Goal: Task Accomplishment & Management: Manage account settings

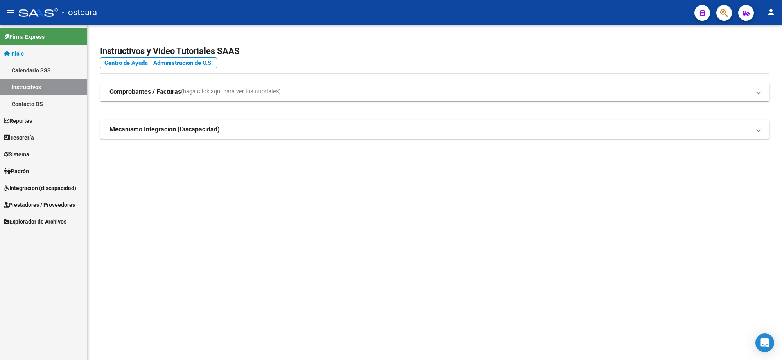
click at [29, 170] on span "Padrón" at bounding box center [16, 171] width 25 height 9
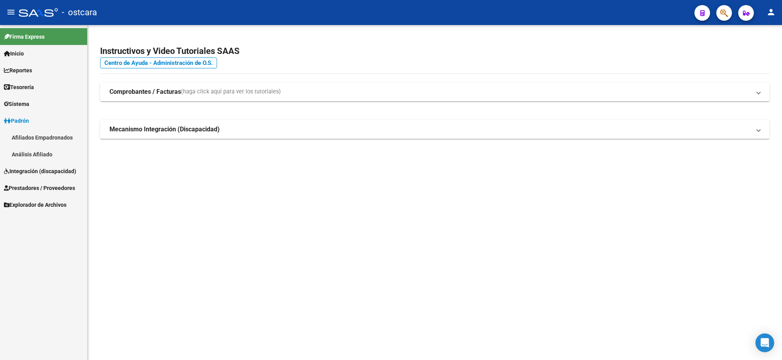
click at [54, 171] on span "Integración (discapacidad)" at bounding box center [40, 171] width 72 height 9
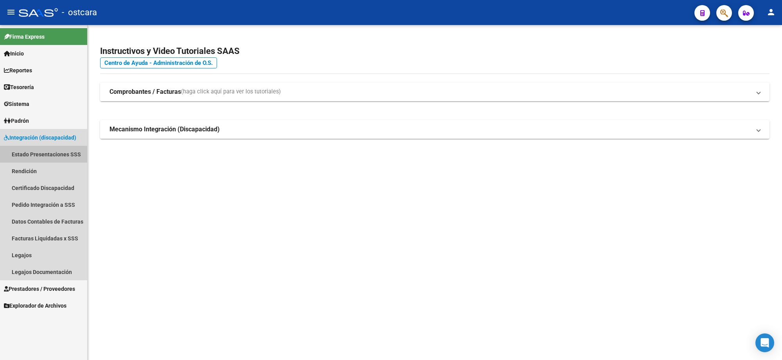
click at [49, 151] on link "Estado Presentaciones SSS" at bounding box center [43, 154] width 87 height 17
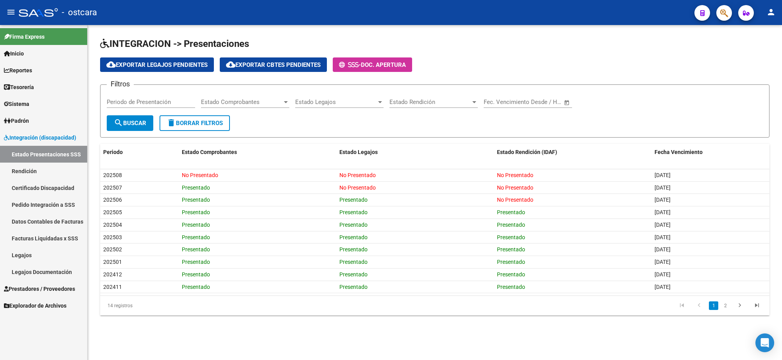
click at [45, 289] on span "Prestadores / Proveedores" at bounding box center [39, 289] width 71 height 9
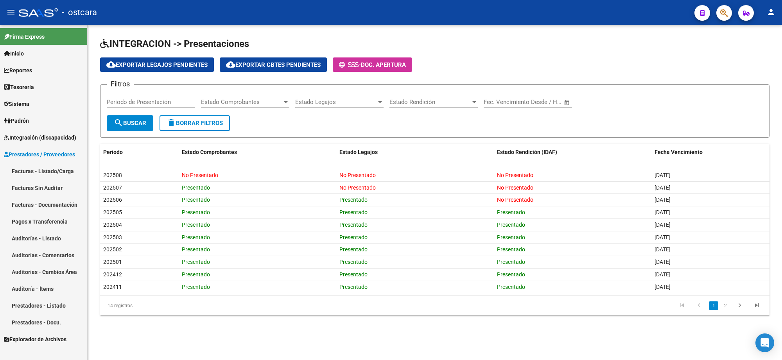
click at [53, 169] on link "Facturas - Listado/Carga" at bounding box center [43, 171] width 87 height 17
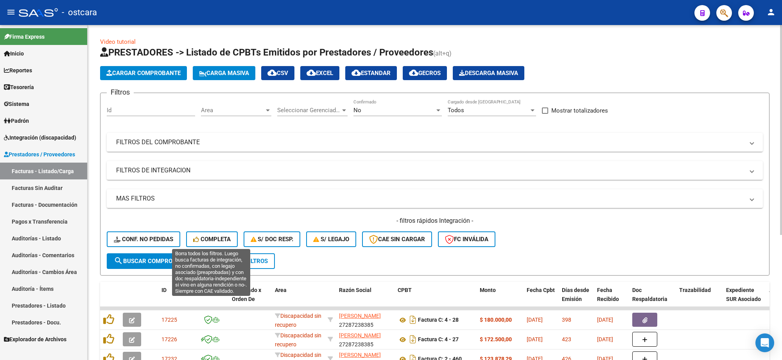
click at [218, 231] on button "Completa" at bounding box center [212, 239] width 52 height 16
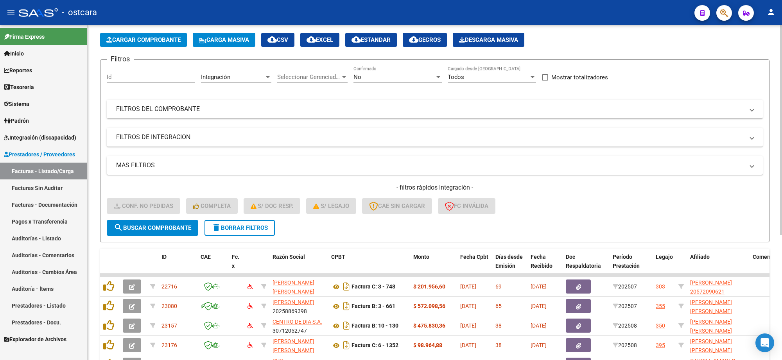
scroll to position [199, 0]
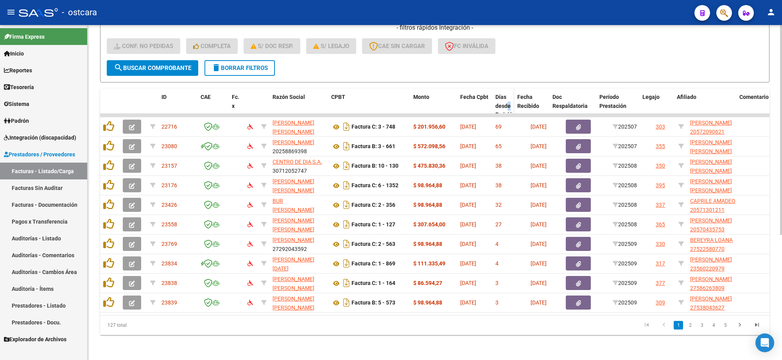
drag, startPoint x: 524, startPoint y: 99, endPoint x: 507, endPoint y: 97, distance: 16.9
click at [507, 97] on datatable-header-cell "Días desde Emisión" at bounding box center [503, 110] width 22 height 43
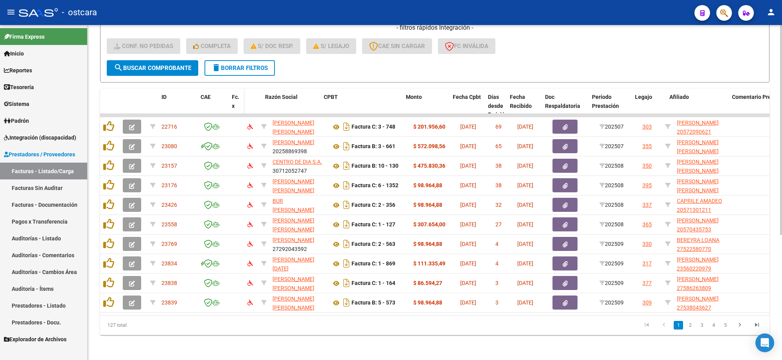
drag, startPoint x: 255, startPoint y: 96, endPoint x: 243, endPoint y: 96, distance: 11.7
click at [243, 96] on div "ID CAE Fc. x Razón Social CPBT Monto Fecha Cpbt Días desde Emisión Fecha Recibi…" at bounding box center [719, 110] width 1238 height 43
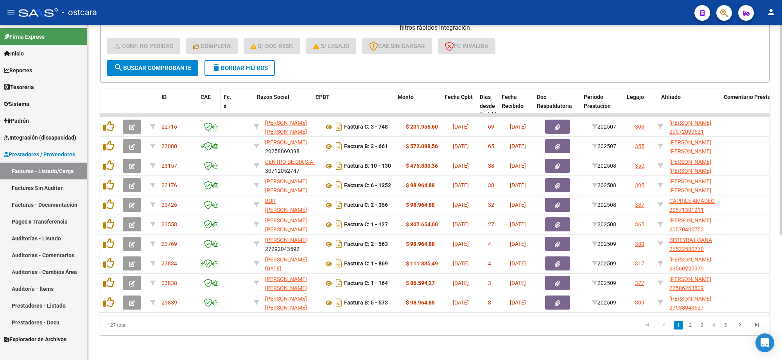
drag, startPoint x: 227, startPoint y: 98, endPoint x: 216, endPoint y: 97, distance: 10.6
click at [217, 97] on span at bounding box center [219, 110] width 4 height 43
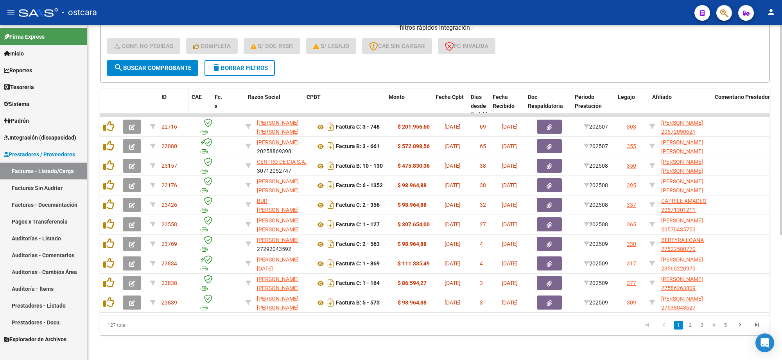
drag, startPoint x: 196, startPoint y: 99, endPoint x: 184, endPoint y: 100, distance: 11.5
click at [184, 100] on datatable-header-cell "ID" at bounding box center [173, 110] width 30 height 43
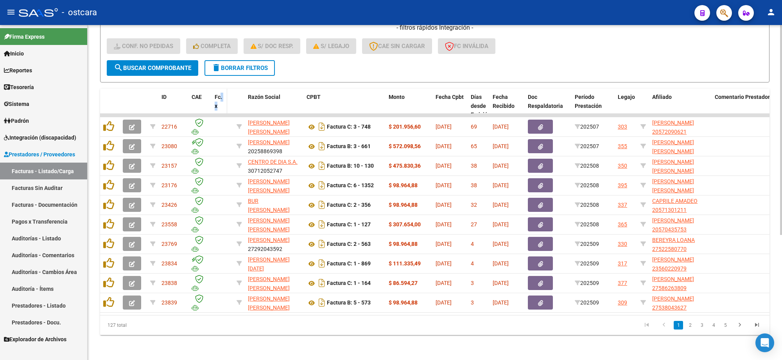
drag, startPoint x: 231, startPoint y: 93, endPoint x: 219, endPoint y: 91, distance: 11.4
click at [219, 91] on div "ID CAE Fc. x Razón Social CPBT Monto Fecha Cpbt Días desde Emisión Fecha Recibi…" at bounding box center [707, 110] width 1214 height 43
click at [245, 89] on datatable-header-cell at bounding box center [248, 110] width 11 height 43
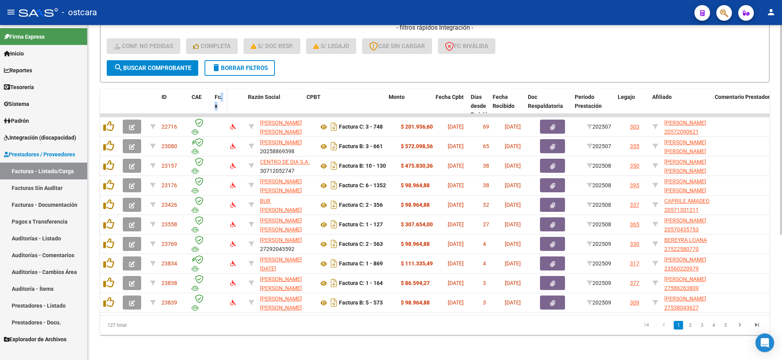
click at [219, 98] on div "Fc. x" at bounding box center [219, 102] width 9 height 18
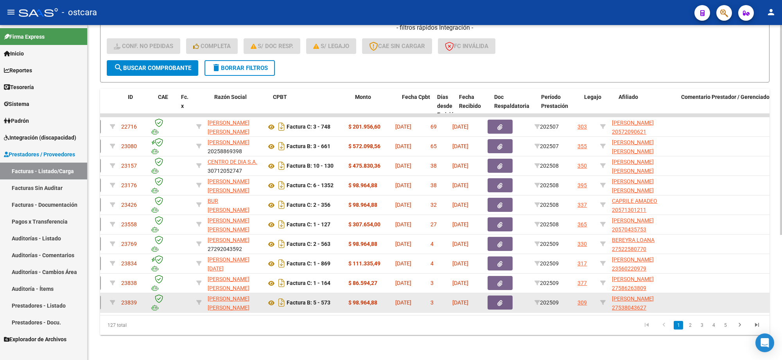
scroll to position [0, 59]
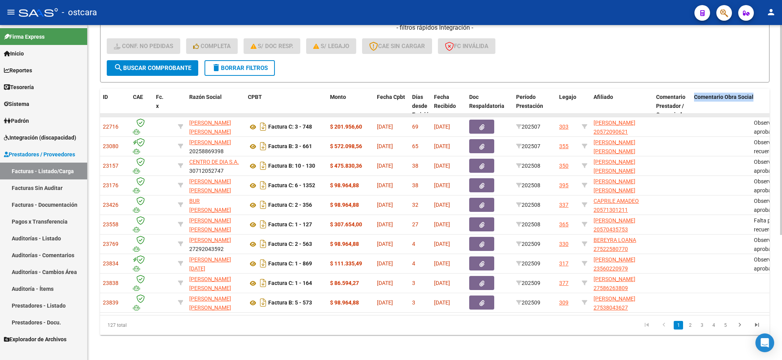
drag, startPoint x: 747, startPoint y: 100, endPoint x: 672, endPoint y: 109, distance: 75.5
click at [672, 109] on div "ID CAE Fc. x Razón Social CPBT Monto Fecha Cpbt Días desde Emisión Fecha Recibi…" at bounding box center [434, 212] width 669 height 246
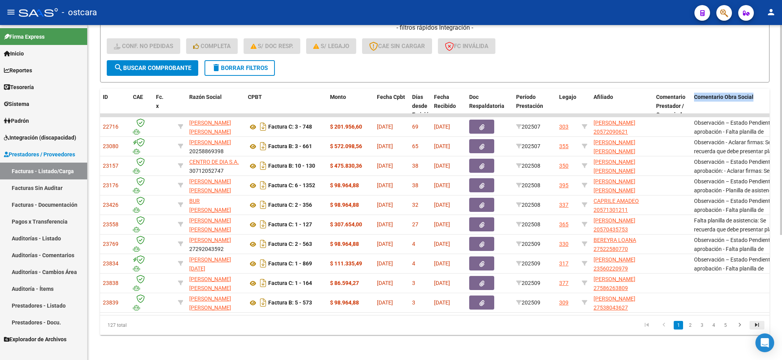
click at [755, 321] on icon "go to last page" at bounding box center [757, 325] width 10 height 9
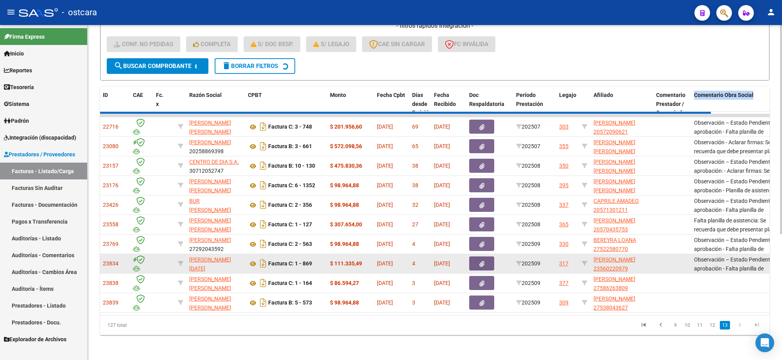
scroll to position [141, 0]
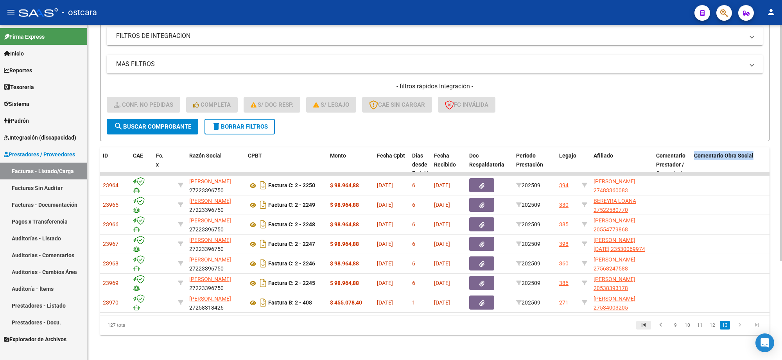
click at [646, 323] on icon "go to first page" at bounding box center [644, 325] width 10 height 9
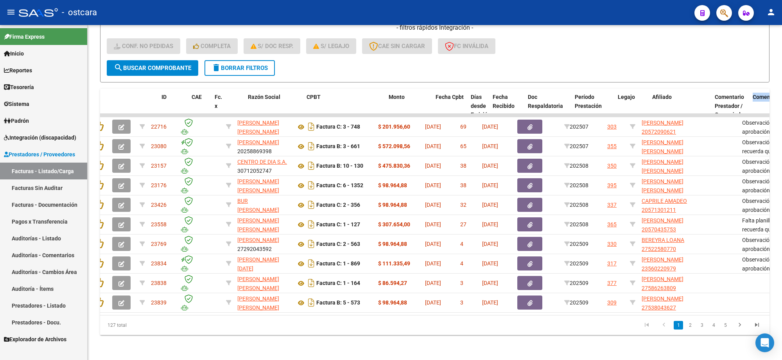
scroll to position [0, 0]
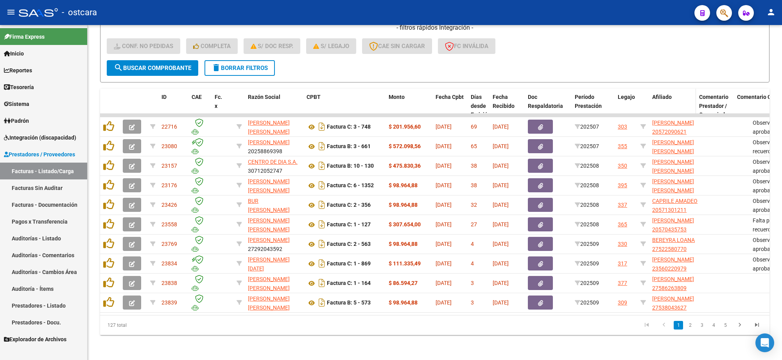
drag, startPoint x: 709, startPoint y: 95, endPoint x: 689, endPoint y: 95, distance: 19.6
click at [689, 95] on datatable-header-cell "Afiliado" at bounding box center [672, 110] width 47 height 43
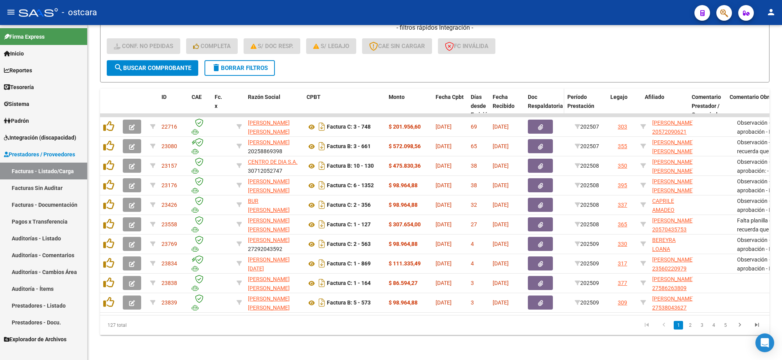
drag, startPoint x: 570, startPoint y: 91, endPoint x: 560, endPoint y: 92, distance: 9.5
click at [561, 92] on span at bounding box center [563, 110] width 4 height 43
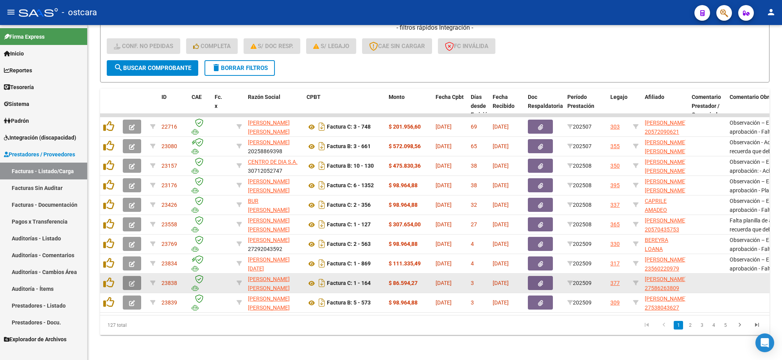
click at [124, 280] on button "button" at bounding box center [132, 283] width 18 height 14
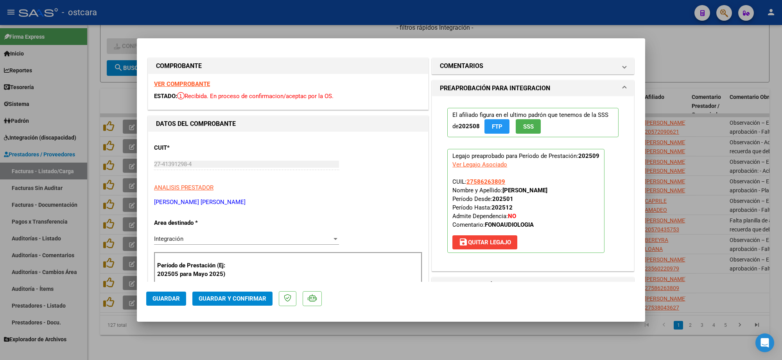
click at [185, 79] on div "VER COMPROBANTE ESTADO: Recibida. En proceso de confirmacion/aceptac por la OS." at bounding box center [288, 92] width 280 height 36
type input "$ 0,00"
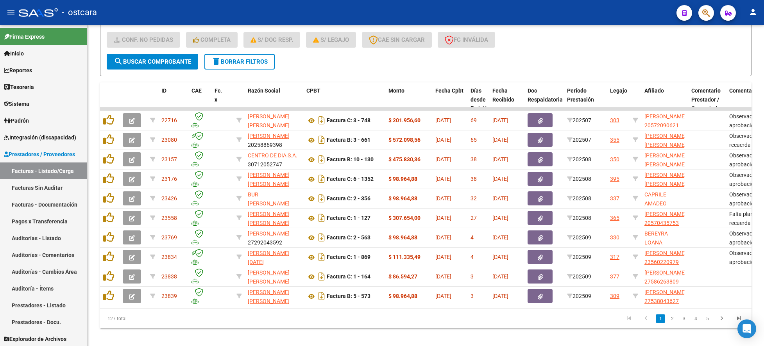
drag, startPoint x: 187, startPoint y: 85, endPoint x: 534, endPoint y: 6, distance: 355.8
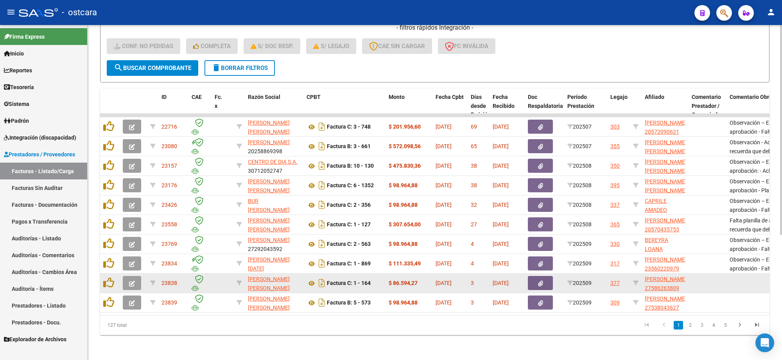
click at [134, 281] on icon "button" at bounding box center [132, 284] width 6 height 6
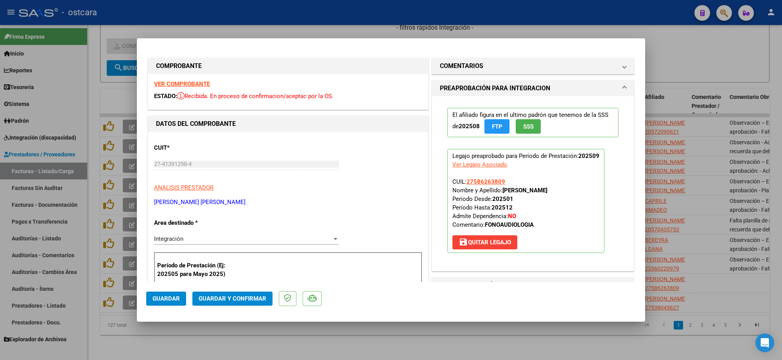
click at [185, 84] on strong "VER COMPROBANTE" at bounding box center [182, 84] width 56 height 7
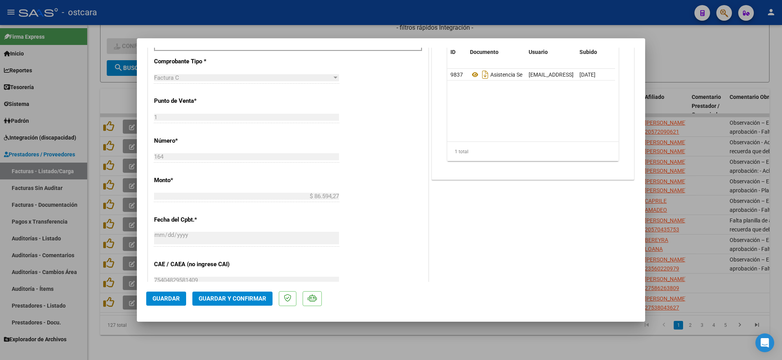
scroll to position [293, 0]
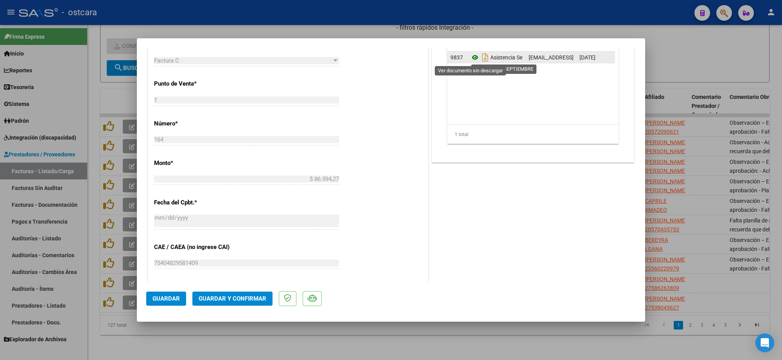
click at [470, 59] on icon at bounding box center [475, 57] width 10 height 9
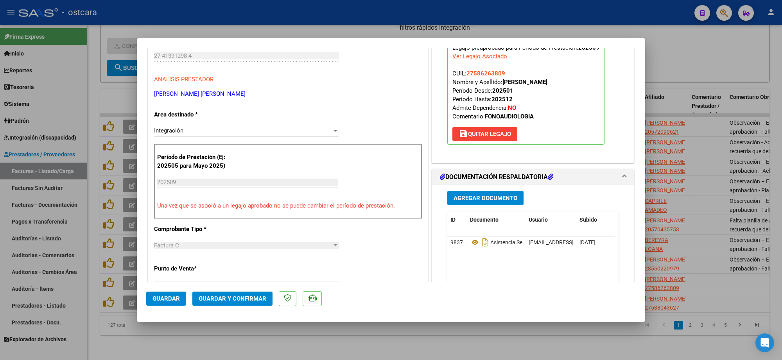
scroll to position [0, 0]
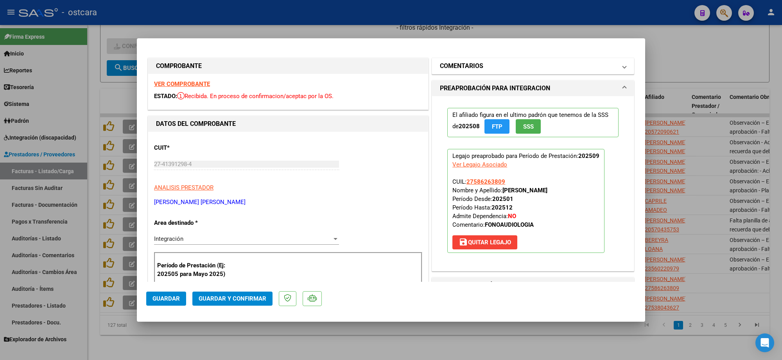
click at [487, 69] on mat-panel-title "COMENTARIOS" at bounding box center [528, 65] width 177 height 9
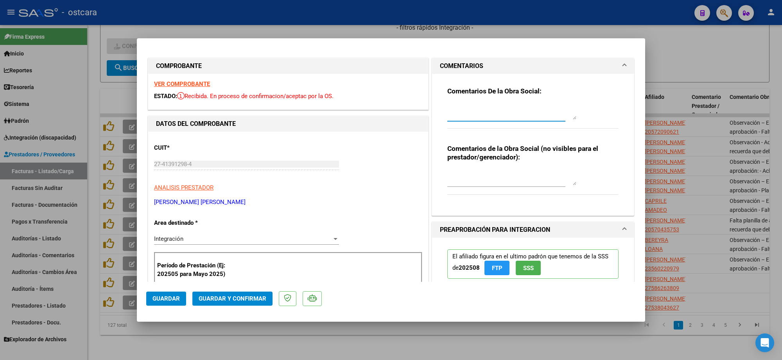
click at [479, 118] on textarea at bounding box center [511, 112] width 129 height 16
paste textarea "Recordar indicar vinculo del firmante en las planillas de asistencia."
type textarea "Recordar indicar vinculo del firmante en las planillas de asistencia."
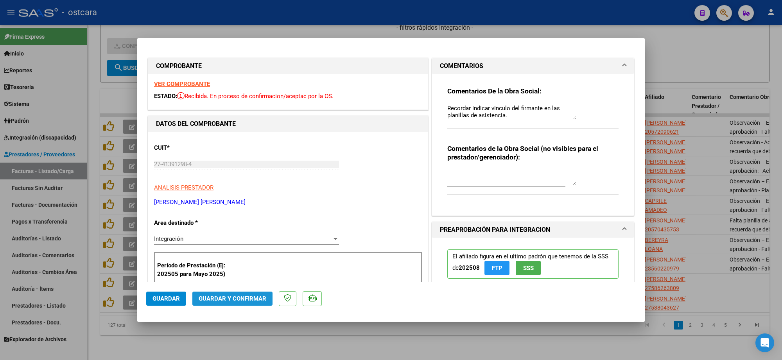
click at [251, 296] on span "Guardar y Confirmar" at bounding box center [233, 298] width 68 height 7
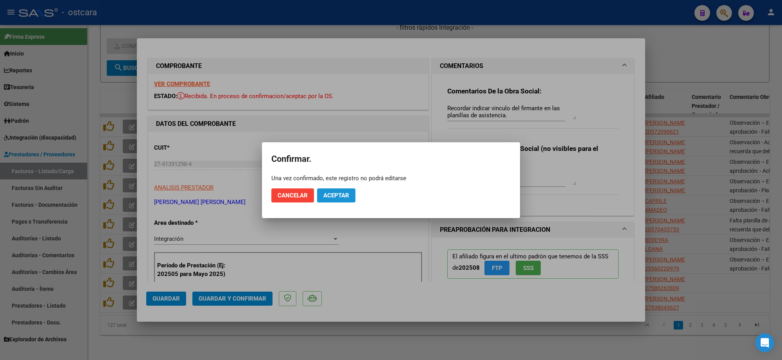
drag, startPoint x: 334, startPoint y: 193, endPoint x: 417, endPoint y: 194, distance: 83.3
click at [333, 194] on span "Aceptar" at bounding box center [336, 195] width 26 height 7
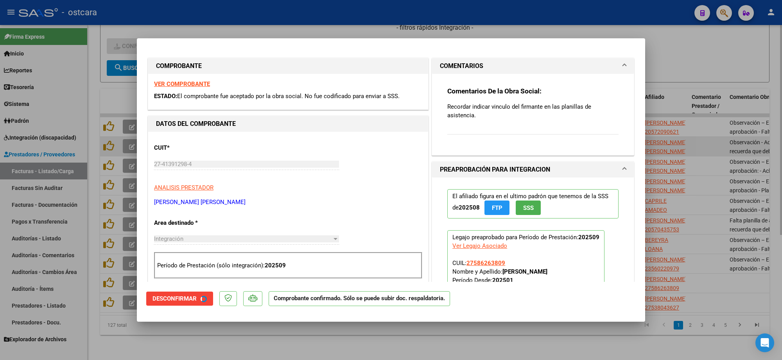
drag, startPoint x: 689, startPoint y: 122, endPoint x: 687, endPoint y: 135, distance: 13.1
click at [688, 123] on div at bounding box center [391, 180] width 782 height 360
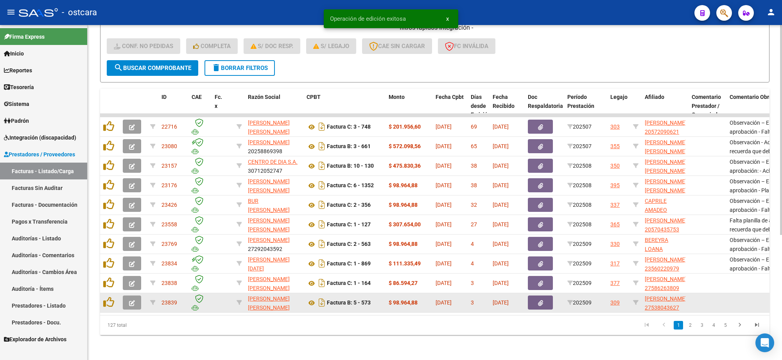
click at [132, 300] on icon "button" at bounding box center [132, 303] width 6 height 6
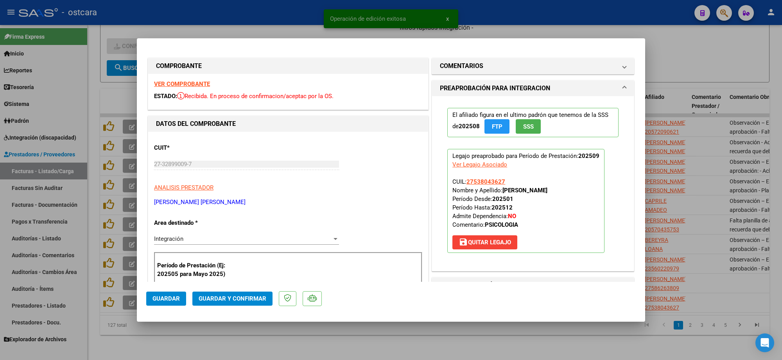
click at [182, 83] on strong "VER COMPROBANTE" at bounding box center [182, 84] width 56 height 7
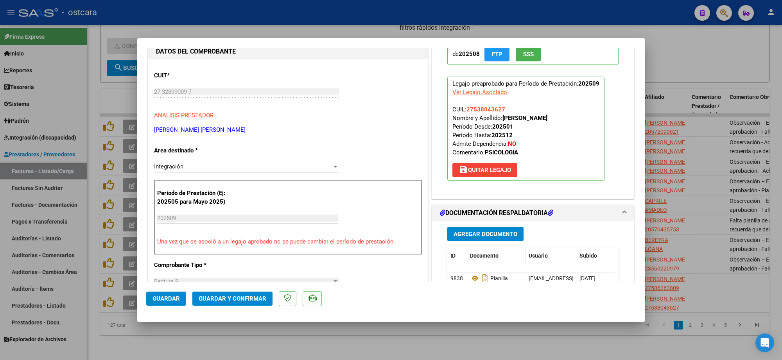
scroll to position [196, 0]
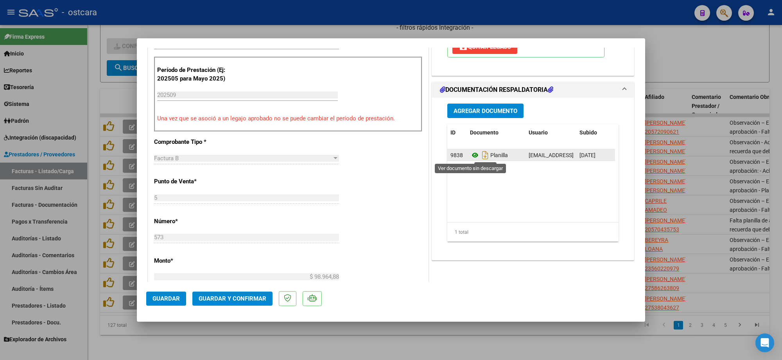
click at [474, 155] on icon at bounding box center [475, 155] width 10 height 9
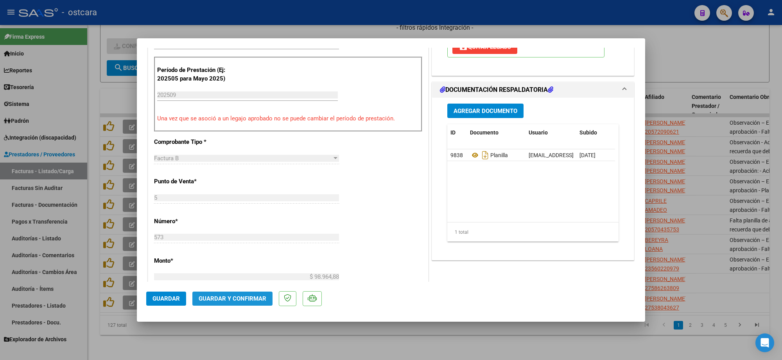
click at [243, 296] on span "Guardar y Confirmar" at bounding box center [233, 298] width 68 height 7
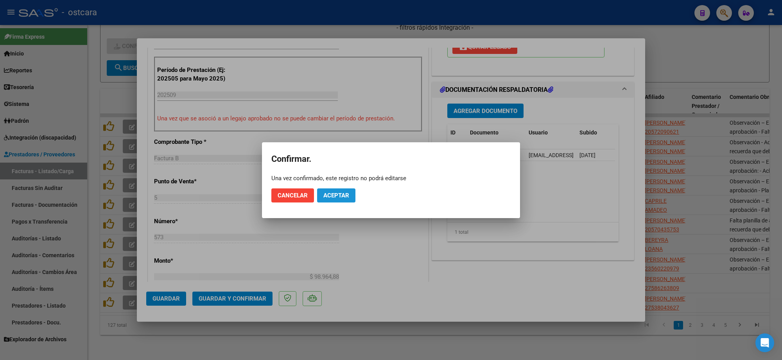
click at [345, 192] on span "Aceptar" at bounding box center [336, 195] width 26 height 7
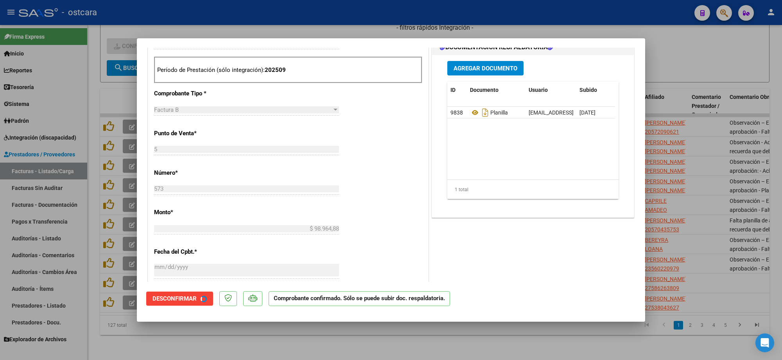
click at [696, 51] on div at bounding box center [391, 180] width 782 height 360
type input "$ 0,00"
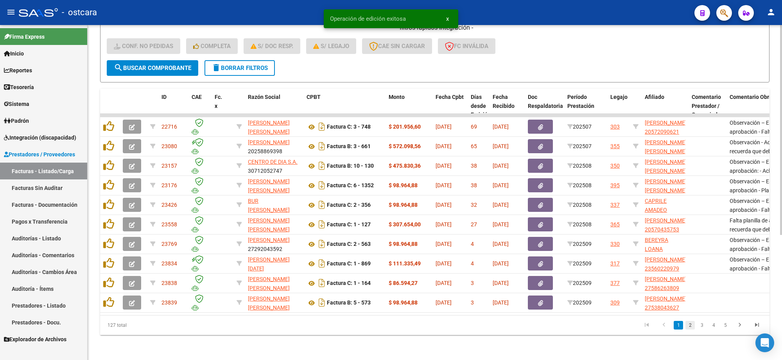
click at [691, 327] on link "2" at bounding box center [689, 325] width 9 height 9
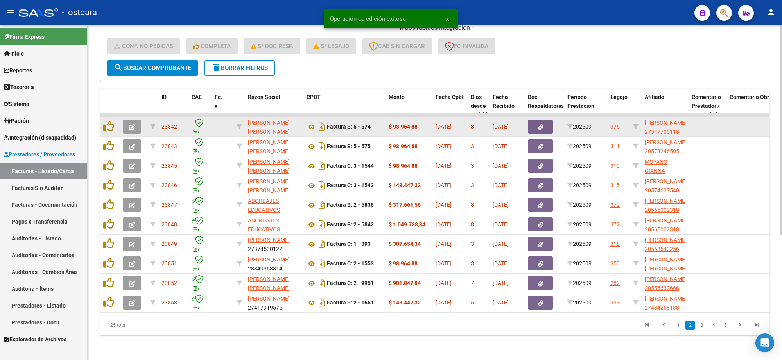
click at [140, 120] on button "button" at bounding box center [132, 127] width 18 height 14
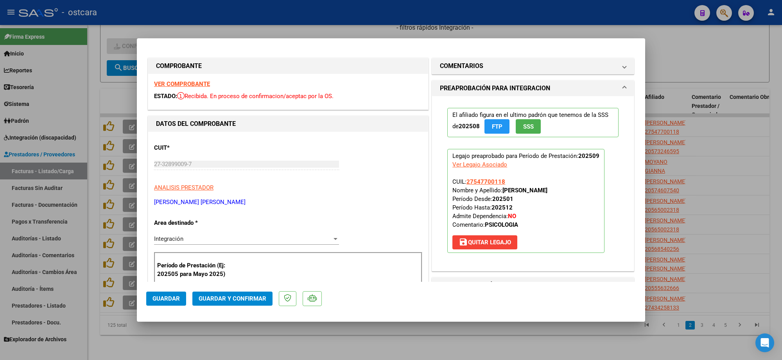
click at [186, 81] on strong "VER COMPROBANTE" at bounding box center [182, 84] width 56 height 7
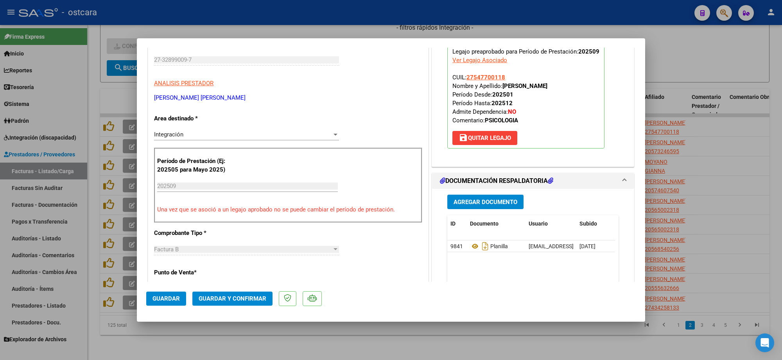
scroll to position [196, 0]
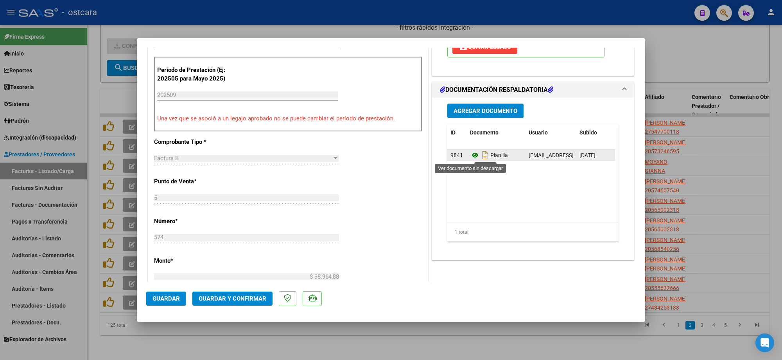
click at [472, 156] on icon at bounding box center [475, 155] width 10 height 9
click at [239, 298] on span "Guardar y Confirmar" at bounding box center [233, 298] width 68 height 7
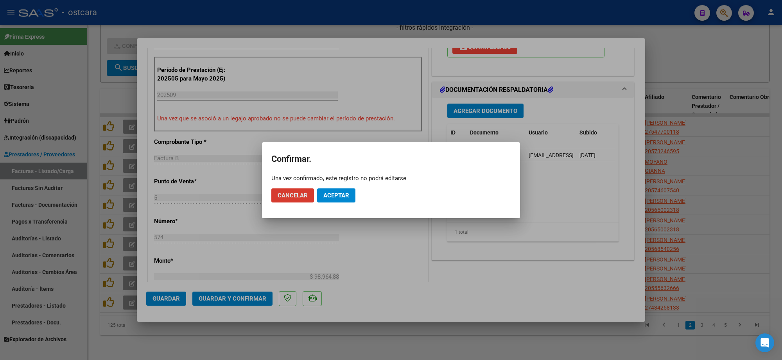
click at [319, 196] on button "Aceptar" at bounding box center [336, 195] width 38 height 14
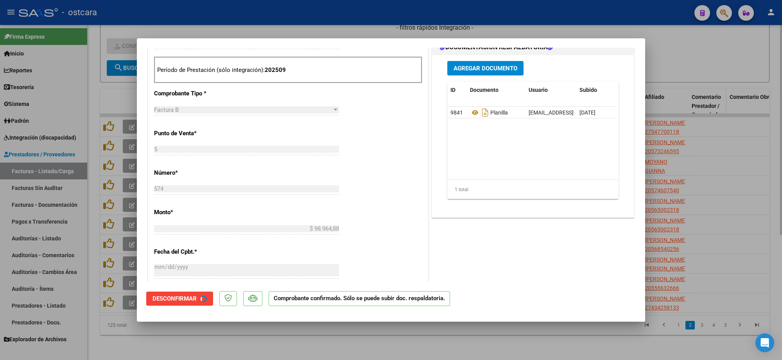
click at [714, 94] on div at bounding box center [391, 180] width 782 height 360
type input "$ 0,00"
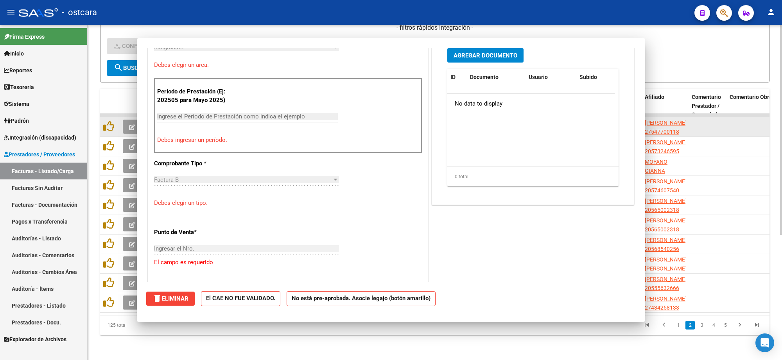
scroll to position [209, 0]
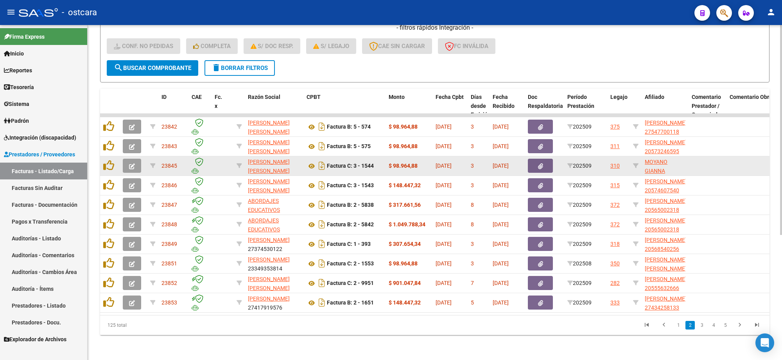
click at [132, 163] on icon "button" at bounding box center [132, 166] width 6 height 6
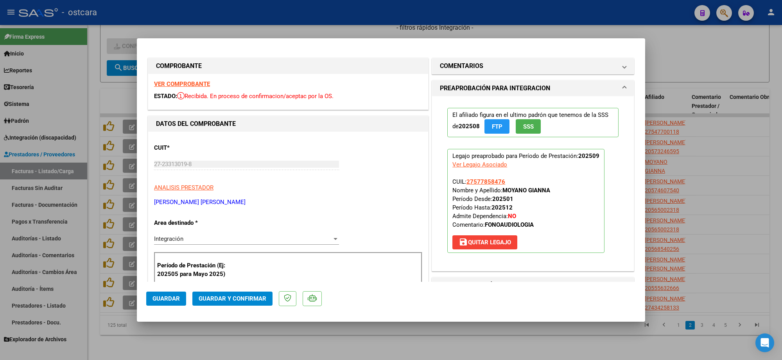
click at [194, 80] on div "VER COMPROBANTE ESTADO: Recibida. En proceso de confirmacion/aceptac por la OS." at bounding box center [288, 92] width 280 height 36
click at [196, 83] on strong "VER COMPROBANTE" at bounding box center [182, 84] width 56 height 7
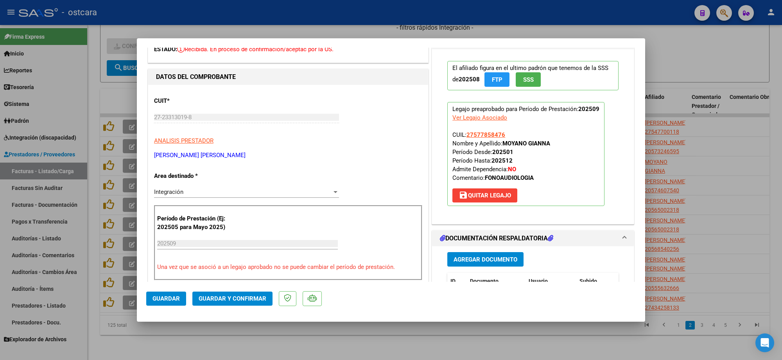
scroll to position [147, 0]
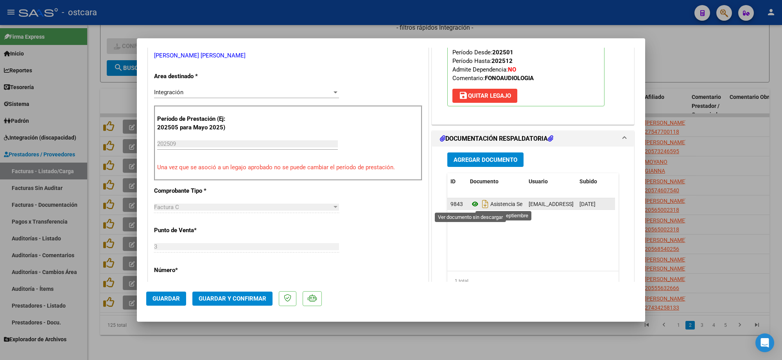
click at [470, 206] on icon at bounding box center [475, 203] width 10 height 9
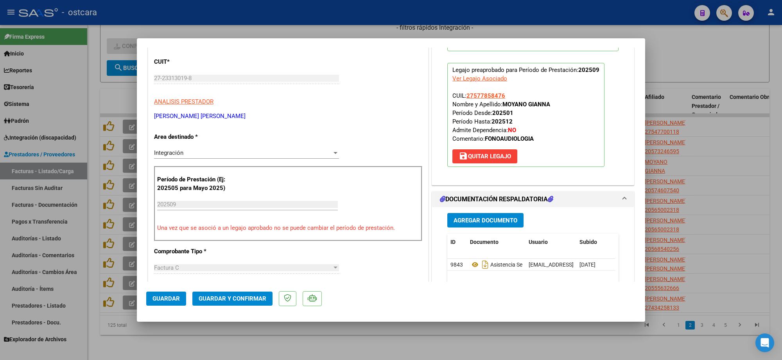
scroll to position [0, 0]
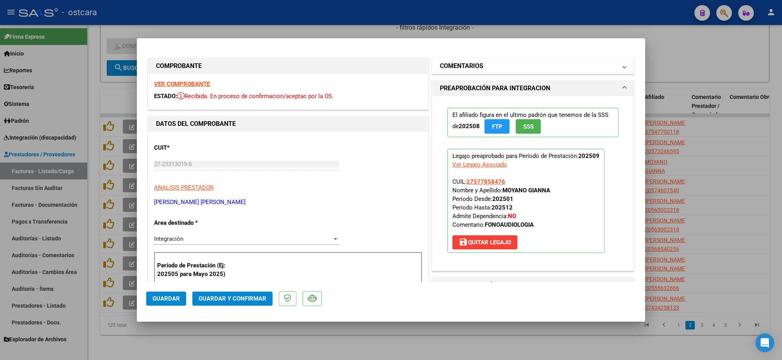
click at [488, 63] on mat-panel-title "COMENTARIOS" at bounding box center [528, 65] width 177 height 9
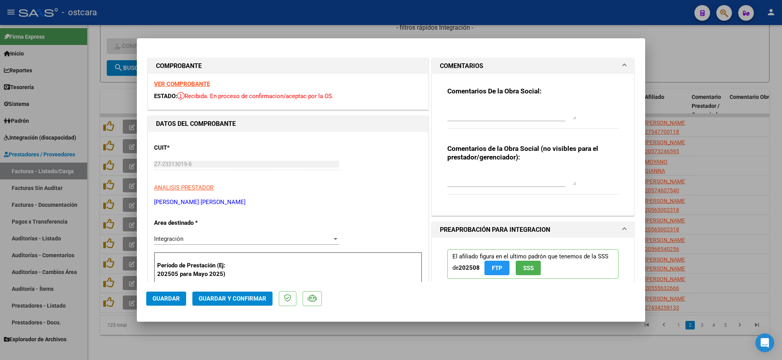
click at [473, 117] on textarea at bounding box center [511, 112] width 129 height 16
paste textarea "Recordar indicar vinculo del firmante en las planillas de asistencia."
type textarea "Recordar indicar vinculo del firmante en las planillas de asistencia."
click at [240, 300] on span "Guardar y Confirmar" at bounding box center [233, 298] width 68 height 7
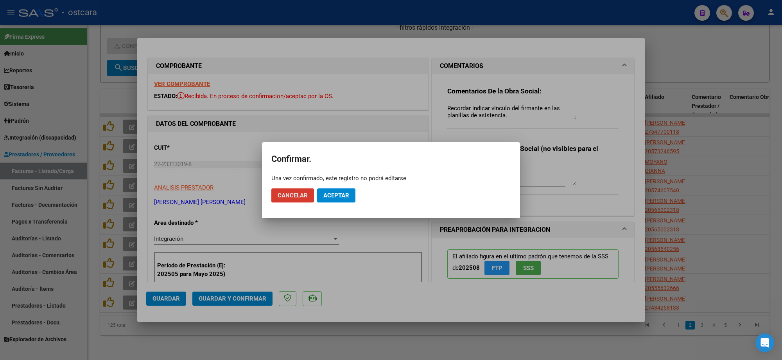
click at [334, 196] on span "Aceptar" at bounding box center [336, 195] width 26 height 7
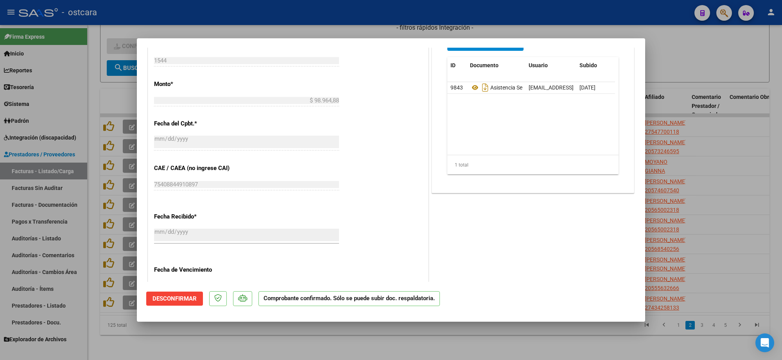
scroll to position [434, 0]
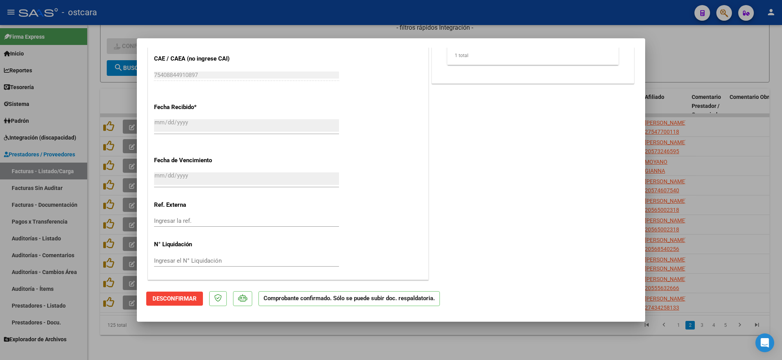
click at [689, 53] on div at bounding box center [391, 180] width 782 height 360
type input "$ 0,00"
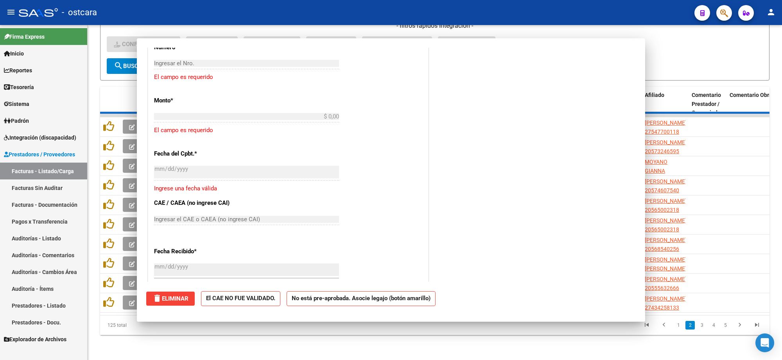
scroll to position [579, 0]
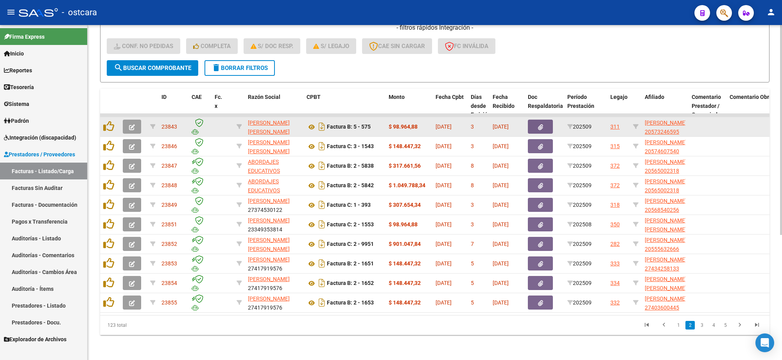
click at [129, 124] on icon "button" at bounding box center [132, 127] width 6 height 6
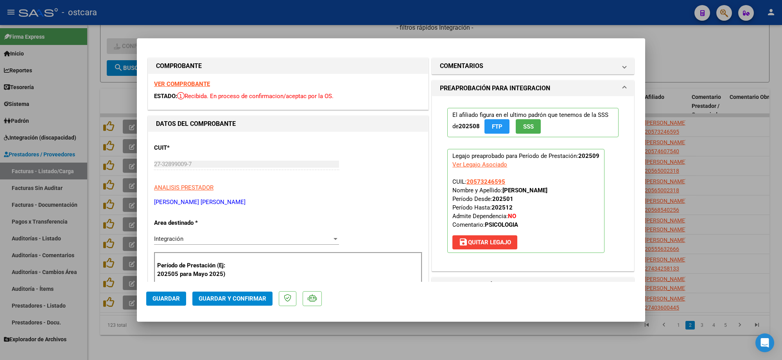
click at [196, 86] on strong "VER COMPROBANTE" at bounding box center [182, 84] width 56 height 7
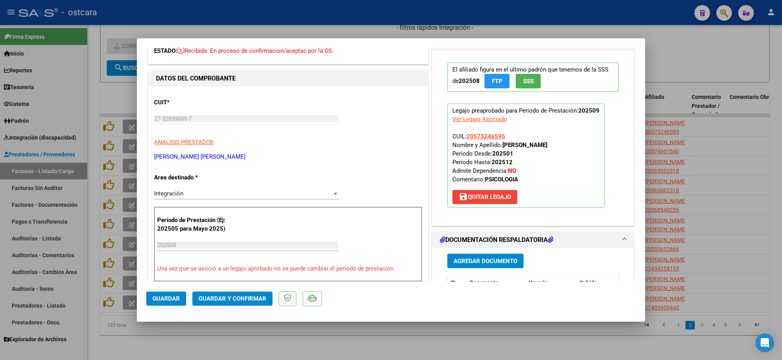
scroll to position [244, 0]
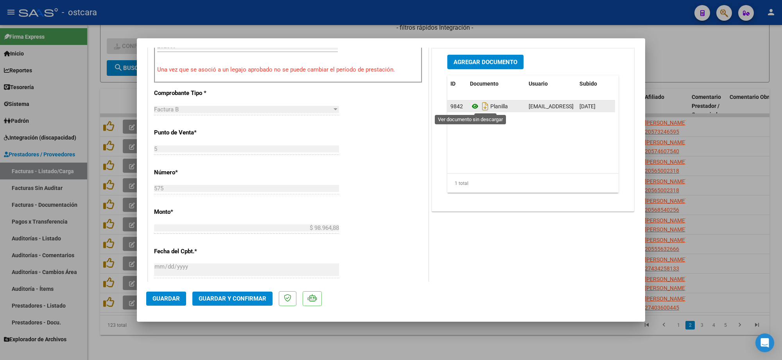
click at [470, 107] on icon at bounding box center [475, 106] width 10 height 9
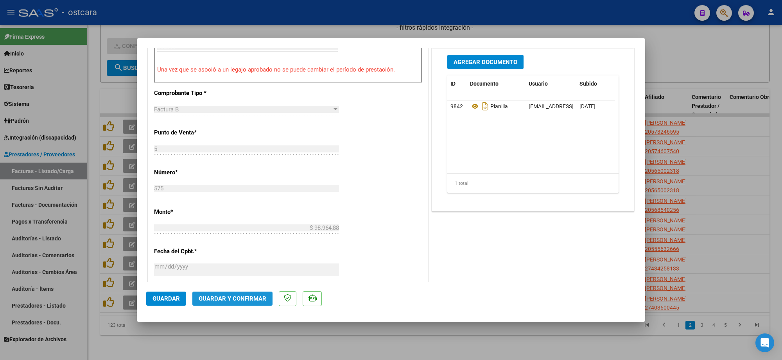
click at [240, 296] on span "Guardar y Confirmar" at bounding box center [233, 298] width 68 height 7
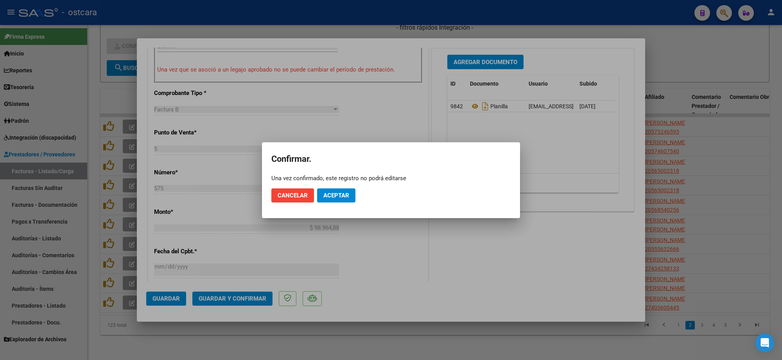
click at [334, 187] on mat-dialog-actions "Cancelar Aceptar" at bounding box center [390, 195] width 239 height 27
click at [346, 192] on button "Aceptar" at bounding box center [336, 195] width 38 height 14
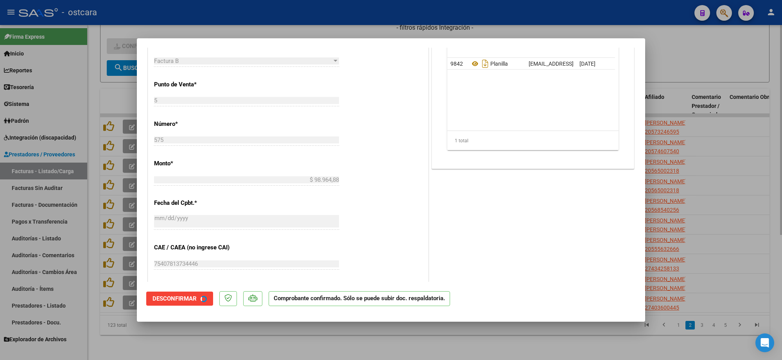
click at [700, 51] on div at bounding box center [391, 180] width 782 height 360
type input "$ 0,00"
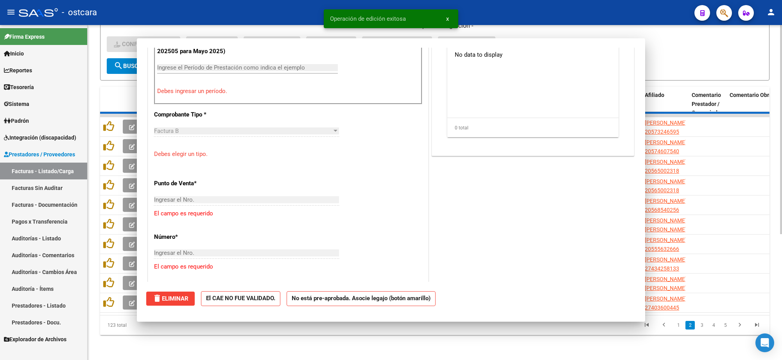
scroll to position [258, 0]
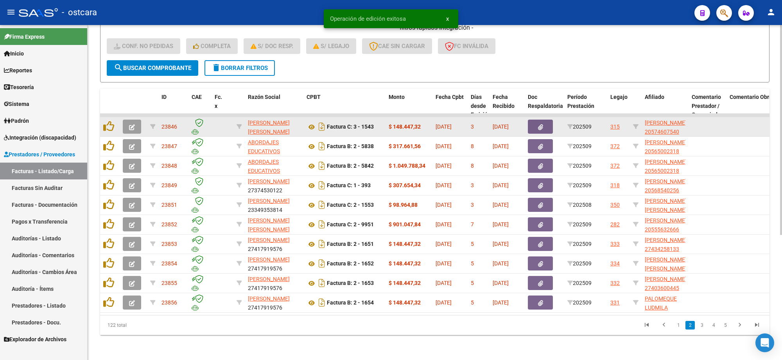
click at [133, 124] on icon "button" at bounding box center [132, 127] width 6 height 6
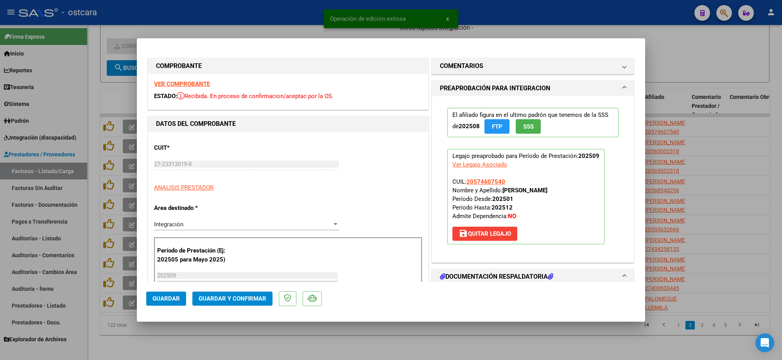
click at [173, 84] on strong "VER COMPROBANTE" at bounding box center [182, 84] width 56 height 7
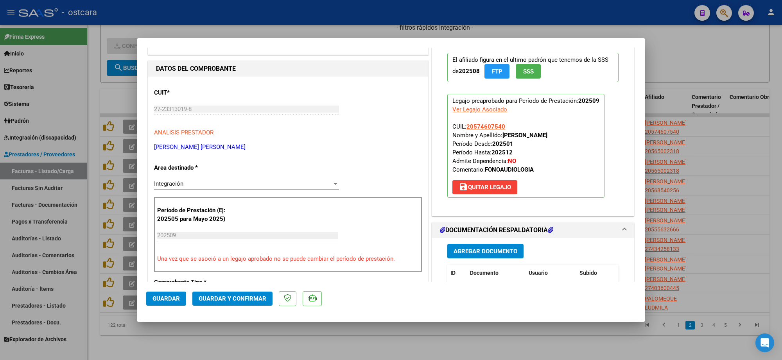
scroll to position [147, 0]
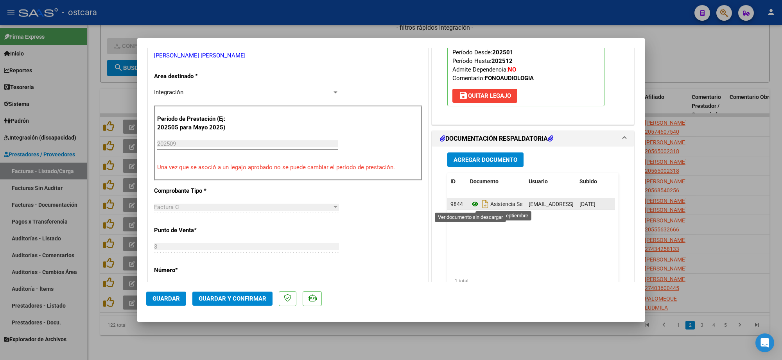
click at [471, 206] on icon at bounding box center [475, 203] width 10 height 9
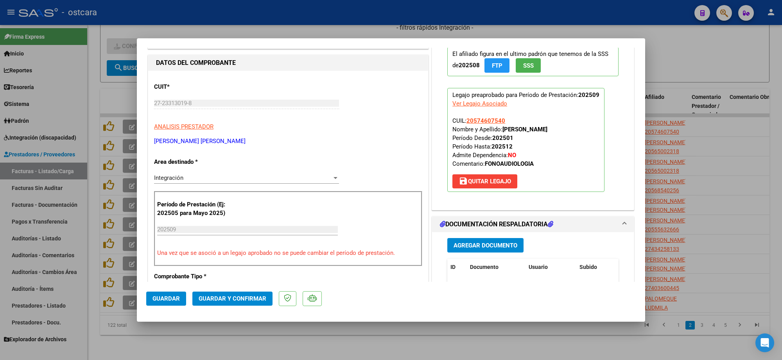
scroll to position [0, 0]
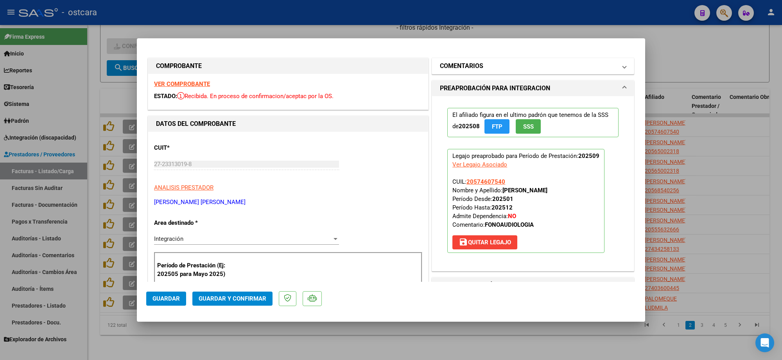
click at [468, 64] on h1 "COMENTARIOS" at bounding box center [461, 65] width 43 height 9
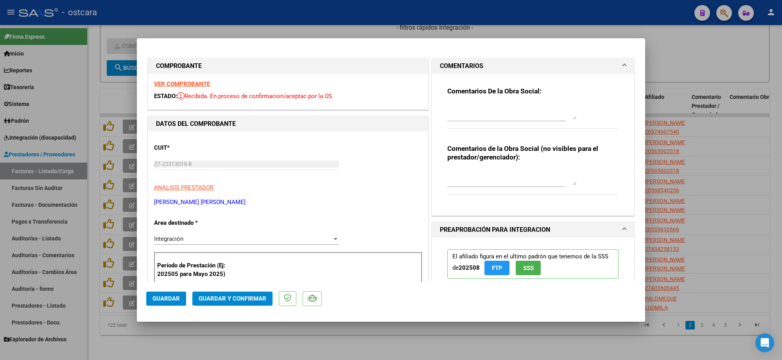
drag, startPoint x: 471, startPoint y: 109, endPoint x: 465, endPoint y: 118, distance: 10.6
click at [471, 111] on textarea at bounding box center [511, 112] width 129 height 16
paste textarea "Recordar indicar vinculo del firmante en las planillas de asistencia."
type textarea "Recordar indicar vinculo del firmante en las planillas de asistencia."
click at [242, 300] on span "Guardar y Confirmar" at bounding box center [233, 298] width 68 height 7
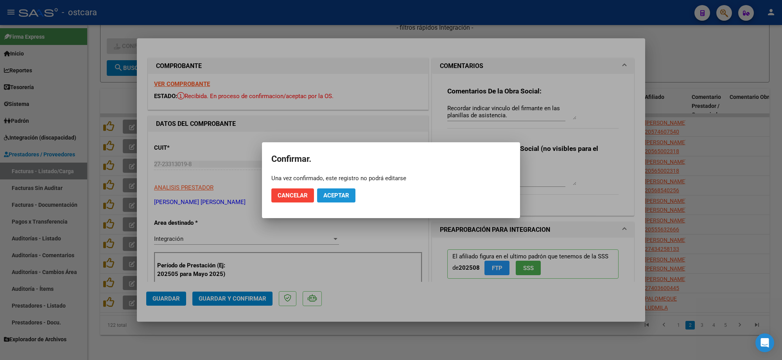
click at [336, 194] on span "Aceptar" at bounding box center [336, 195] width 26 height 7
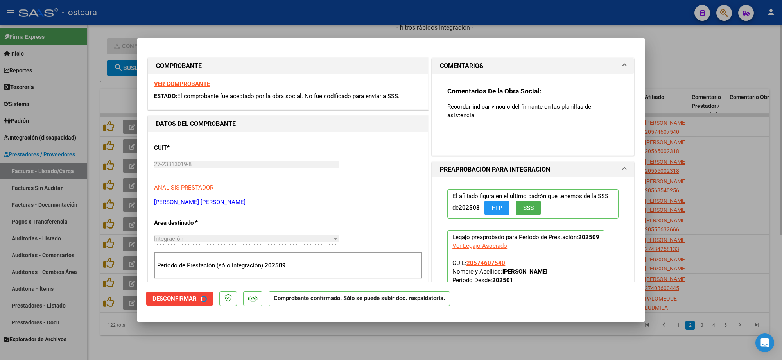
click at [714, 100] on div at bounding box center [391, 180] width 782 height 360
type input "$ 0,00"
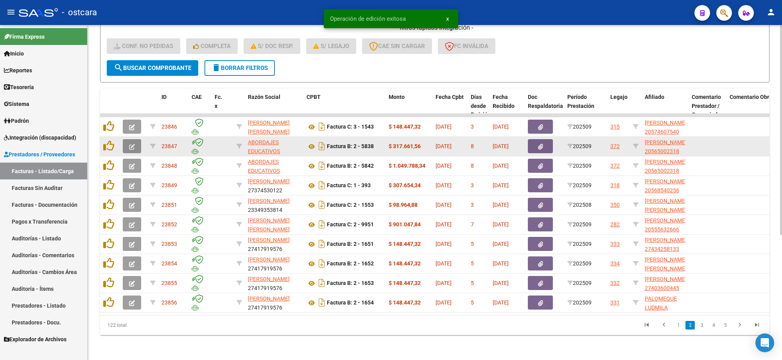
click at [131, 144] on icon "button" at bounding box center [132, 147] width 6 height 6
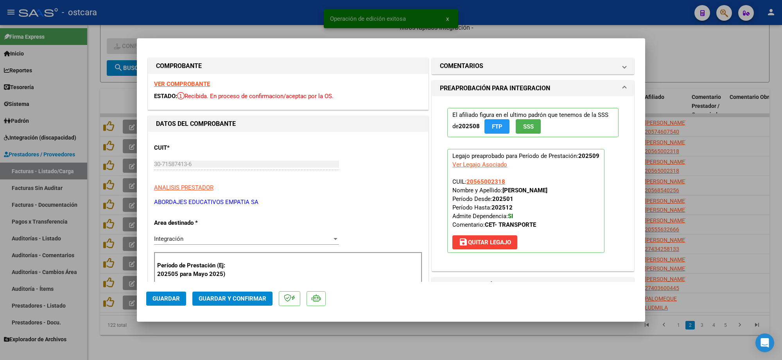
click at [192, 84] on strong "VER COMPROBANTE" at bounding box center [182, 84] width 56 height 7
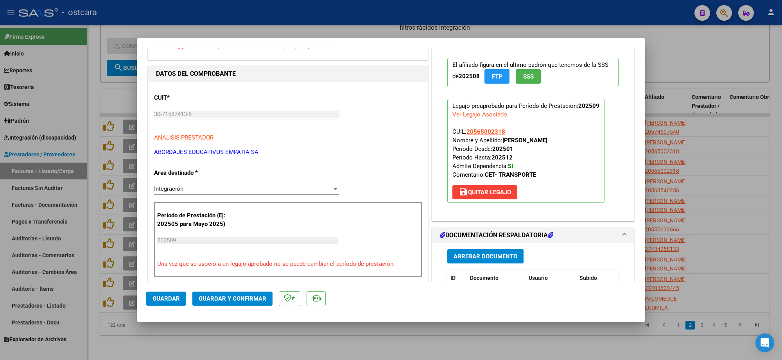
scroll to position [147, 0]
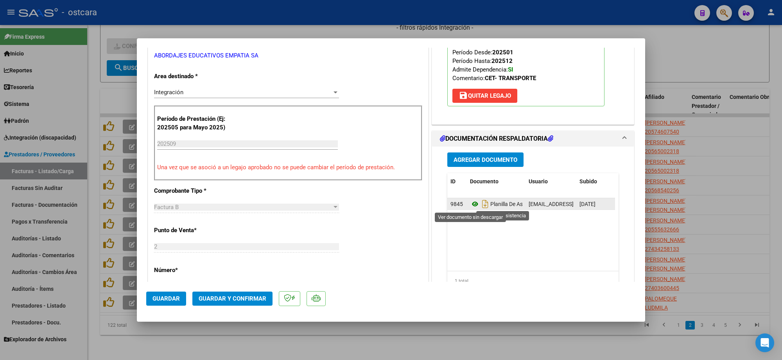
click at [470, 206] on icon at bounding box center [475, 203] width 10 height 9
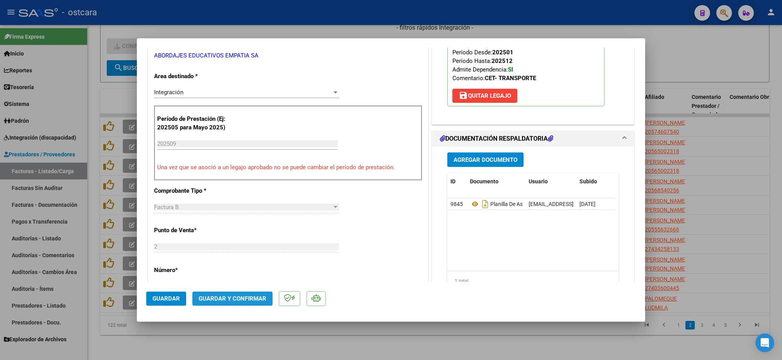
click at [235, 296] on span "Guardar y Confirmar" at bounding box center [233, 298] width 68 height 7
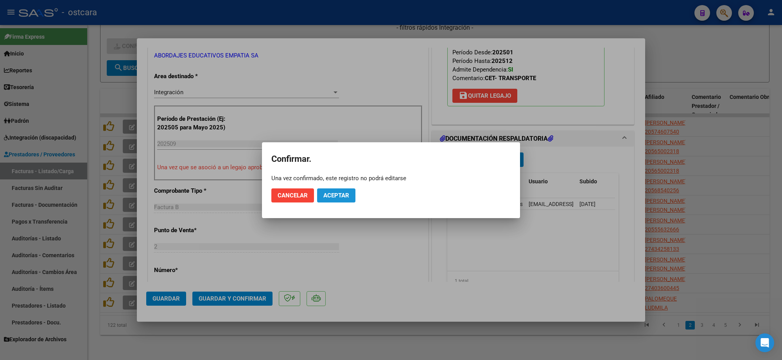
click at [335, 199] on button "Aceptar" at bounding box center [336, 195] width 38 height 14
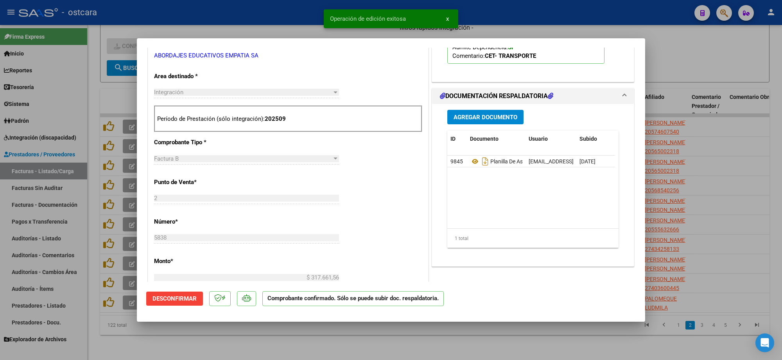
click at [697, 79] on div at bounding box center [391, 180] width 782 height 360
type input "$ 0,00"
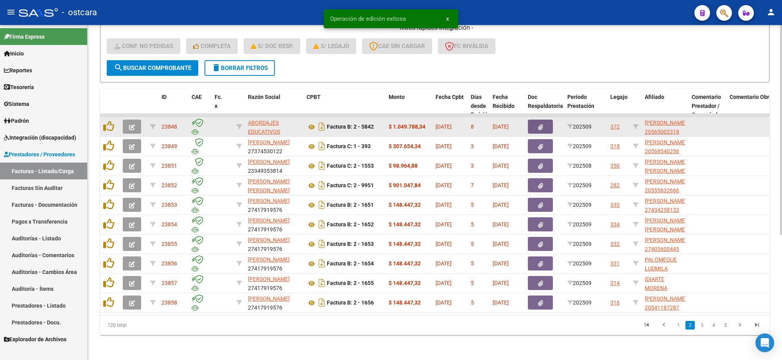
click at [135, 120] on button "button" at bounding box center [132, 127] width 18 height 14
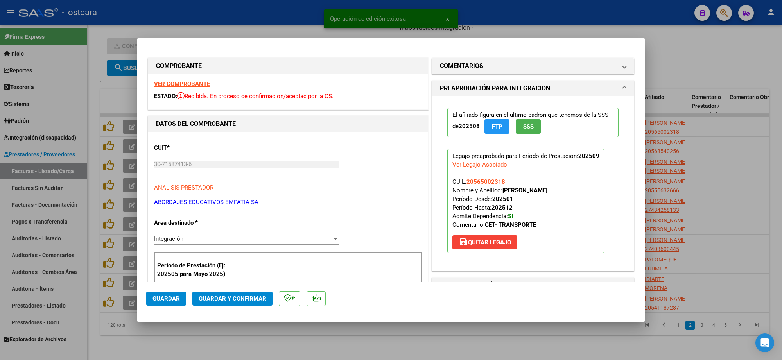
click at [189, 82] on strong "VER COMPROBANTE" at bounding box center [182, 84] width 56 height 7
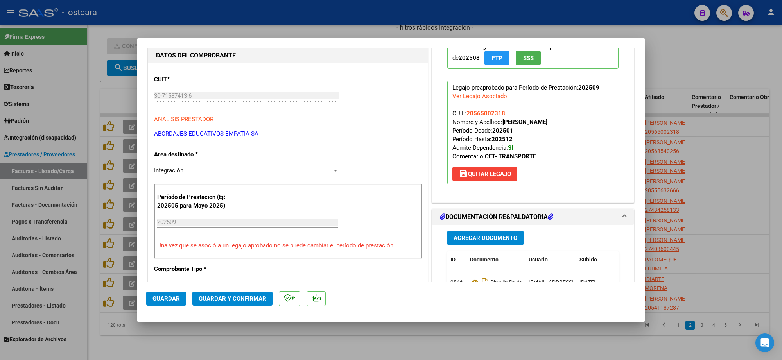
scroll to position [147, 0]
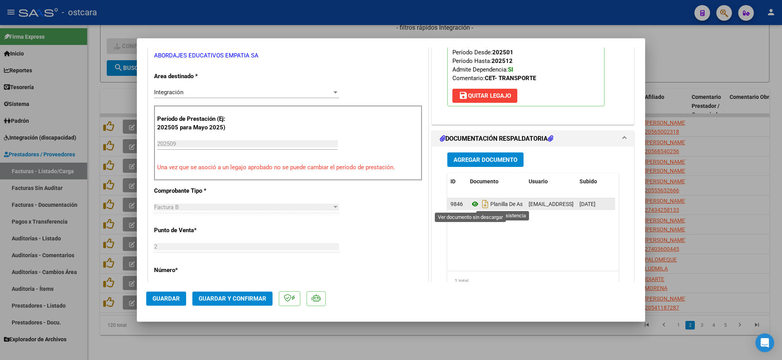
click at [473, 205] on icon at bounding box center [475, 203] width 10 height 9
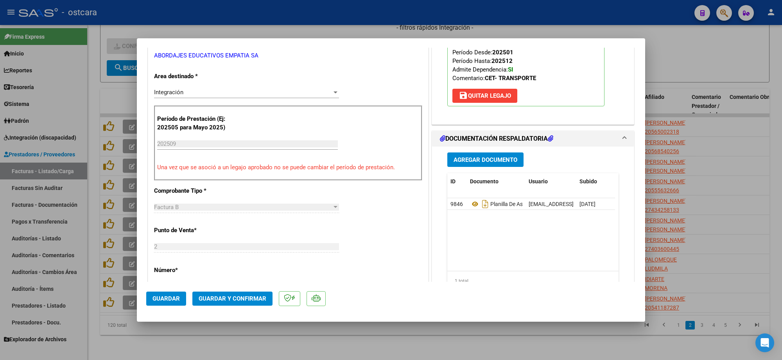
click at [249, 293] on button "Guardar y Confirmar" at bounding box center [232, 299] width 80 height 14
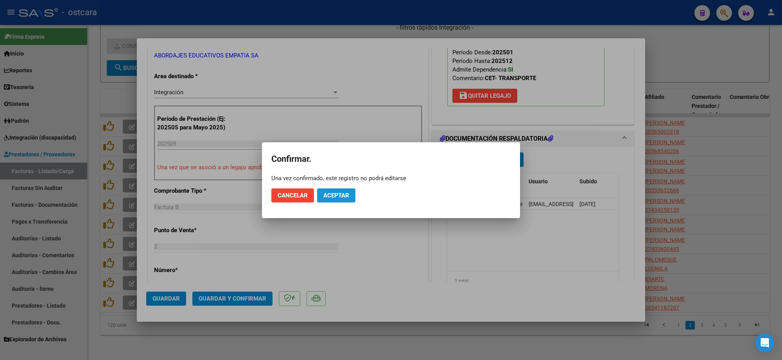
click at [332, 193] on span "Aceptar" at bounding box center [336, 195] width 26 height 7
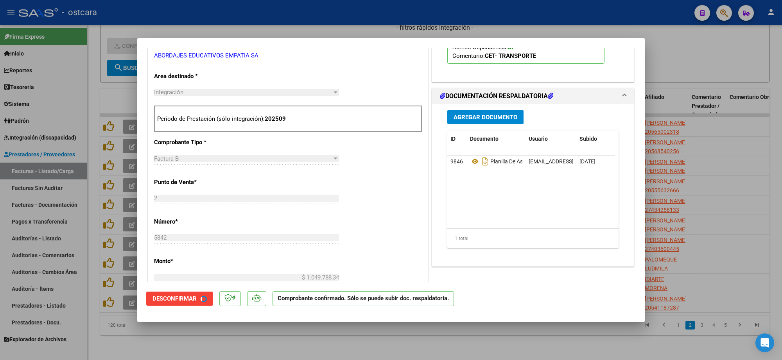
click at [685, 145] on div at bounding box center [391, 180] width 782 height 360
type input "$ 0,00"
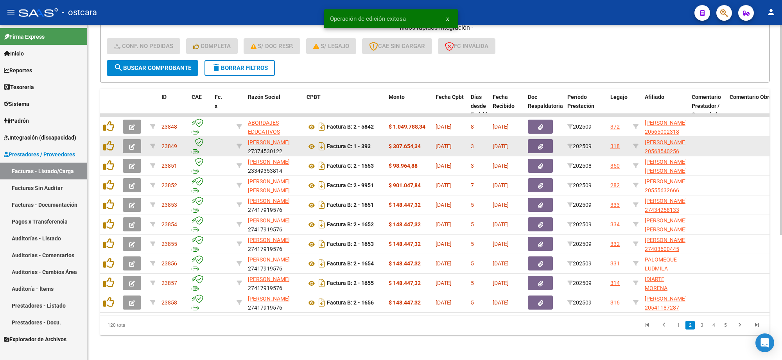
click at [130, 144] on icon "button" at bounding box center [132, 147] width 6 height 6
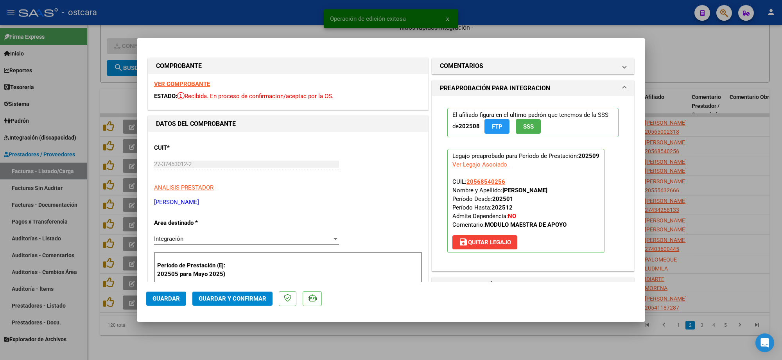
click at [192, 83] on strong "VER COMPROBANTE" at bounding box center [182, 84] width 56 height 7
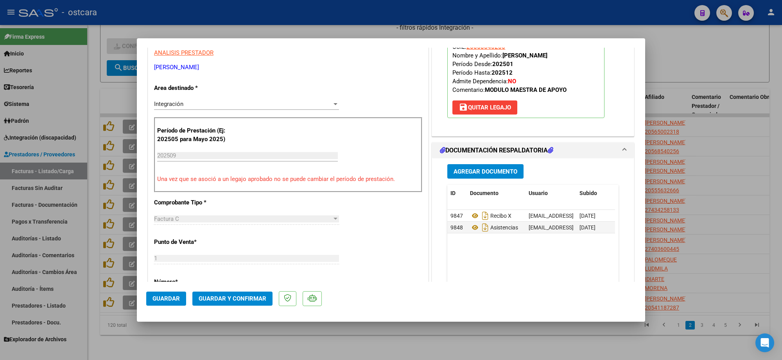
scroll to position [147, 0]
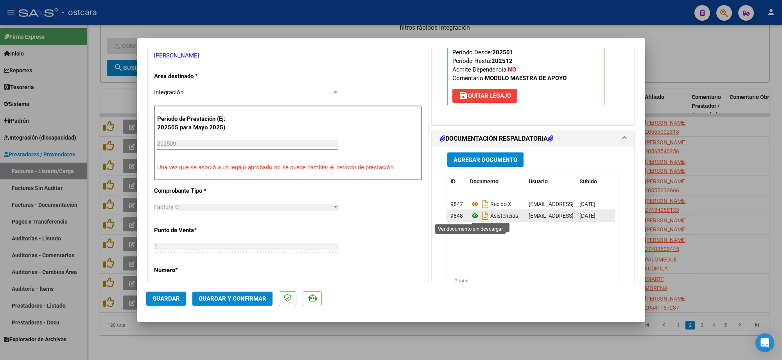
click at [471, 216] on icon at bounding box center [475, 215] width 10 height 9
click at [238, 300] on span "Guardar y Confirmar" at bounding box center [233, 298] width 68 height 7
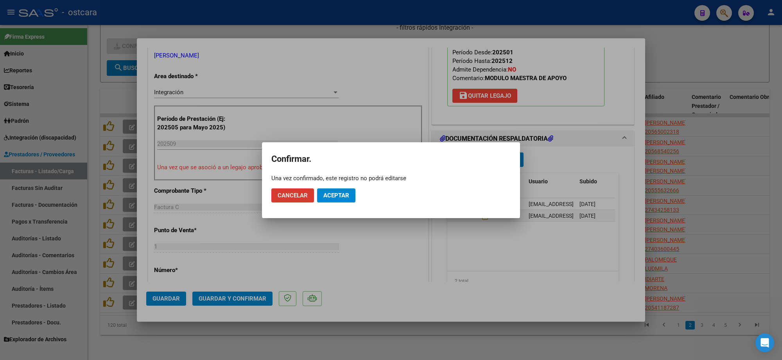
click at [341, 193] on span "Aceptar" at bounding box center [336, 195] width 26 height 7
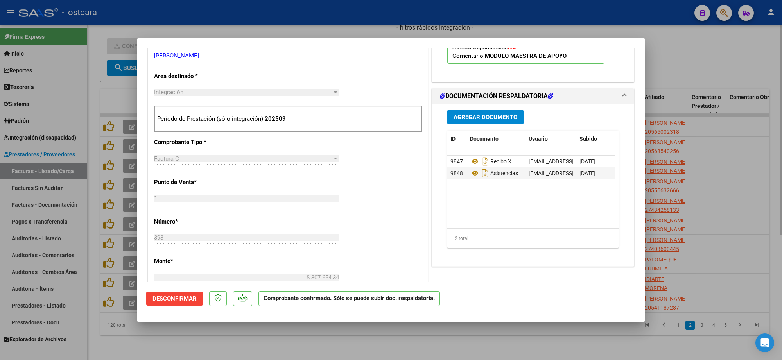
click at [698, 53] on div at bounding box center [391, 180] width 782 height 360
type input "$ 0,00"
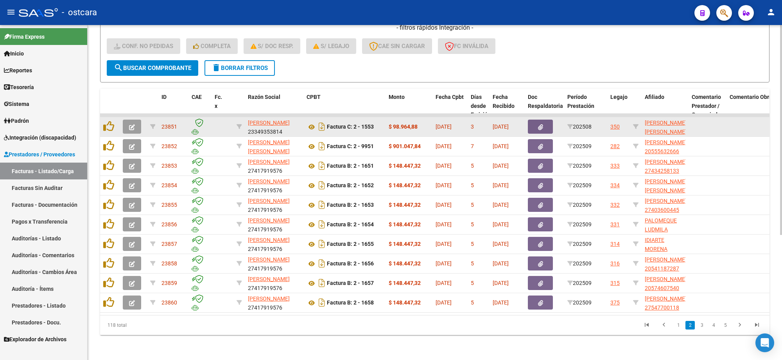
click at [139, 120] on button "button" at bounding box center [132, 127] width 18 height 14
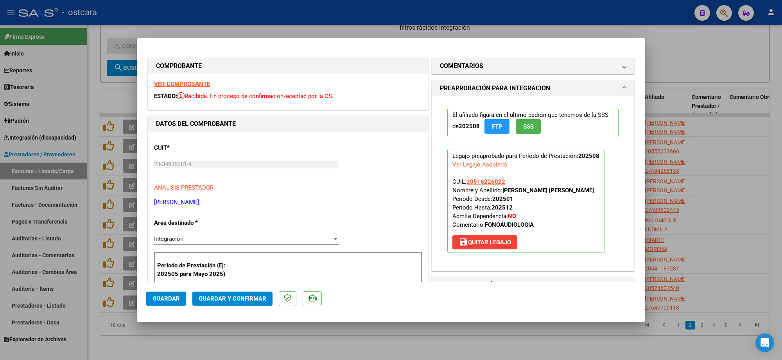
click at [198, 84] on strong "VER COMPROBANTE" at bounding box center [182, 84] width 56 height 7
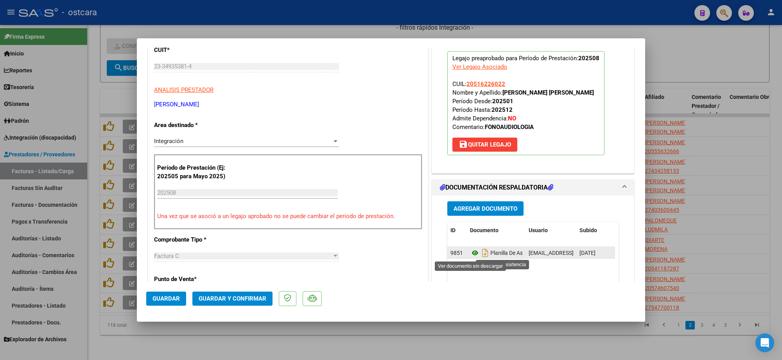
click at [471, 251] on icon at bounding box center [475, 252] width 10 height 9
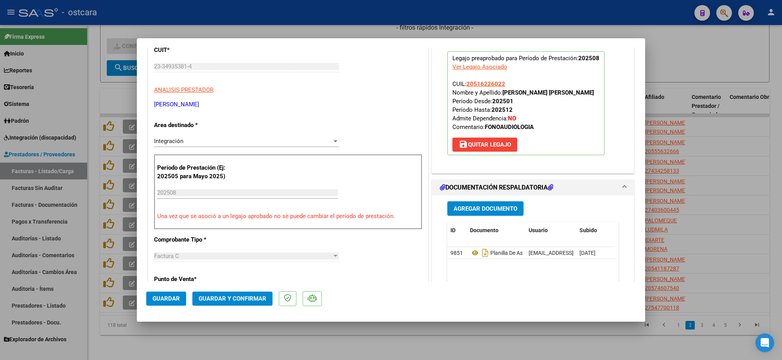
scroll to position [0, 0]
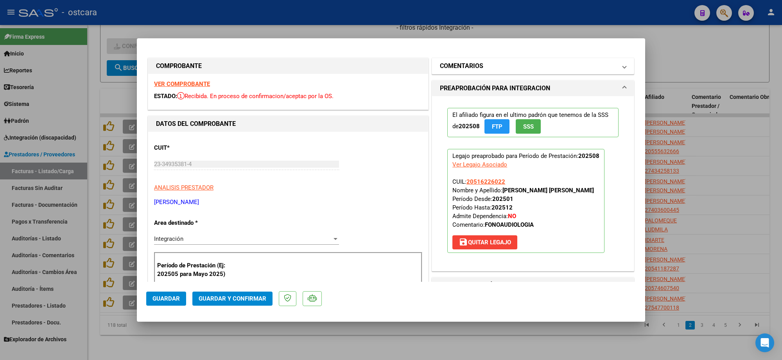
click at [478, 66] on h1 "COMENTARIOS" at bounding box center [461, 65] width 43 height 9
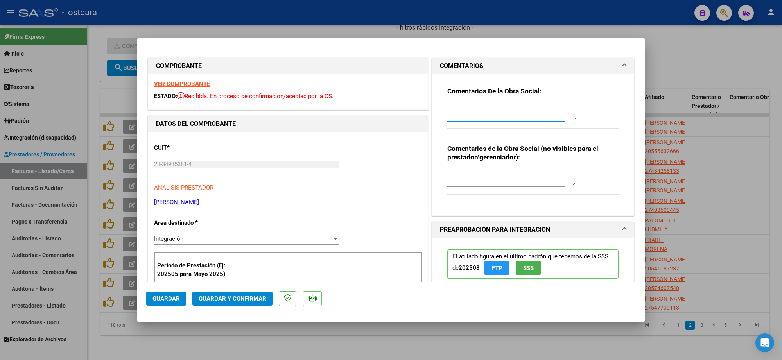
drag, startPoint x: 482, startPoint y: 110, endPoint x: 478, endPoint y: 124, distance: 15.0
click at [482, 112] on textarea at bounding box center [511, 112] width 129 height 16
paste textarea "Recordar indicar vinculo del firmante en las planillas de asistencia."
type textarea "Recordar indicar vinculo del firmante en las planillas de asistencia."
drag, startPoint x: 255, startPoint y: 290, endPoint x: 253, endPoint y: 294, distance: 4.9
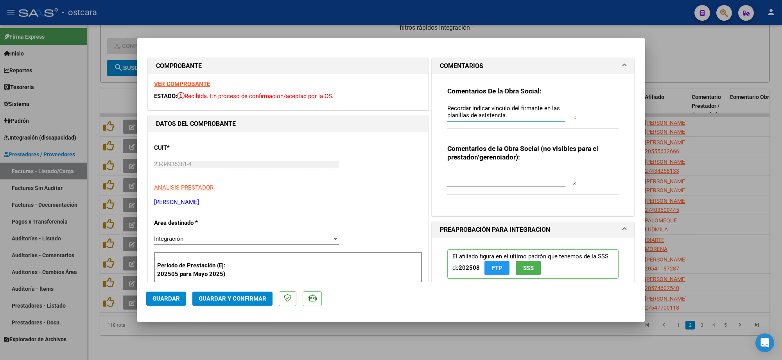
click at [255, 291] on mat-dialog-actions "Guardar Guardar y Confirmar" at bounding box center [391, 297] width 490 height 31
click at [255, 295] on button "Guardar y Confirmar" at bounding box center [232, 299] width 80 height 14
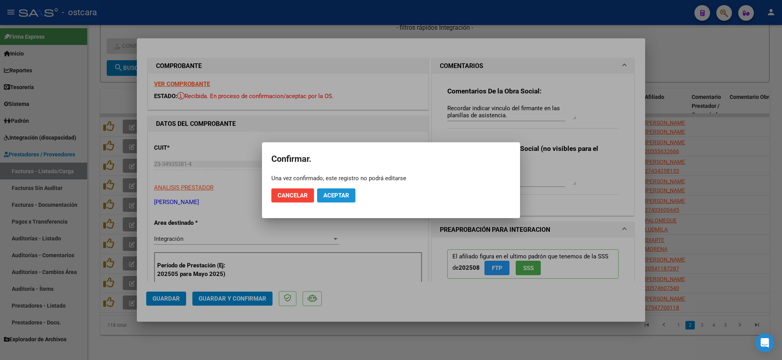
click at [341, 191] on button "Aceptar" at bounding box center [336, 195] width 38 height 14
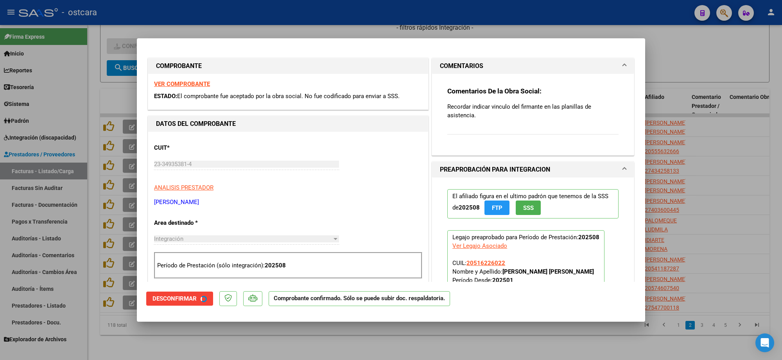
click at [692, 113] on div at bounding box center [391, 180] width 782 height 360
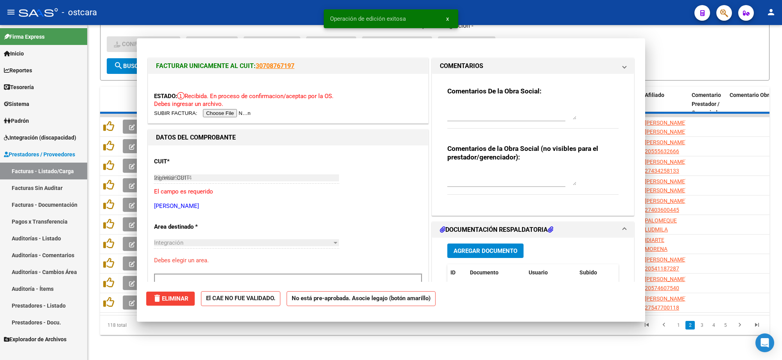
type input "$ 0,00"
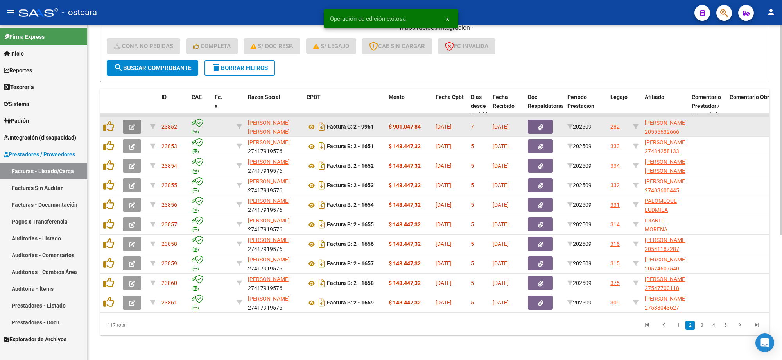
click at [132, 124] on icon "button" at bounding box center [132, 127] width 6 height 6
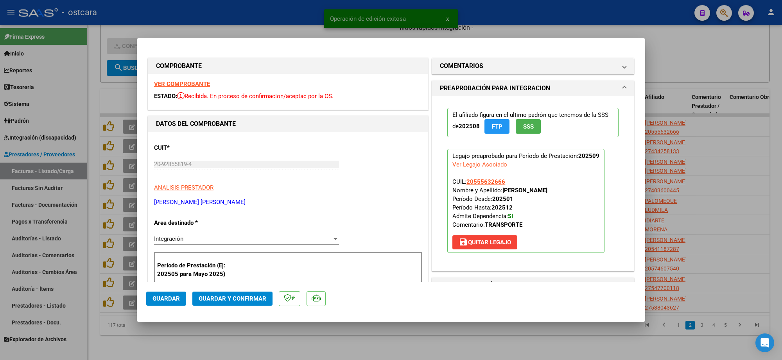
click at [185, 82] on strong "VER COMPROBANTE" at bounding box center [182, 84] width 56 height 7
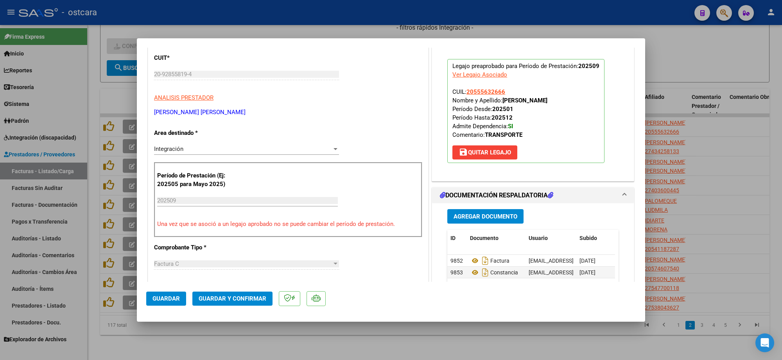
scroll to position [196, 0]
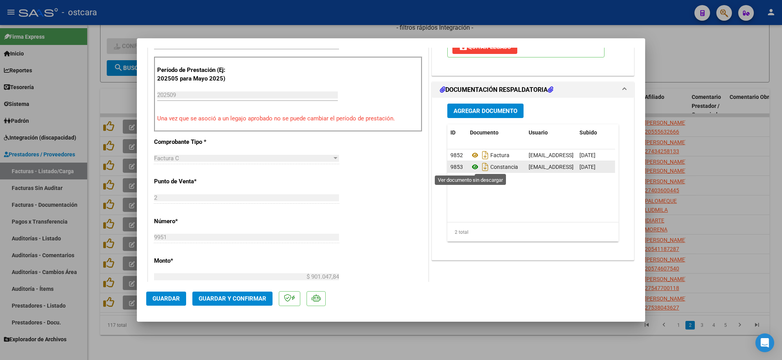
click at [470, 167] on icon at bounding box center [475, 166] width 10 height 9
click at [246, 298] on span "Guardar y Confirmar" at bounding box center [233, 298] width 68 height 7
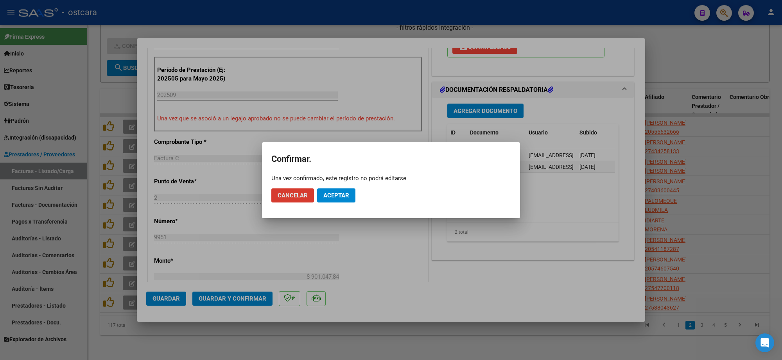
click at [332, 196] on span "Aceptar" at bounding box center [336, 195] width 26 height 7
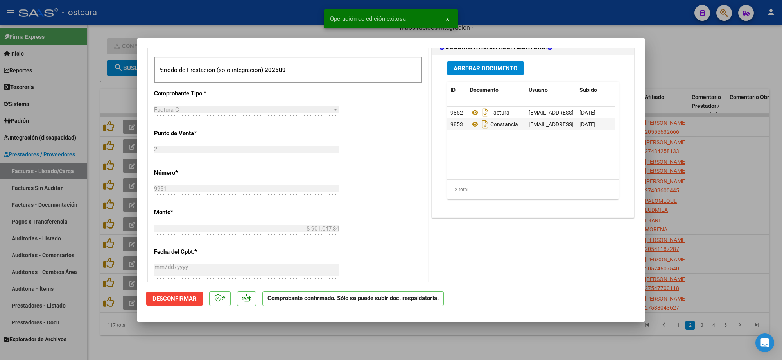
click at [709, 55] on div at bounding box center [391, 180] width 782 height 360
type input "$ 0,00"
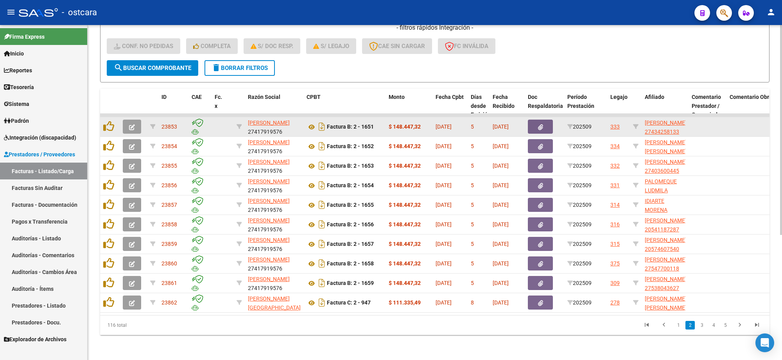
click at [131, 124] on icon "button" at bounding box center [132, 127] width 6 height 6
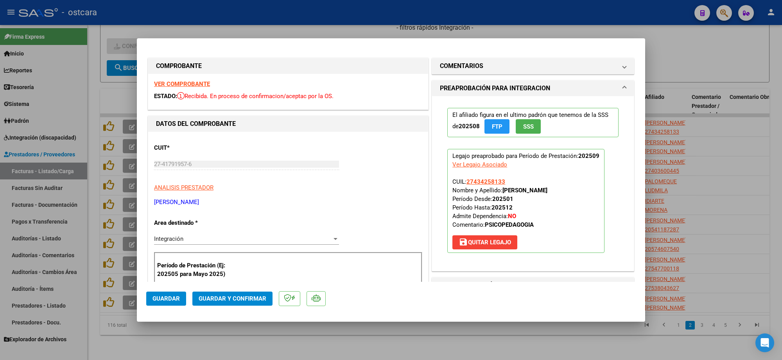
click at [173, 84] on strong "VER COMPROBANTE" at bounding box center [182, 84] width 56 height 7
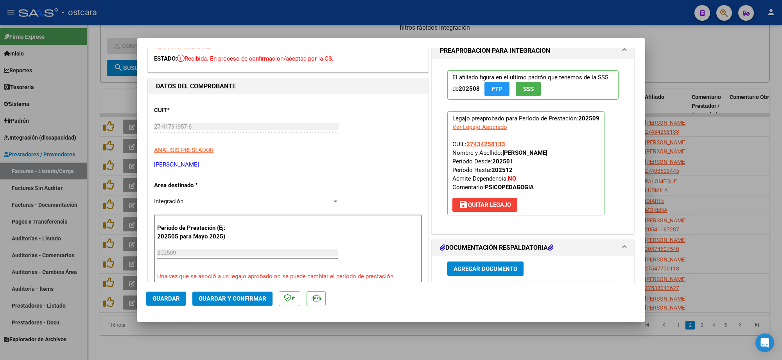
scroll to position [147, 0]
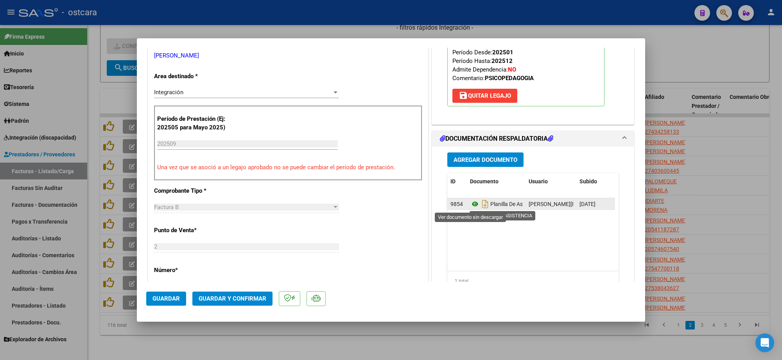
click at [474, 203] on icon at bounding box center [475, 203] width 10 height 9
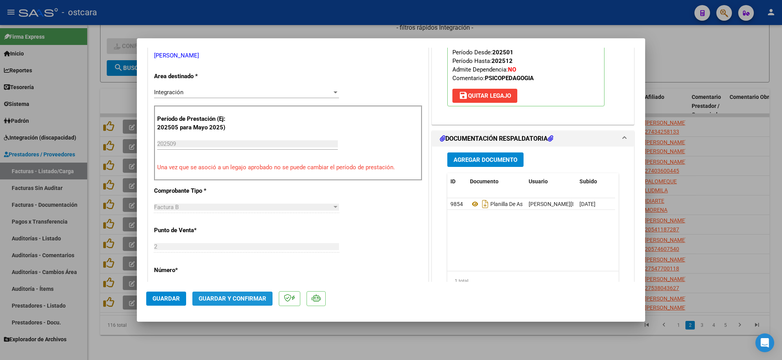
click at [241, 299] on span "Guardar y Confirmar" at bounding box center [233, 298] width 68 height 7
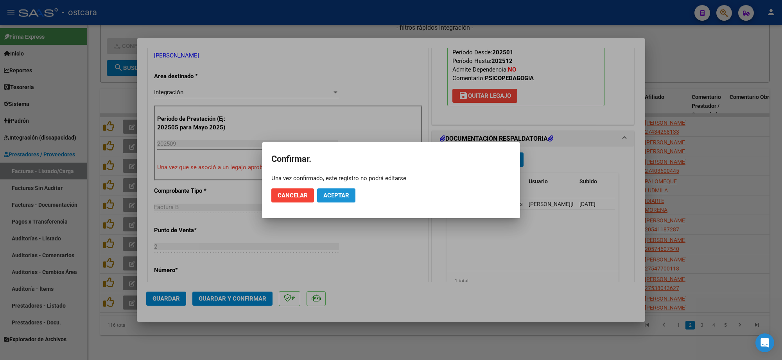
click at [329, 195] on span "Aceptar" at bounding box center [336, 195] width 26 height 7
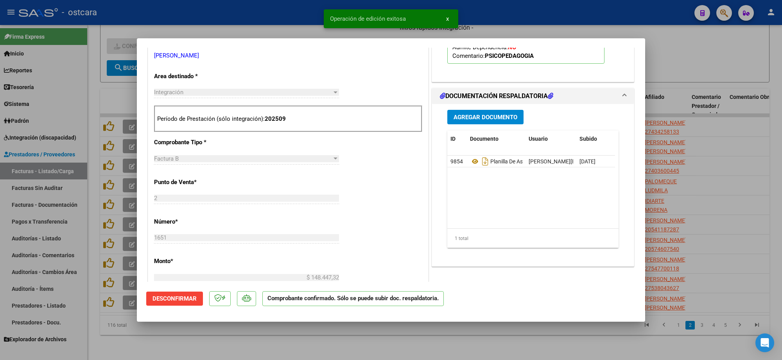
click at [699, 106] on div at bounding box center [391, 180] width 782 height 360
type input "$ 0,00"
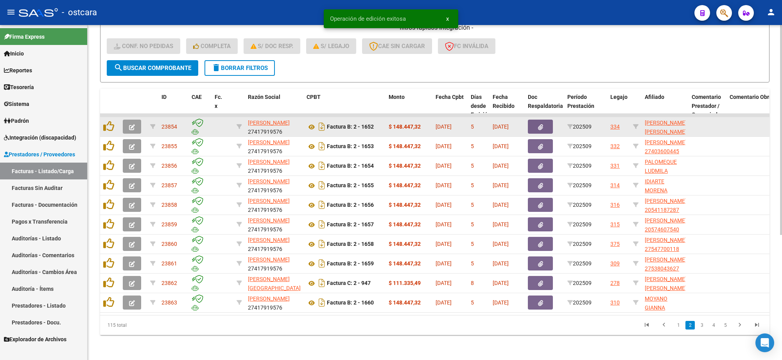
click at [135, 120] on button "button" at bounding box center [132, 127] width 18 height 14
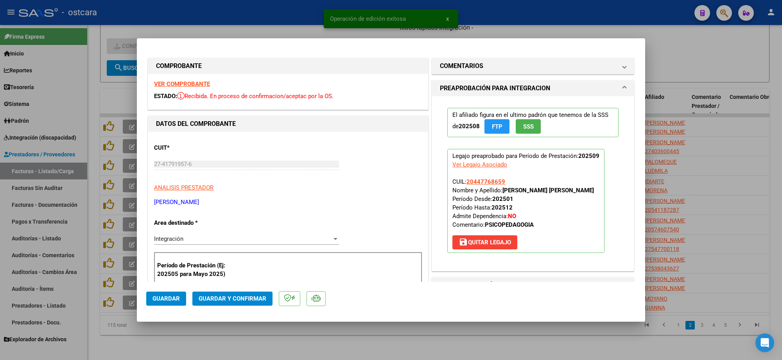
click at [196, 84] on strong "VER COMPROBANTE" at bounding box center [182, 84] width 56 height 7
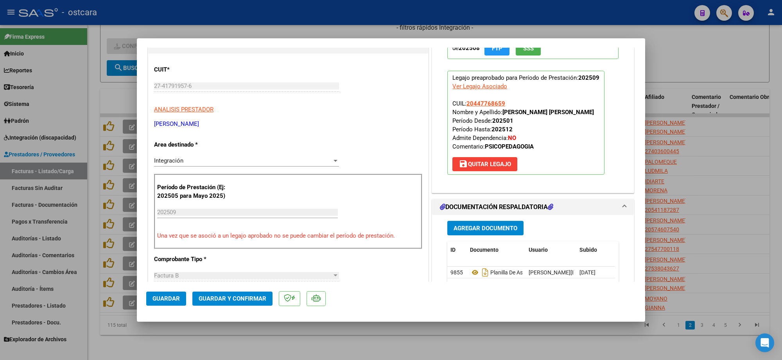
scroll to position [244, 0]
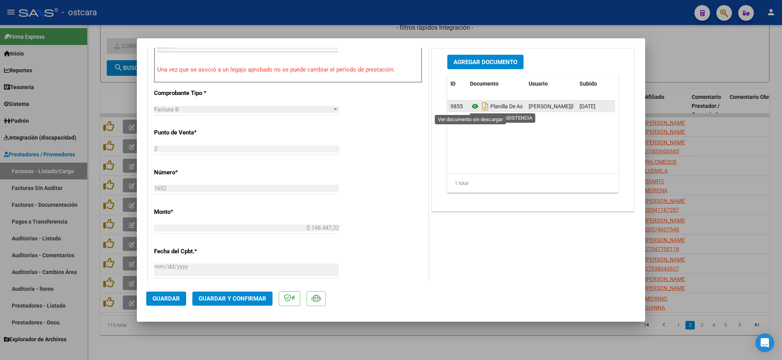
click at [470, 108] on icon at bounding box center [475, 106] width 10 height 9
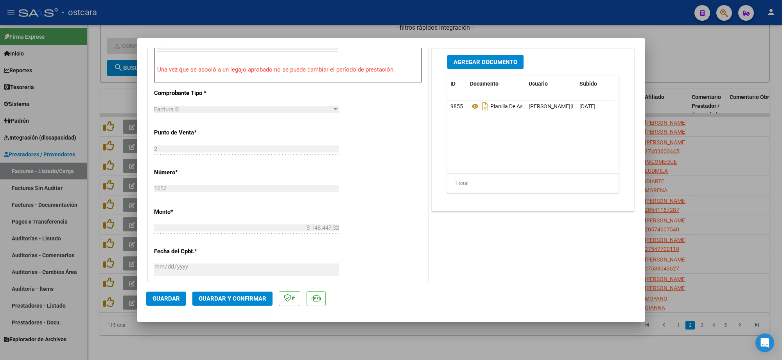
click at [240, 294] on button "Guardar y Confirmar" at bounding box center [232, 299] width 80 height 14
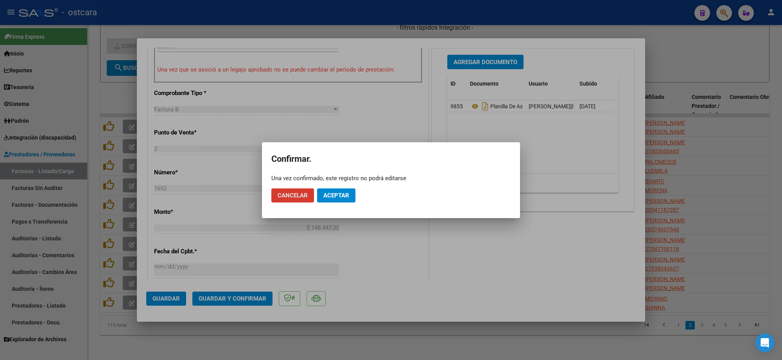
click at [346, 194] on span "Aceptar" at bounding box center [336, 195] width 26 height 7
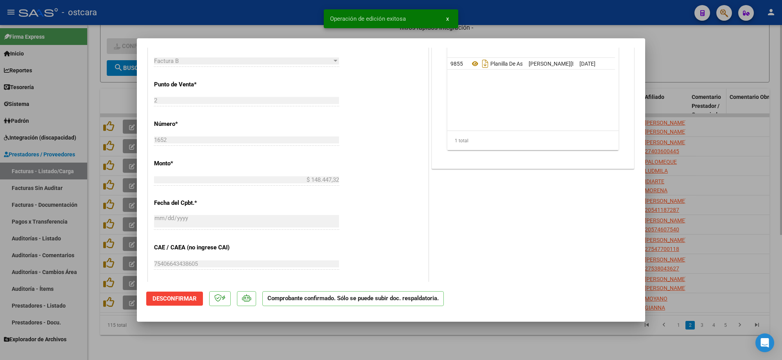
click at [712, 88] on div at bounding box center [391, 180] width 782 height 360
type input "$ 0,00"
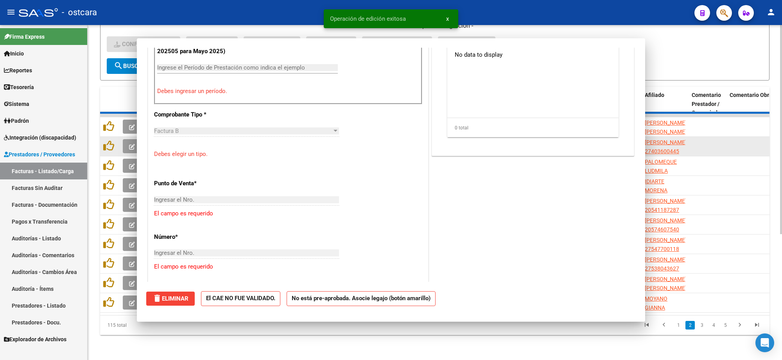
scroll to position [0, 0]
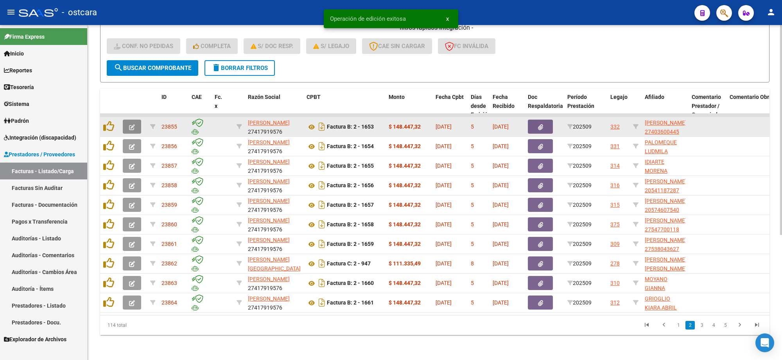
click at [130, 123] on span "button" at bounding box center [132, 126] width 6 height 7
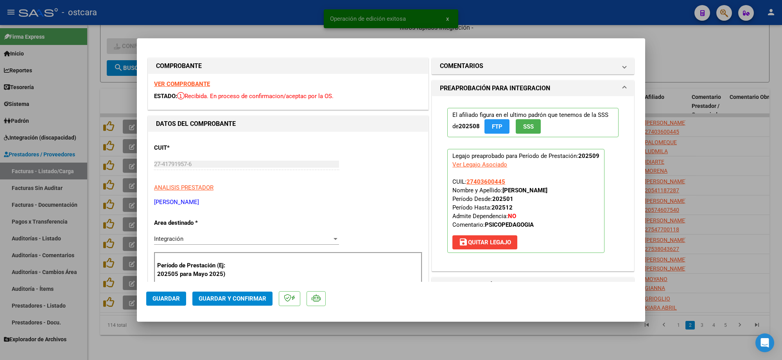
click at [177, 85] on strong "VER COMPROBANTE" at bounding box center [182, 84] width 56 height 7
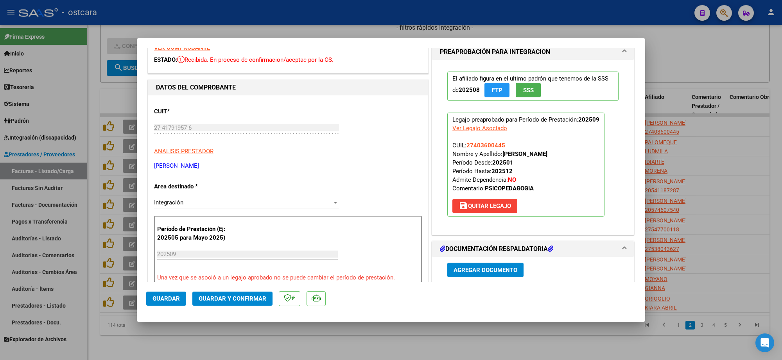
scroll to position [98, 0]
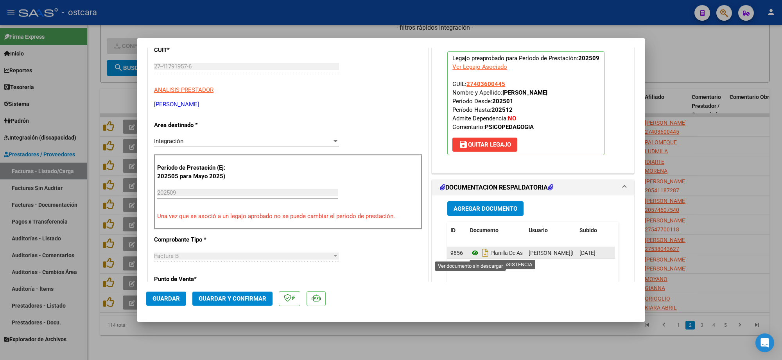
click at [473, 253] on icon at bounding box center [475, 252] width 10 height 9
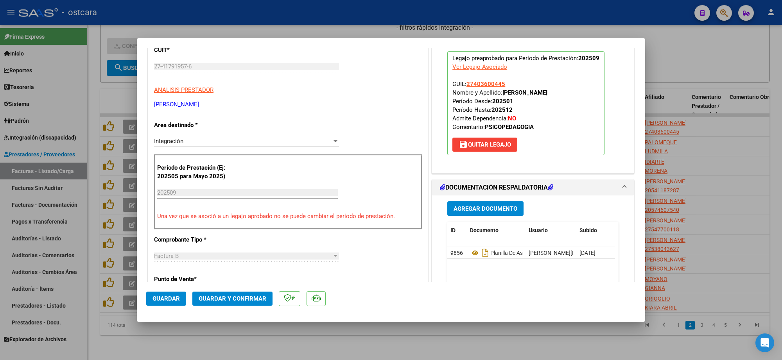
click at [243, 292] on button "Guardar y Confirmar" at bounding box center [232, 299] width 80 height 14
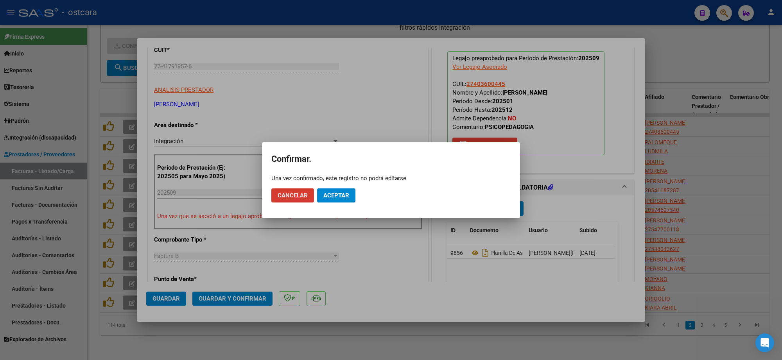
click at [339, 191] on button "Aceptar" at bounding box center [336, 195] width 38 height 14
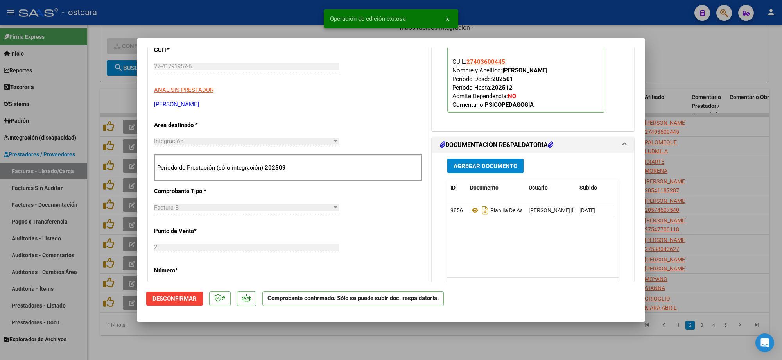
click at [745, 105] on div at bounding box center [391, 180] width 782 height 360
type input "$ 0,00"
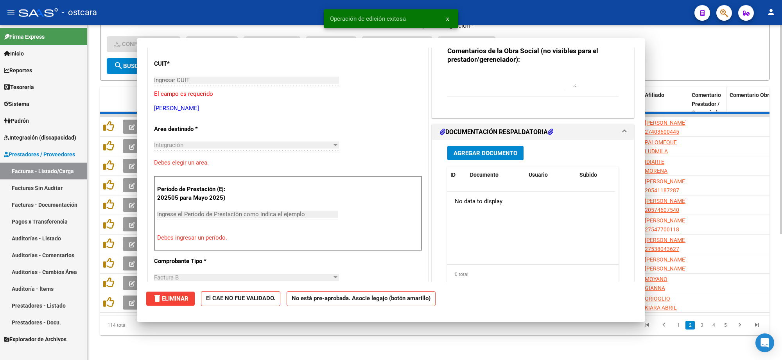
scroll to position [0, 0]
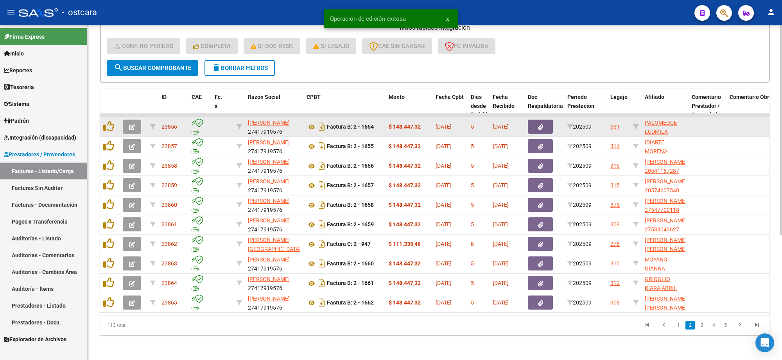
click at [133, 124] on icon "button" at bounding box center [132, 127] width 6 height 6
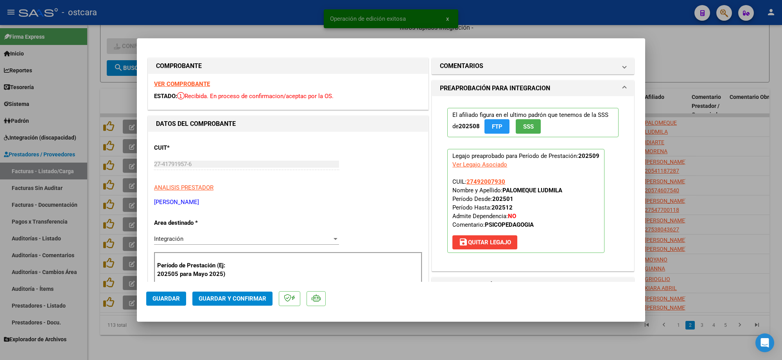
click at [184, 84] on strong "VER COMPROBANTE" at bounding box center [182, 84] width 56 height 7
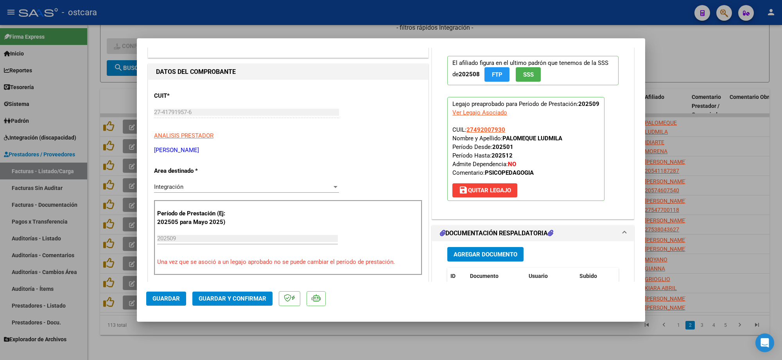
scroll to position [147, 0]
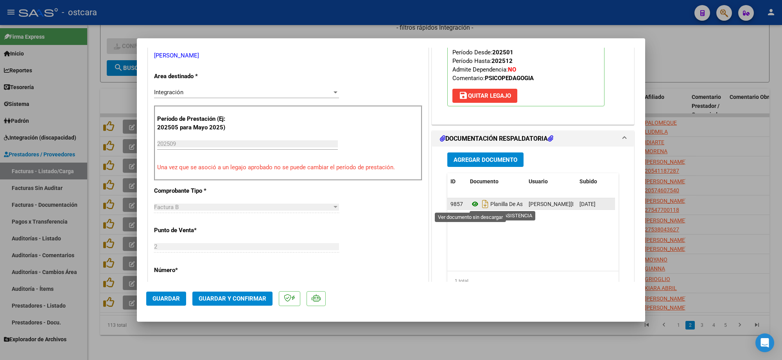
click at [471, 208] on icon at bounding box center [475, 203] width 10 height 9
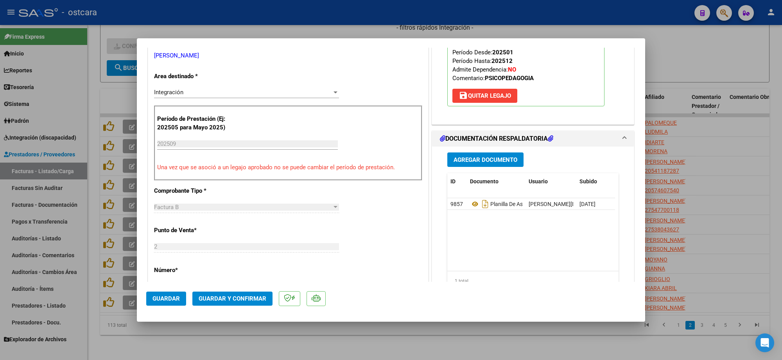
click at [245, 300] on span "Guardar y Confirmar" at bounding box center [233, 298] width 68 height 7
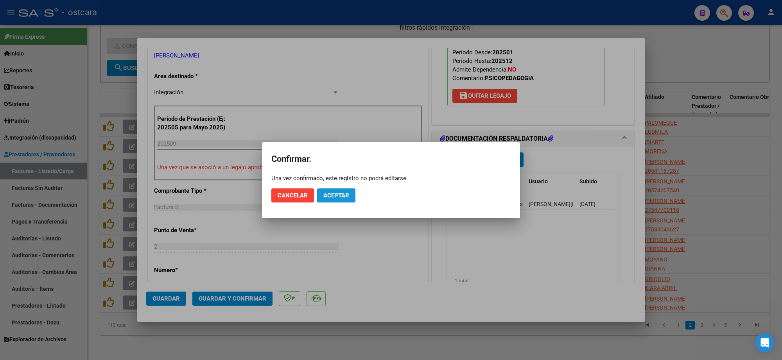
click at [346, 194] on span "Aceptar" at bounding box center [336, 195] width 26 height 7
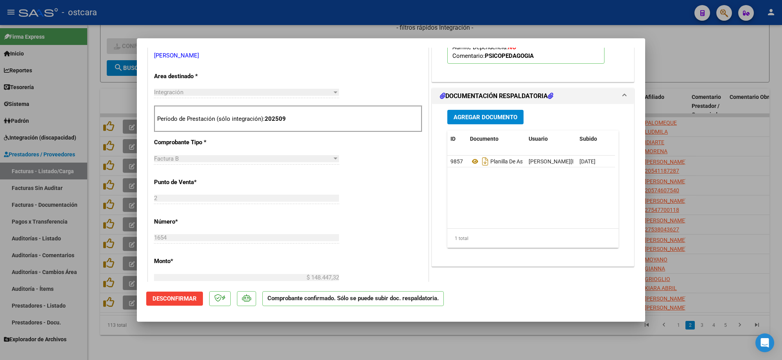
click at [701, 122] on div at bounding box center [391, 180] width 782 height 360
type input "$ 0,00"
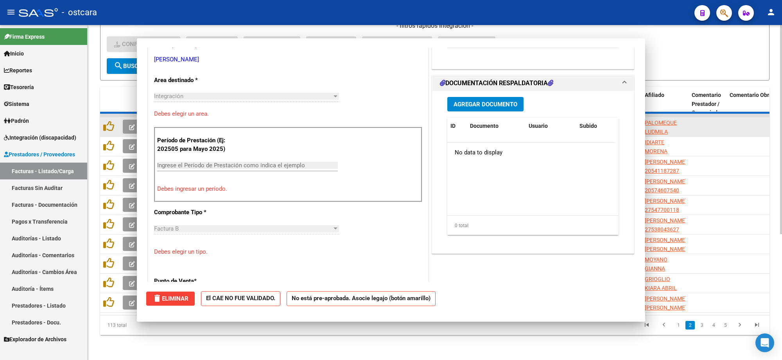
scroll to position [151, 0]
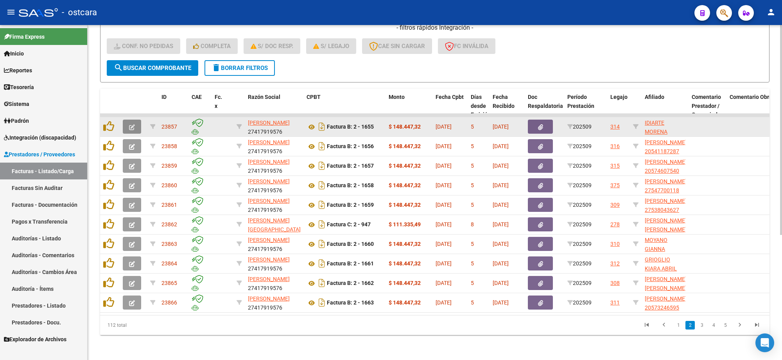
click at [131, 124] on icon "button" at bounding box center [132, 127] width 6 height 6
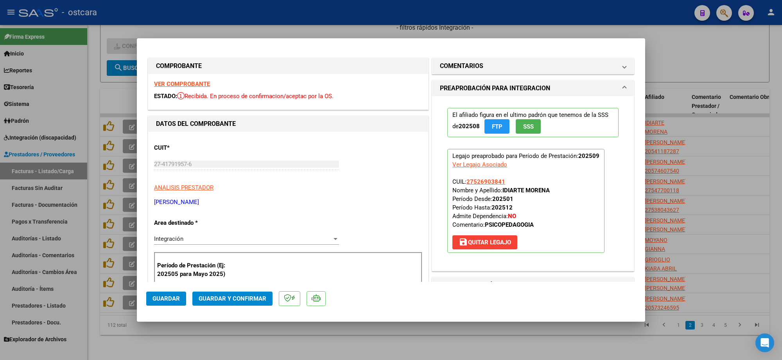
click at [186, 83] on strong "VER COMPROBANTE" at bounding box center [182, 84] width 56 height 7
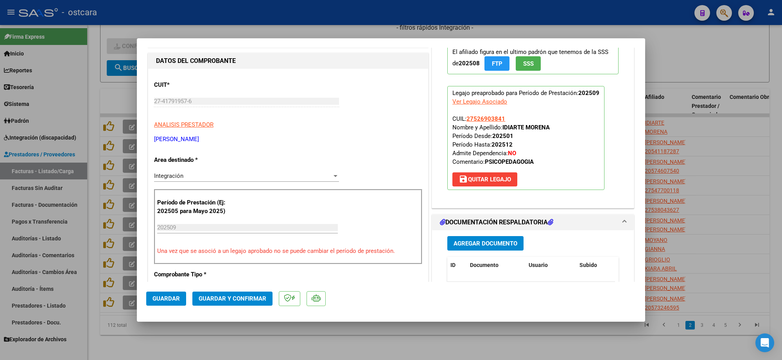
scroll to position [196, 0]
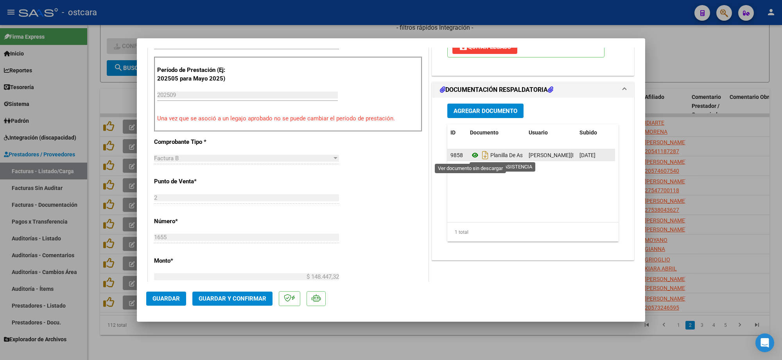
click at [473, 155] on icon at bounding box center [475, 155] width 10 height 9
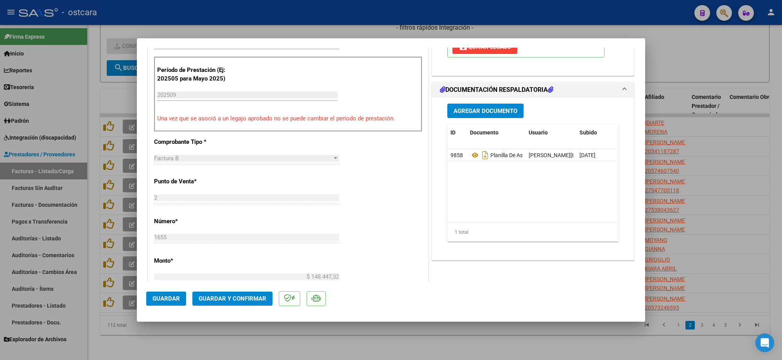
click at [250, 296] on span "Guardar y Confirmar" at bounding box center [233, 298] width 68 height 7
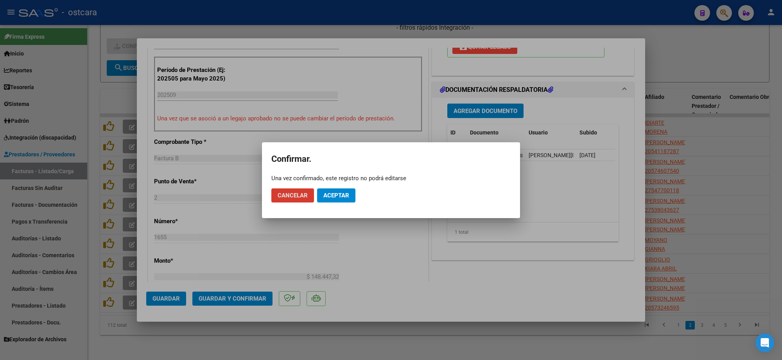
click at [334, 196] on span "Aceptar" at bounding box center [336, 195] width 26 height 7
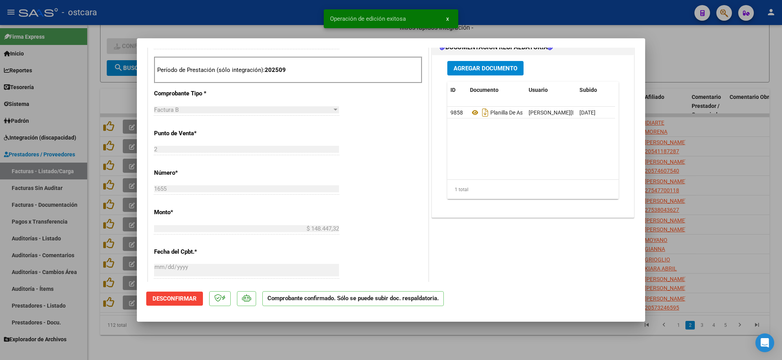
click at [725, 115] on div at bounding box center [391, 180] width 782 height 360
type input "$ 0,00"
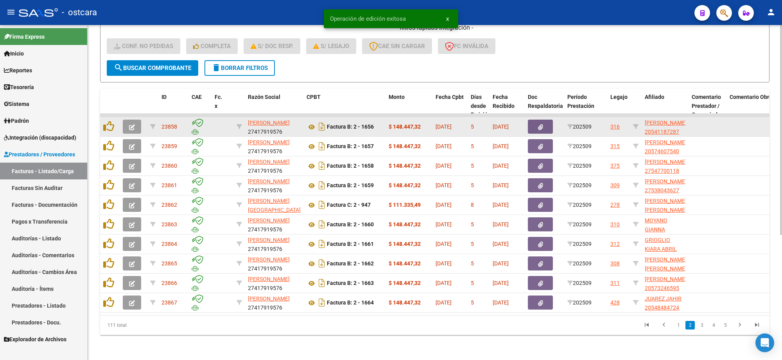
click at [136, 120] on button "button" at bounding box center [132, 127] width 18 height 14
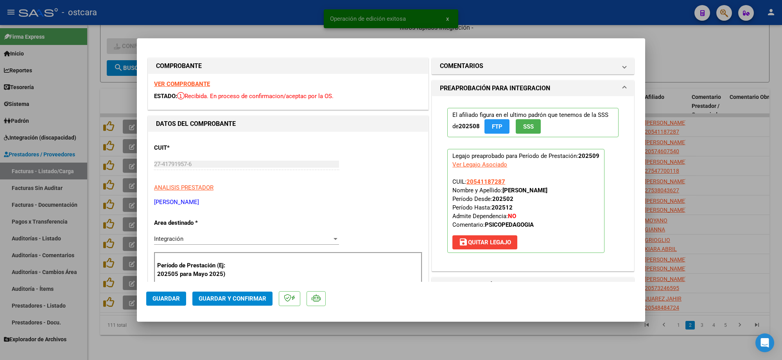
click at [199, 86] on strong "VER COMPROBANTE" at bounding box center [182, 84] width 56 height 7
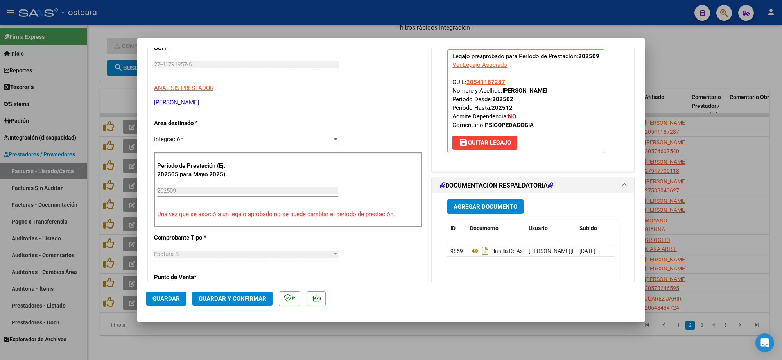
scroll to position [147, 0]
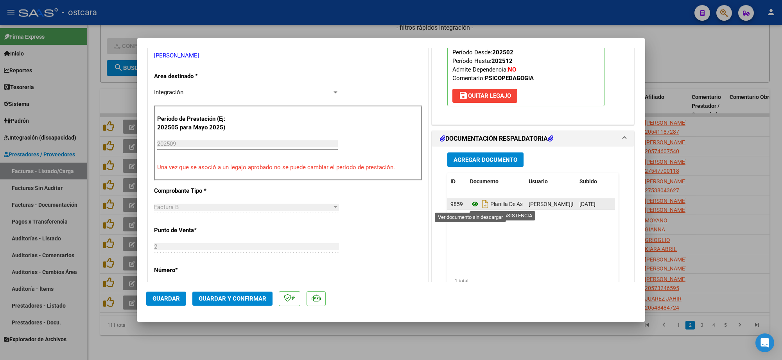
click at [471, 204] on icon at bounding box center [475, 203] width 10 height 9
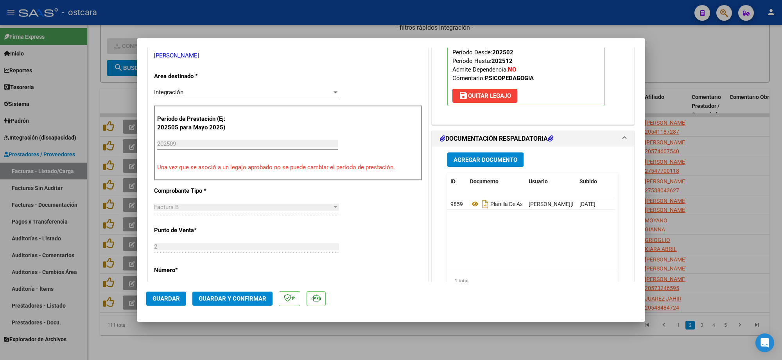
click at [227, 290] on mat-dialog-actions "Guardar Guardar y Confirmar" at bounding box center [391, 297] width 490 height 31
click at [227, 299] on span "Guardar y Confirmar" at bounding box center [233, 298] width 68 height 7
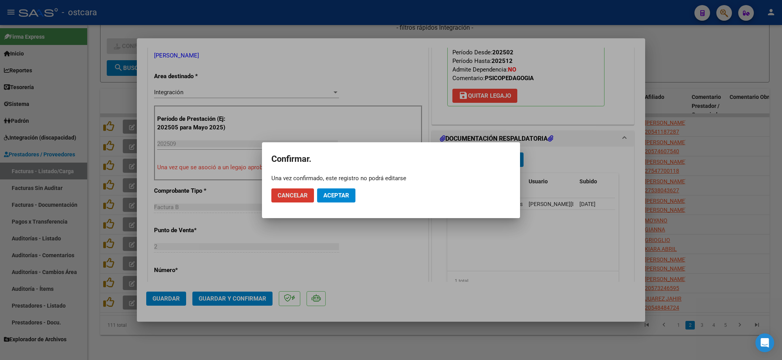
click at [337, 192] on span "Aceptar" at bounding box center [336, 195] width 26 height 7
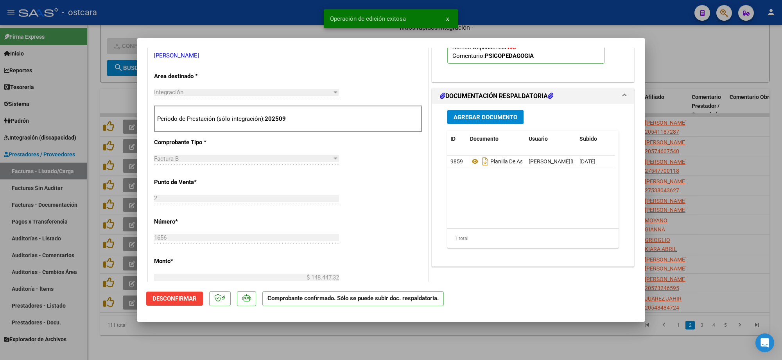
click at [734, 63] on div at bounding box center [391, 180] width 782 height 360
type input "$ 0,00"
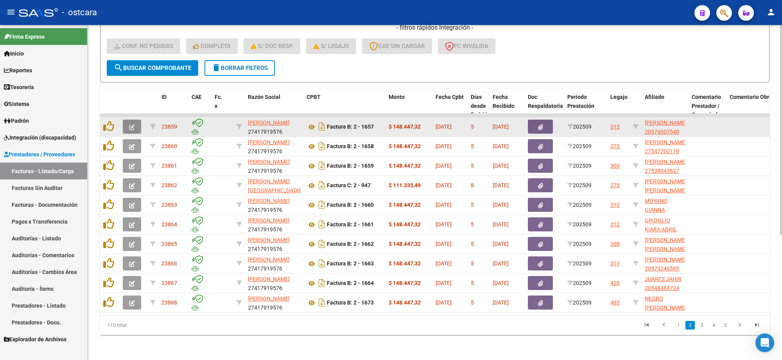
click at [131, 124] on icon "button" at bounding box center [132, 127] width 6 height 6
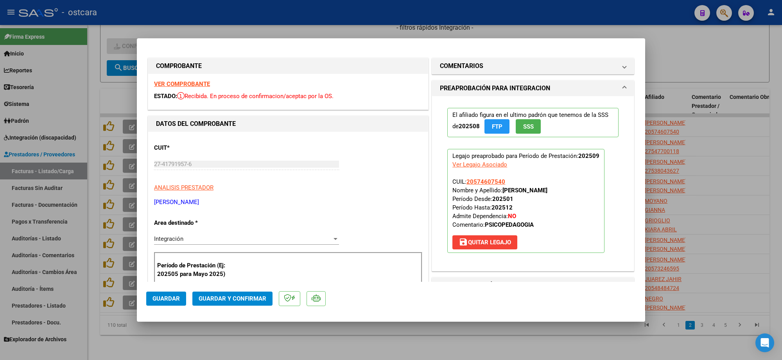
click at [186, 83] on strong "VER COMPROBANTE" at bounding box center [182, 84] width 56 height 7
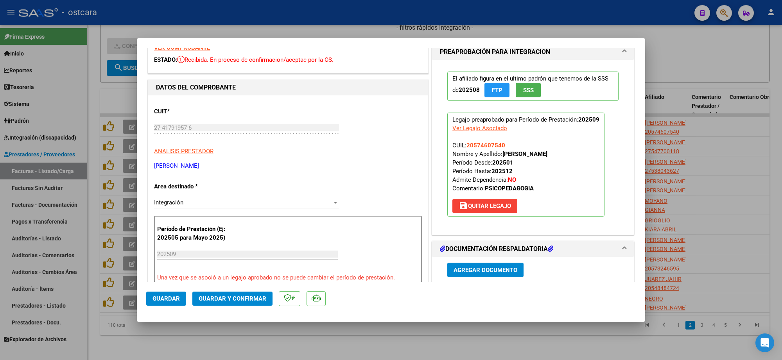
scroll to position [98, 0]
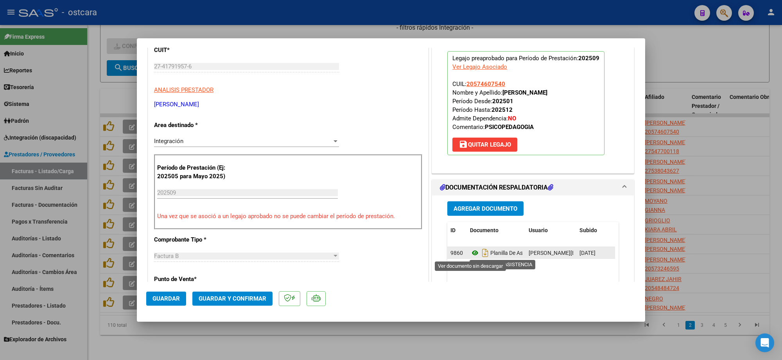
click at [470, 253] on icon at bounding box center [475, 252] width 10 height 9
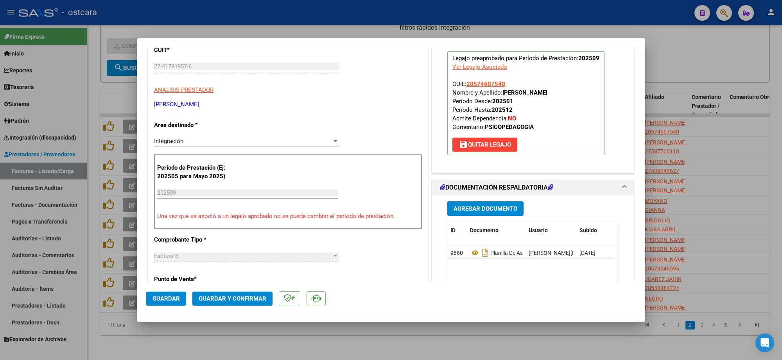
click at [237, 297] on span "Guardar y Confirmar" at bounding box center [233, 298] width 68 height 7
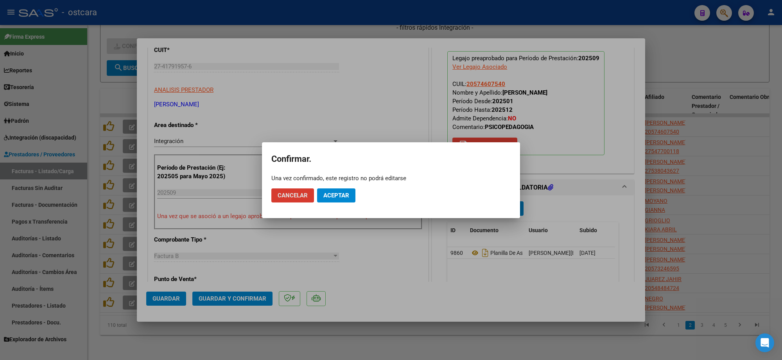
click at [334, 194] on span "Aceptar" at bounding box center [336, 195] width 26 height 7
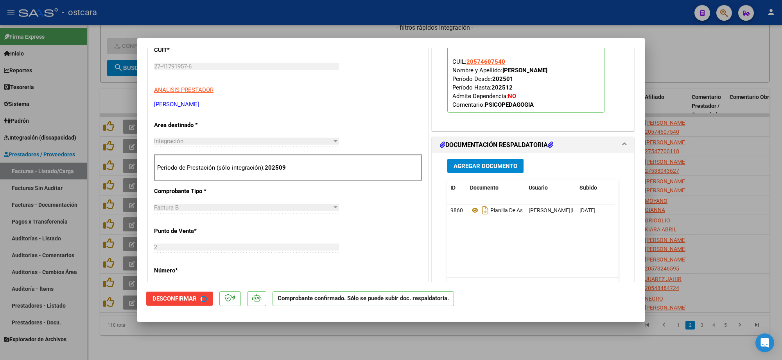
click at [710, 94] on div at bounding box center [391, 180] width 782 height 360
type input "$ 0,00"
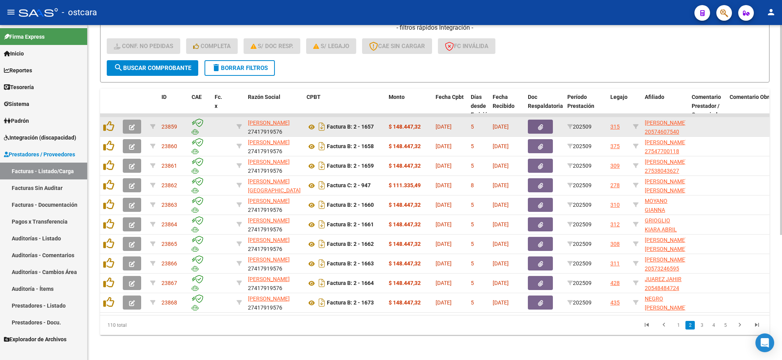
click at [134, 124] on icon "button" at bounding box center [132, 127] width 6 height 6
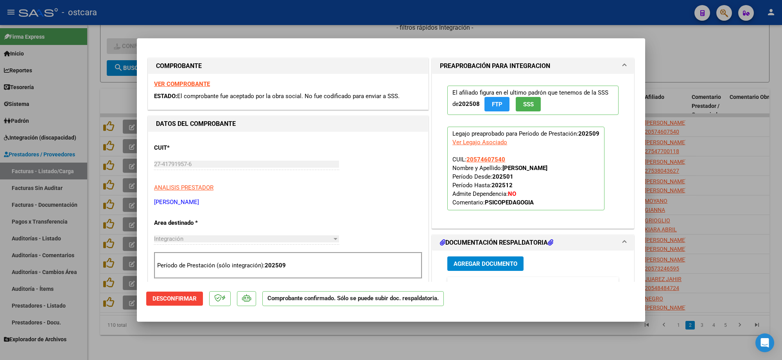
click at [188, 83] on strong "VER COMPROBANTE" at bounding box center [182, 84] width 56 height 7
type input "$ 0,00"
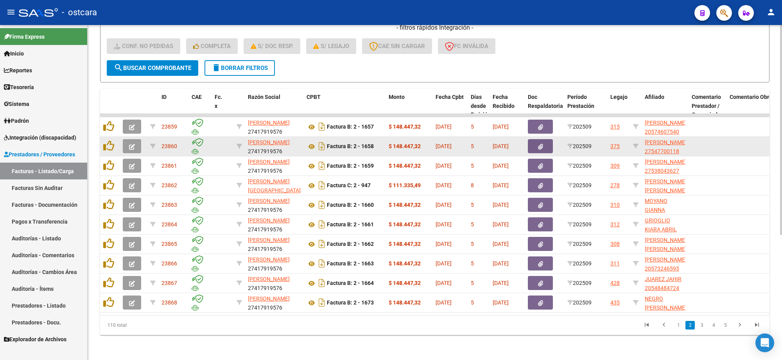
click at [134, 144] on icon "button" at bounding box center [132, 147] width 6 height 6
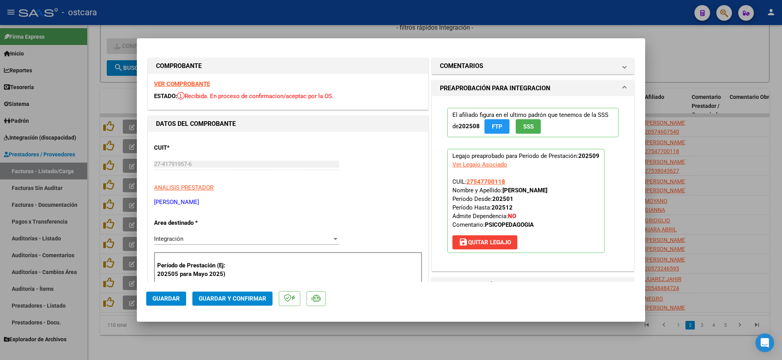
click at [177, 83] on strong "VER COMPROBANTE" at bounding box center [182, 84] width 56 height 7
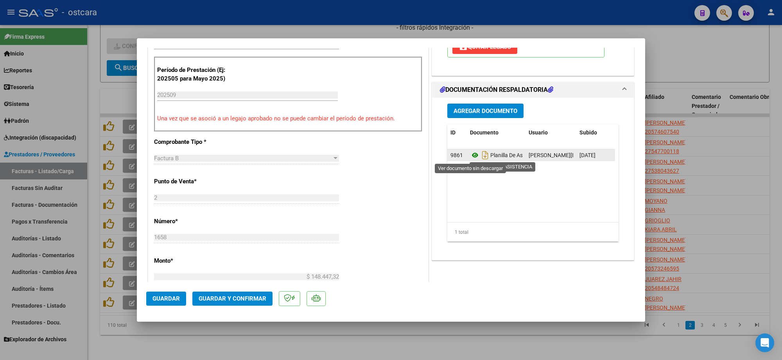
click at [471, 154] on icon at bounding box center [475, 155] width 10 height 9
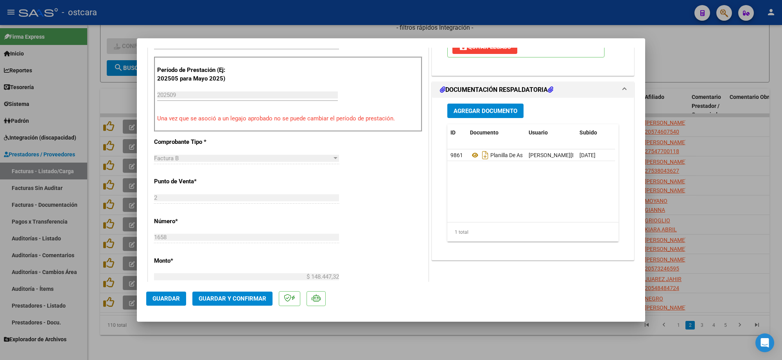
click at [243, 300] on span "Guardar y Confirmar" at bounding box center [233, 298] width 68 height 7
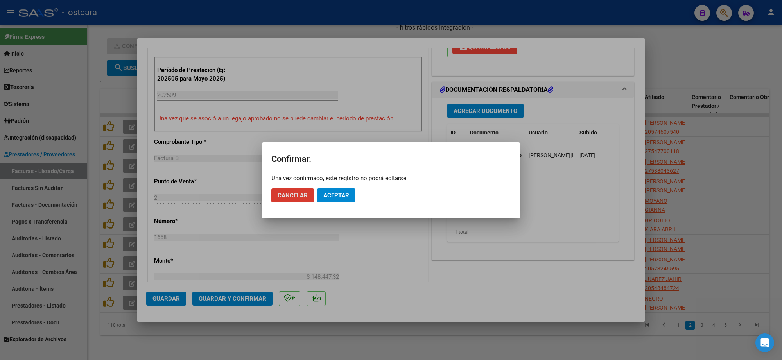
click at [341, 190] on button "Aceptar" at bounding box center [336, 195] width 38 height 14
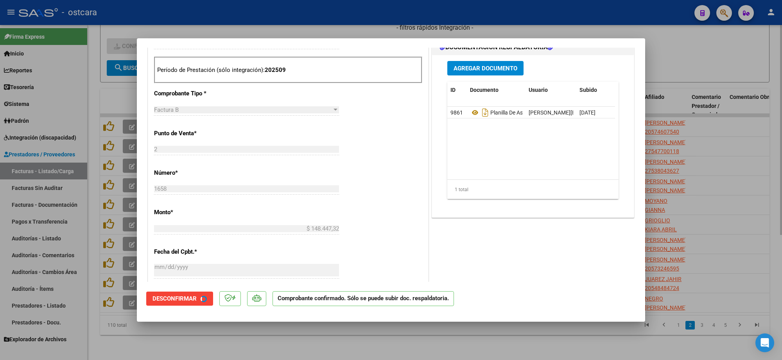
drag, startPoint x: 769, startPoint y: 68, endPoint x: 748, endPoint y: 71, distance: 21.2
click at [768, 67] on div at bounding box center [391, 180] width 782 height 360
type input "$ 0,00"
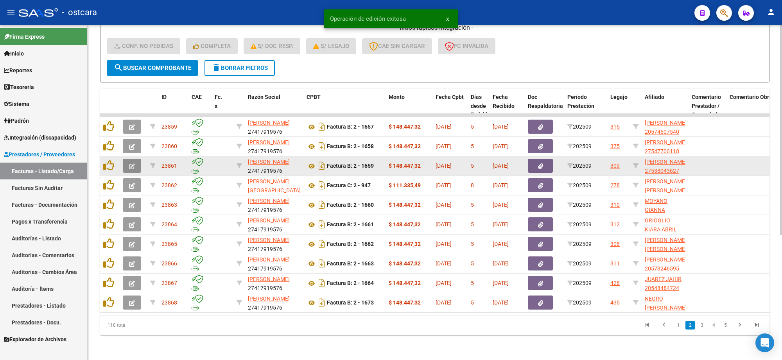
click at [132, 163] on icon "button" at bounding box center [132, 166] width 6 height 6
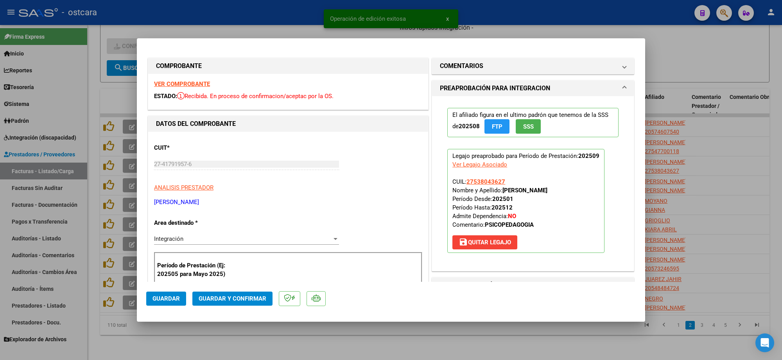
click at [189, 80] on div "VER COMPROBANTE ESTADO: Recibida. En proceso de confirmacion/aceptac por la OS." at bounding box center [288, 92] width 280 height 36
click at [190, 81] on div "VER COMPROBANTE ESTADO: Recibida. En proceso de confirmacion/aceptac por la OS." at bounding box center [288, 92] width 280 height 36
click at [190, 81] on strong "VER COMPROBANTE" at bounding box center [182, 84] width 56 height 7
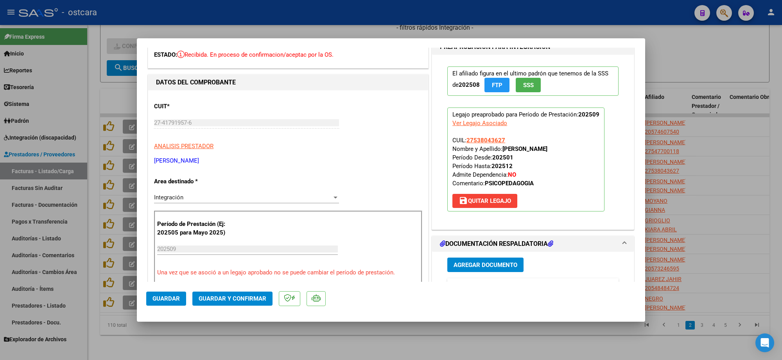
scroll to position [98, 0]
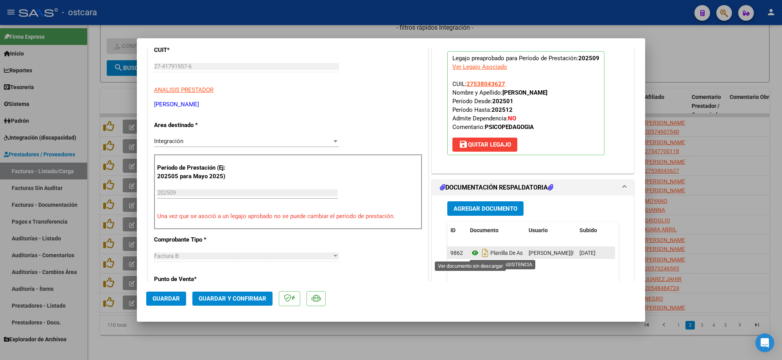
click at [470, 252] on icon at bounding box center [475, 252] width 10 height 9
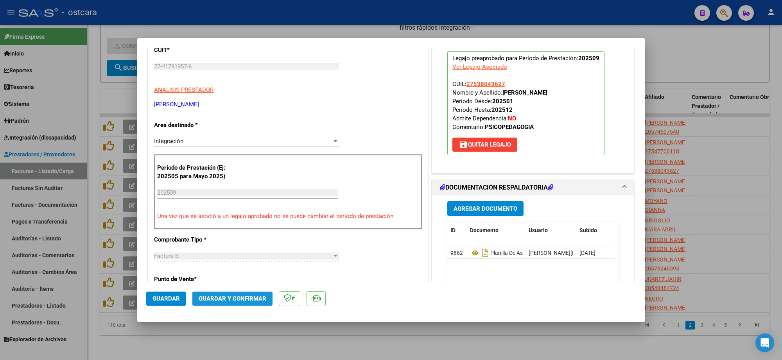
click at [249, 298] on span "Guardar y Confirmar" at bounding box center [233, 298] width 68 height 7
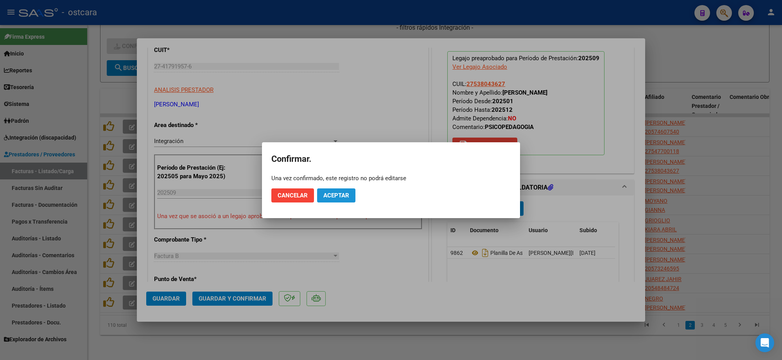
click at [339, 196] on span "Aceptar" at bounding box center [336, 195] width 26 height 7
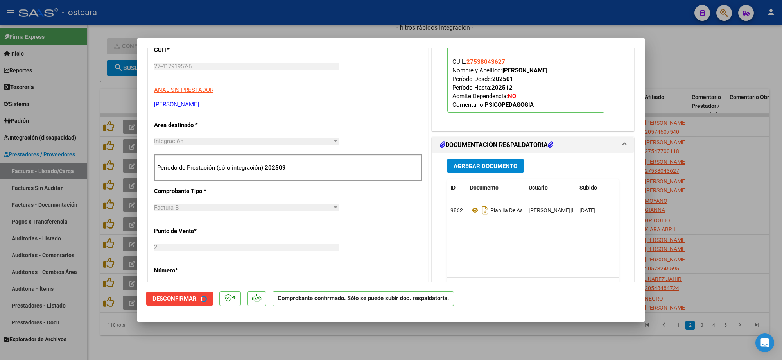
click at [720, 110] on div at bounding box center [391, 180] width 782 height 360
type input "$ 0,00"
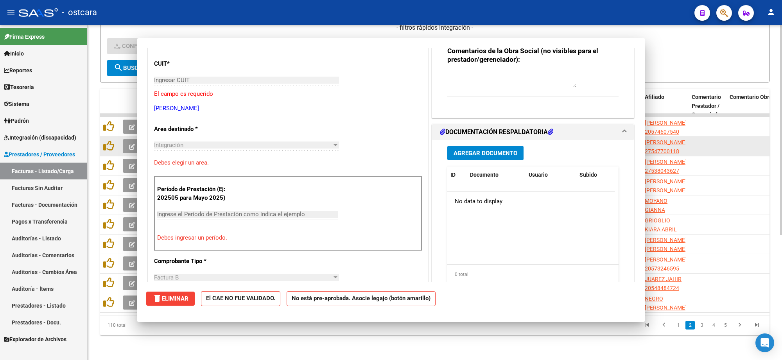
scroll to position [0, 0]
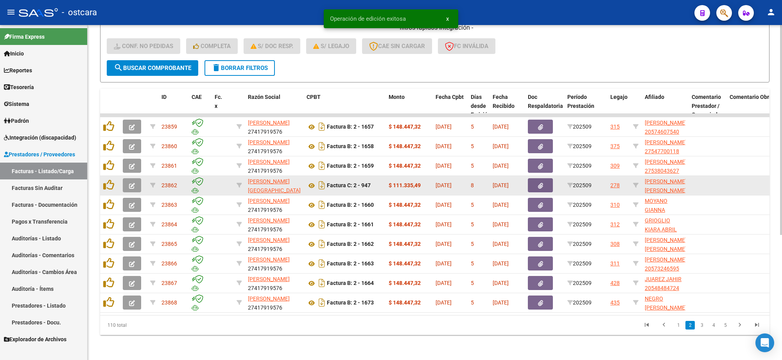
click at [136, 178] on button "button" at bounding box center [132, 185] width 18 height 14
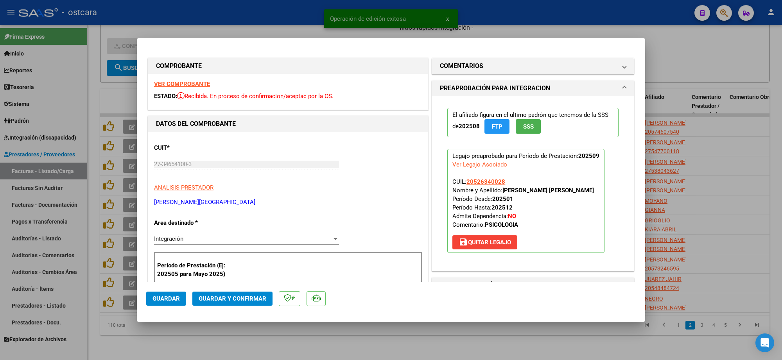
click at [186, 85] on strong "VER COMPROBANTE" at bounding box center [182, 84] width 56 height 7
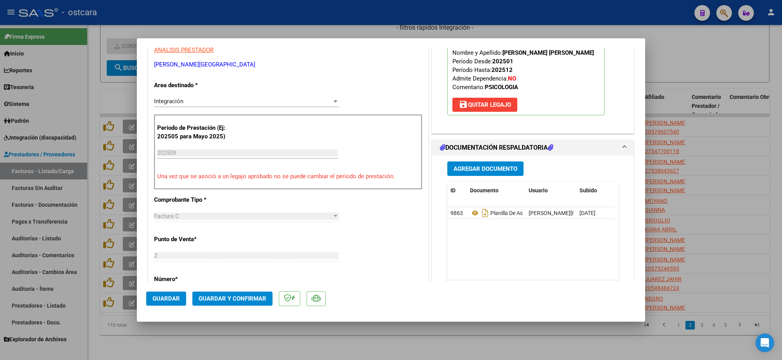
scroll to position [147, 0]
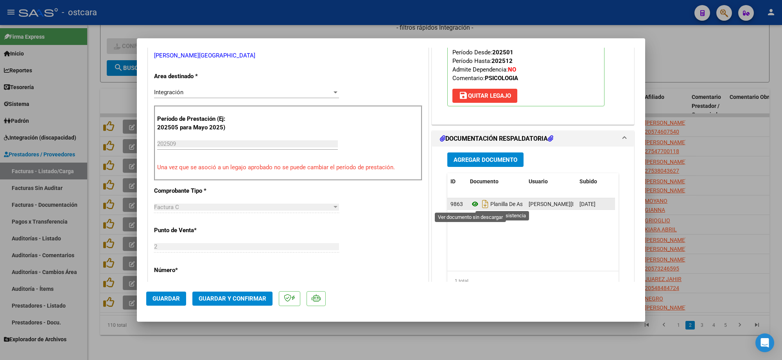
click at [474, 200] on icon at bounding box center [475, 203] width 10 height 9
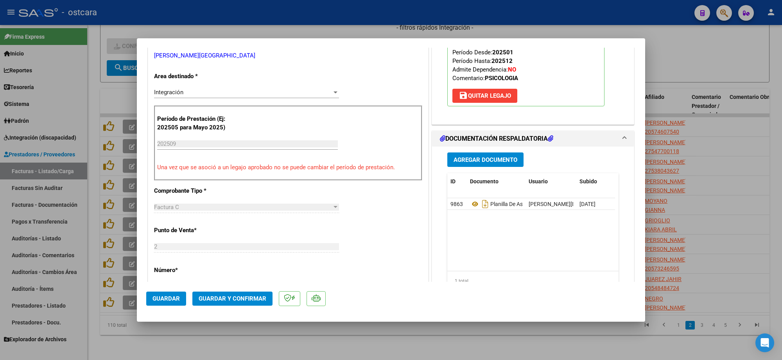
click at [231, 294] on button "Guardar y Confirmar" at bounding box center [232, 299] width 80 height 14
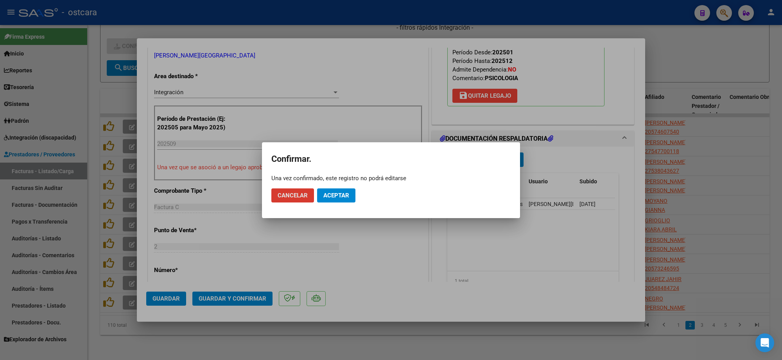
click at [343, 194] on span "Aceptar" at bounding box center [336, 195] width 26 height 7
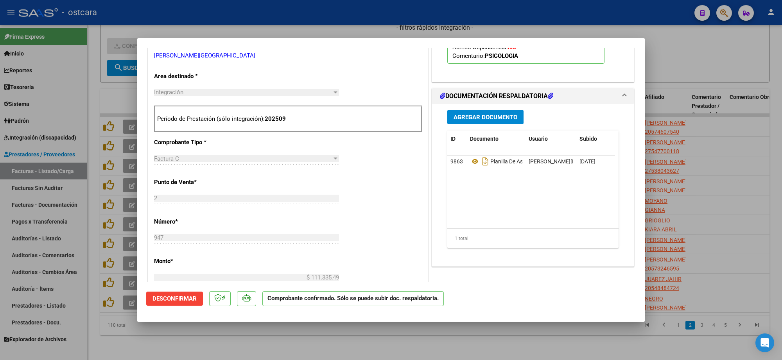
click at [545, 20] on div at bounding box center [391, 180] width 782 height 360
type input "$ 0,00"
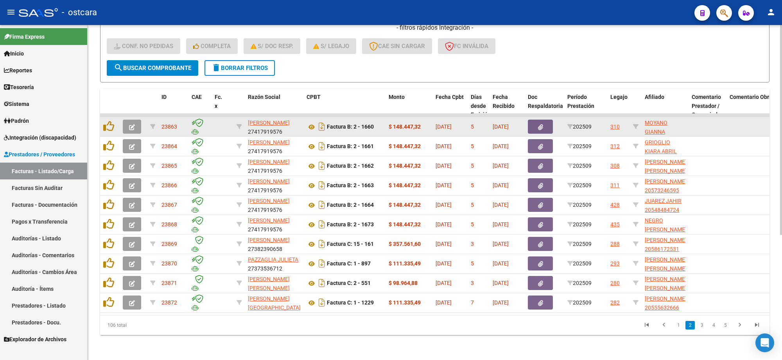
click at [129, 124] on icon "button" at bounding box center [132, 127] width 6 height 6
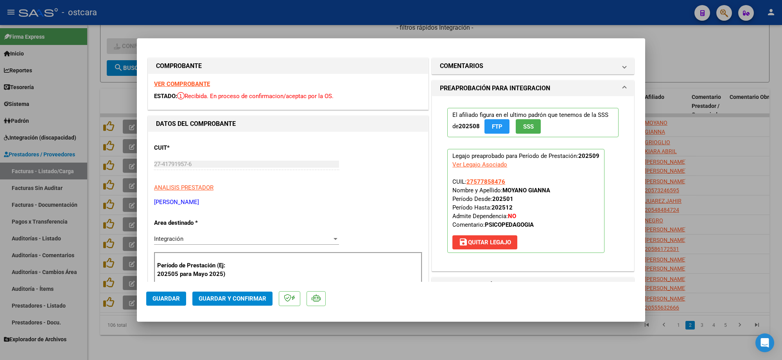
click at [202, 84] on strong "VER COMPROBANTE" at bounding box center [182, 84] width 56 height 7
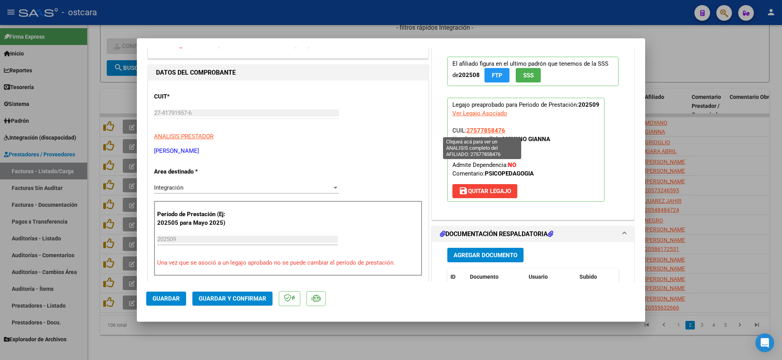
scroll to position [98, 0]
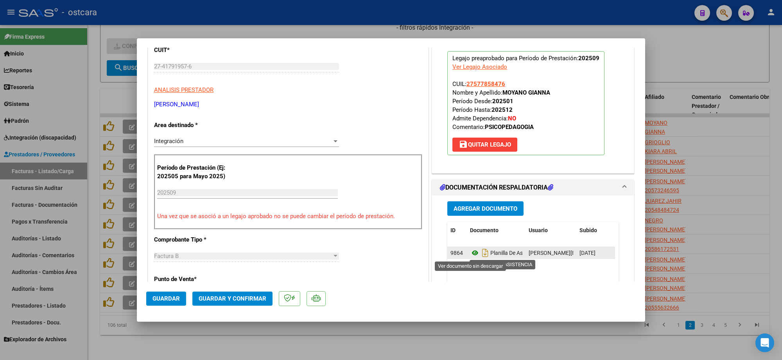
click at [471, 256] on icon at bounding box center [475, 252] width 10 height 9
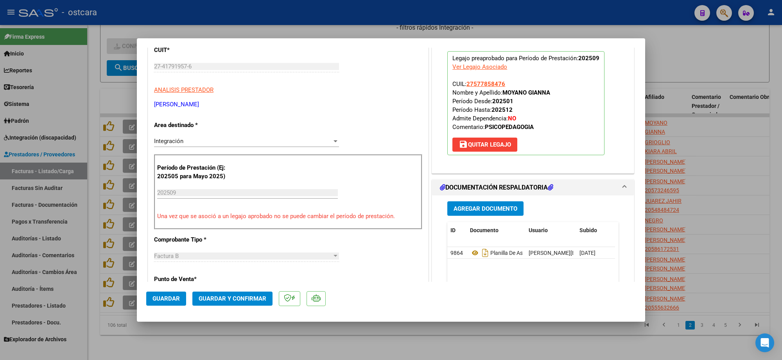
click at [250, 291] on mat-dialog-actions "Guardar Guardar y Confirmar" at bounding box center [391, 297] width 490 height 31
click at [248, 295] on span "Guardar y Confirmar" at bounding box center [233, 298] width 68 height 7
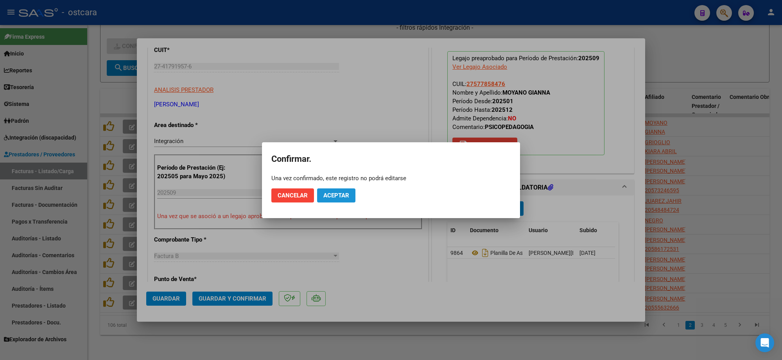
click at [333, 190] on button "Aceptar" at bounding box center [336, 195] width 38 height 14
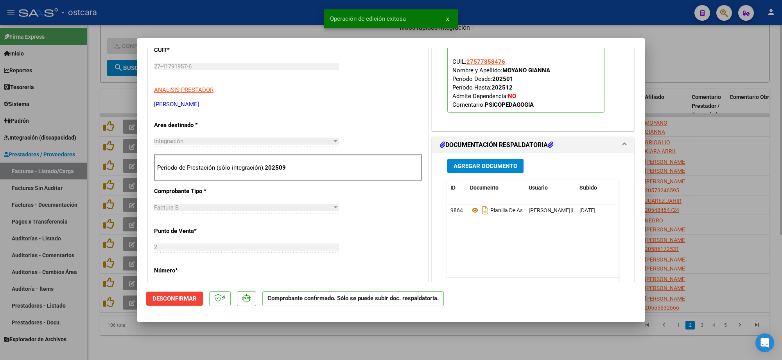
drag, startPoint x: 703, startPoint y: 57, endPoint x: 693, endPoint y: 61, distance: 10.7
click at [700, 57] on div at bounding box center [391, 180] width 782 height 360
type input "$ 0,00"
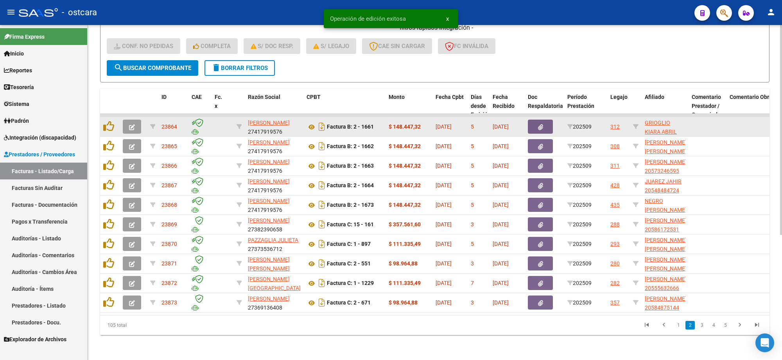
click at [130, 123] on span "button" at bounding box center [132, 126] width 6 height 7
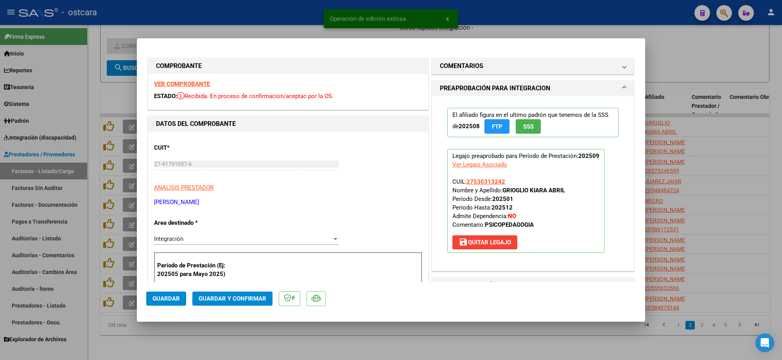
click at [201, 84] on strong "VER COMPROBANTE" at bounding box center [182, 84] width 56 height 7
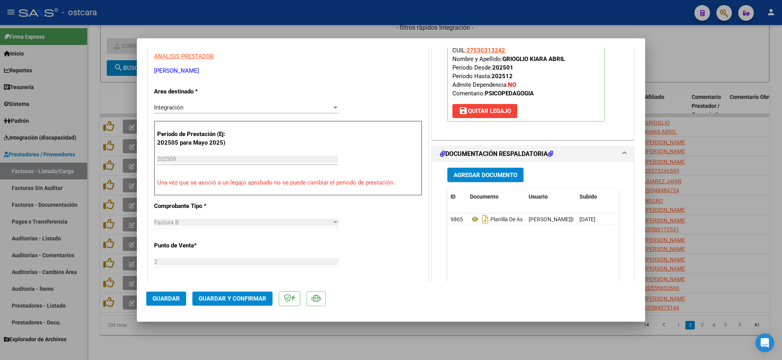
scroll to position [147, 0]
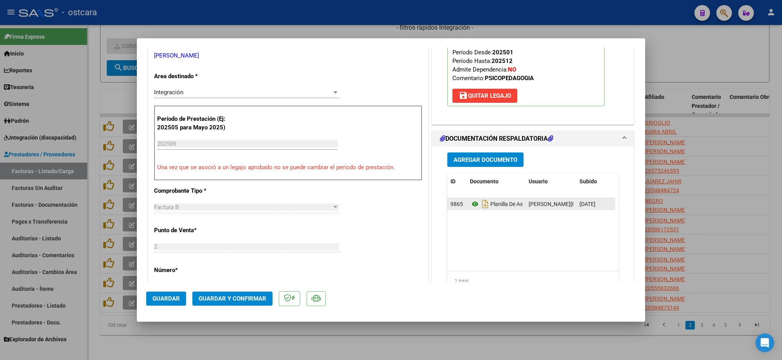
click at [467, 206] on datatable-body-cell "Planilla De Asistencia" at bounding box center [496, 203] width 59 height 11
click at [470, 207] on icon at bounding box center [475, 203] width 10 height 9
click at [245, 298] on span "Guardar y Confirmar" at bounding box center [233, 298] width 68 height 7
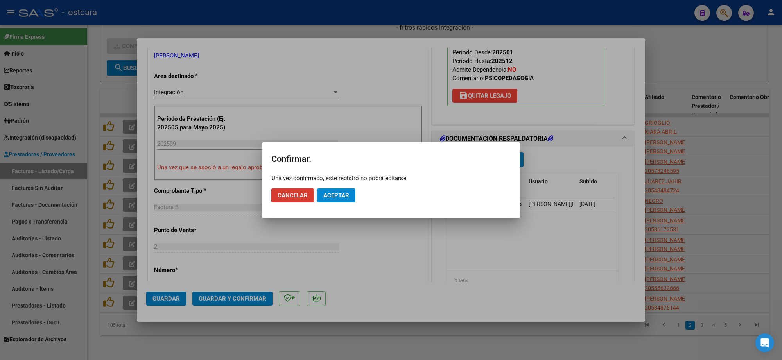
click at [339, 200] on button "Aceptar" at bounding box center [336, 195] width 38 height 14
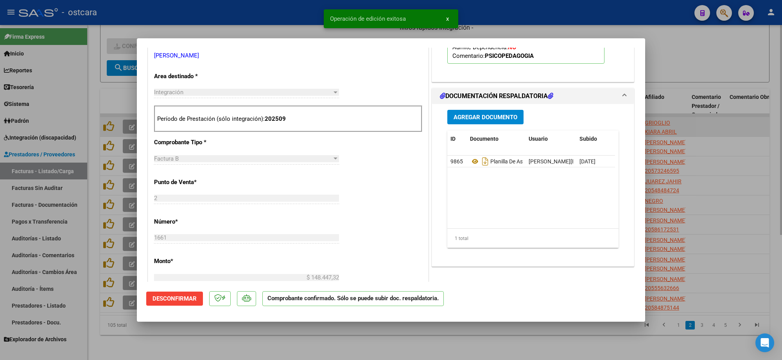
click at [694, 113] on div at bounding box center [391, 180] width 782 height 360
type input "$ 0,00"
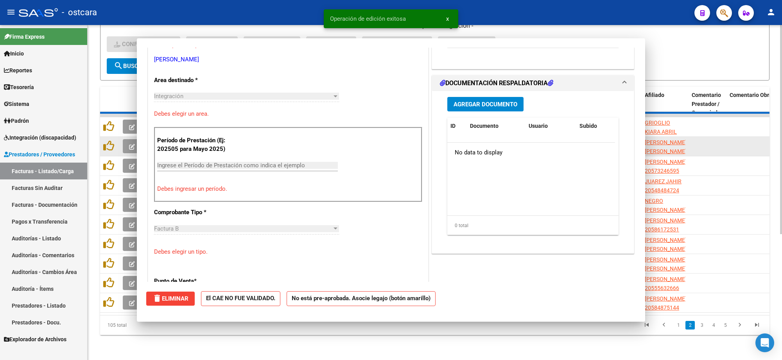
scroll to position [0, 0]
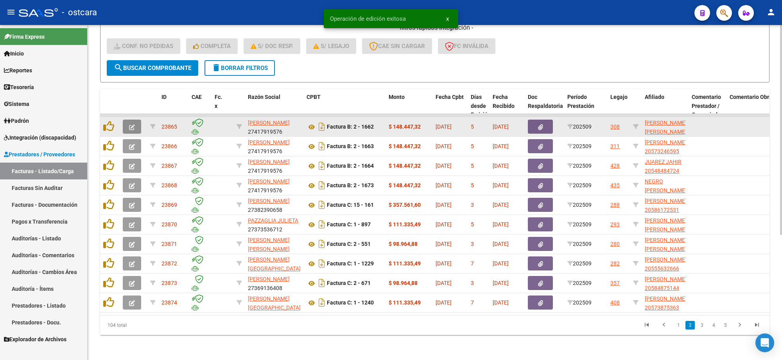
click at [134, 123] on span "button" at bounding box center [132, 126] width 6 height 7
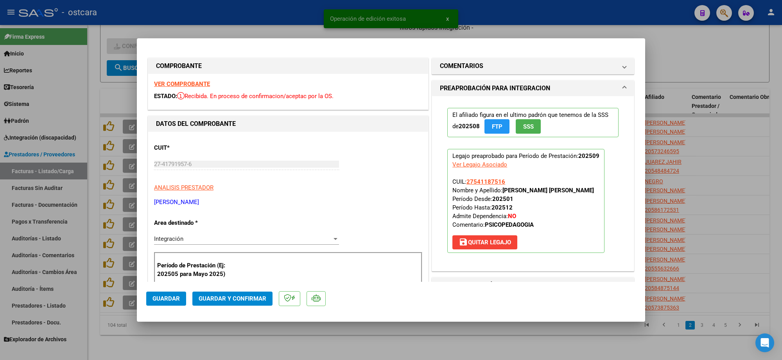
click at [201, 81] on strong "VER COMPROBANTE" at bounding box center [182, 84] width 56 height 7
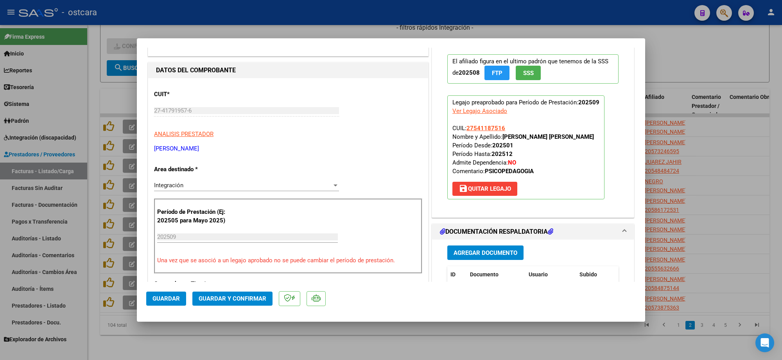
scroll to position [147, 0]
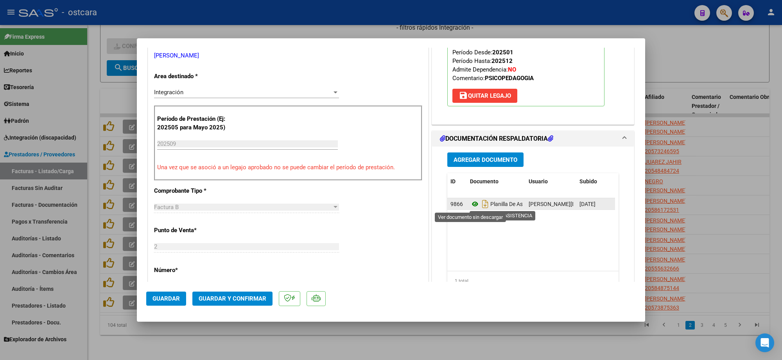
click at [470, 203] on icon at bounding box center [475, 203] width 10 height 9
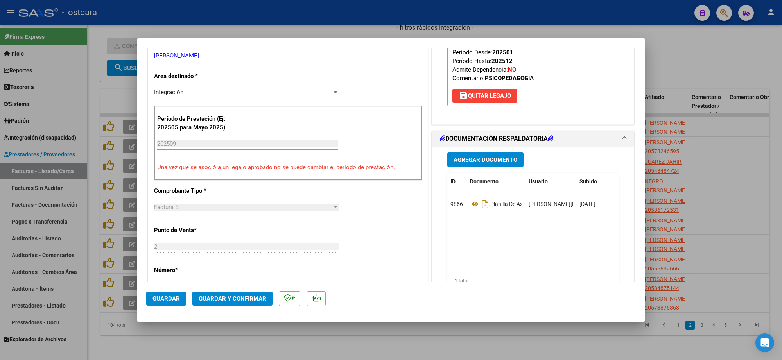
click at [237, 300] on span "Guardar y Confirmar" at bounding box center [233, 298] width 68 height 7
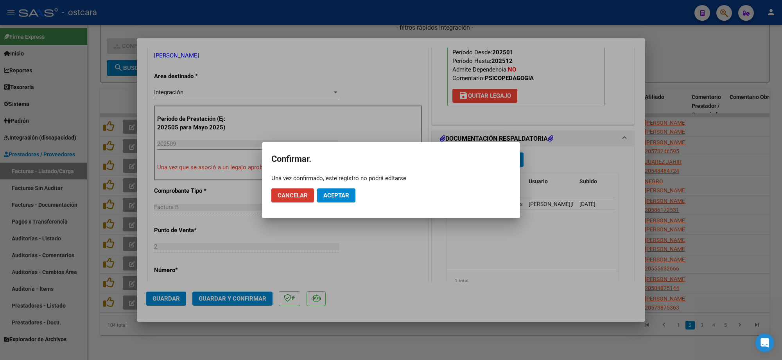
click at [339, 190] on button "Aceptar" at bounding box center [336, 195] width 38 height 14
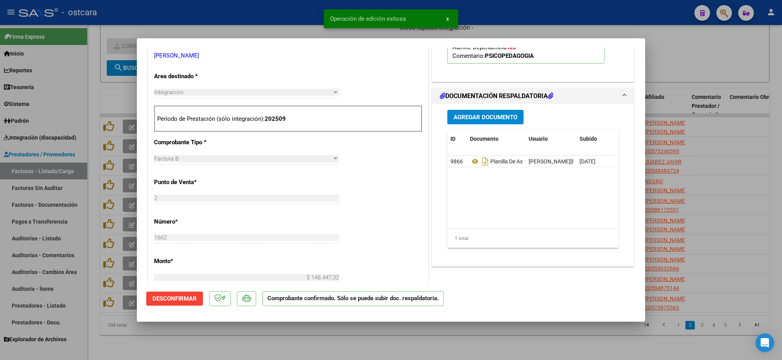
click at [669, 133] on div at bounding box center [391, 180] width 782 height 360
type input "$ 0,00"
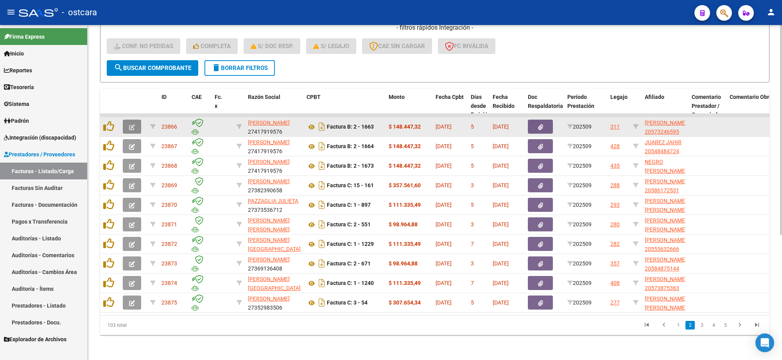
click at [135, 120] on button "button" at bounding box center [132, 127] width 18 height 14
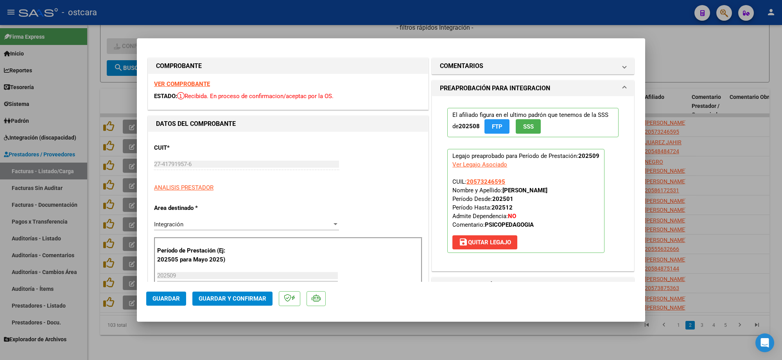
click at [178, 84] on strong "VER COMPROBANTE" at bounding box center [182, 84] width 56 height 7
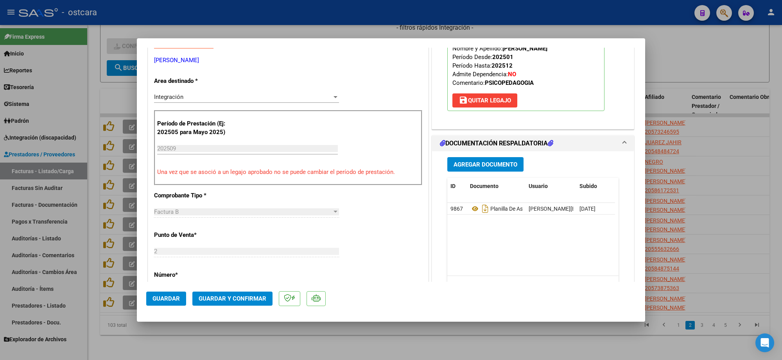
scroll to position [147, 0]
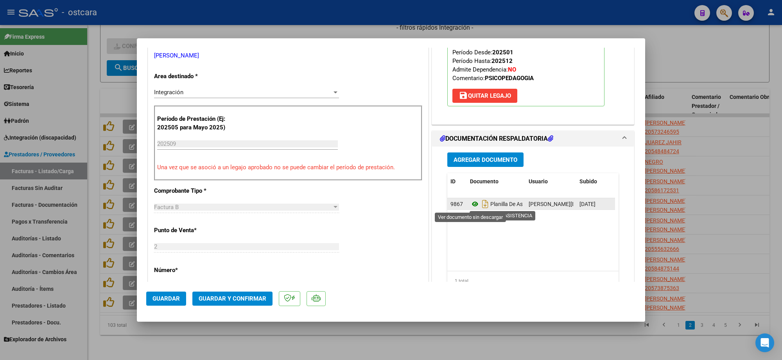
click at [474, 204] on icon at bounding box center [475, 203] width 10 height 9
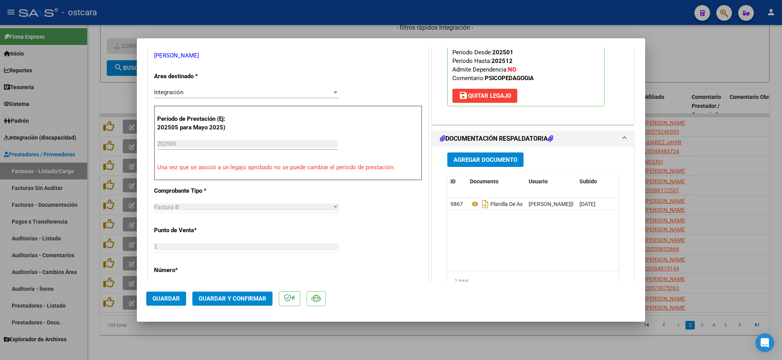
scroll to position [196, 0]
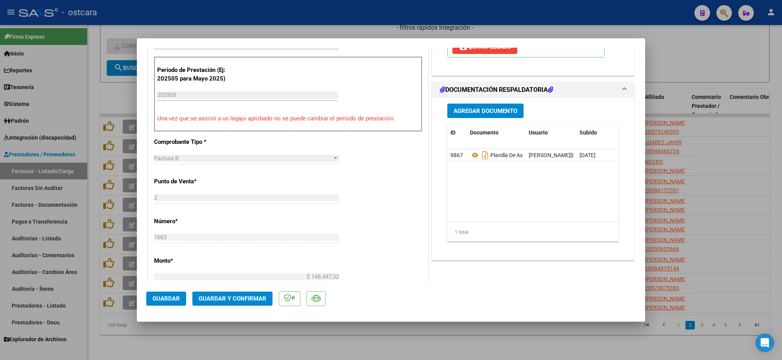
click at [240, 294] on button "Guardar y Confirmar" at bounding box center [232, 299] width 80 height 14
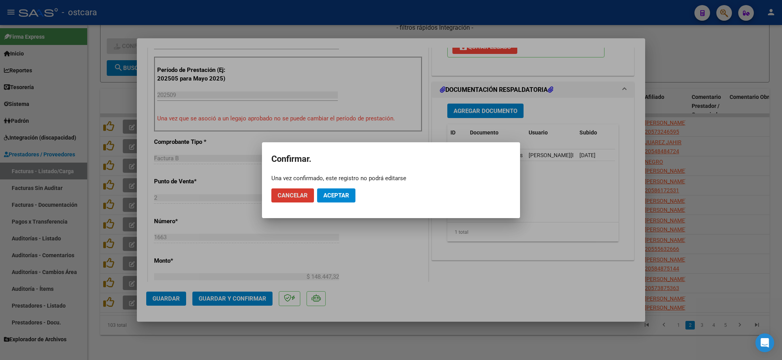
click at [331, 191] on button "Aceptar" at bounding box center [336, 195] width 38 height 14
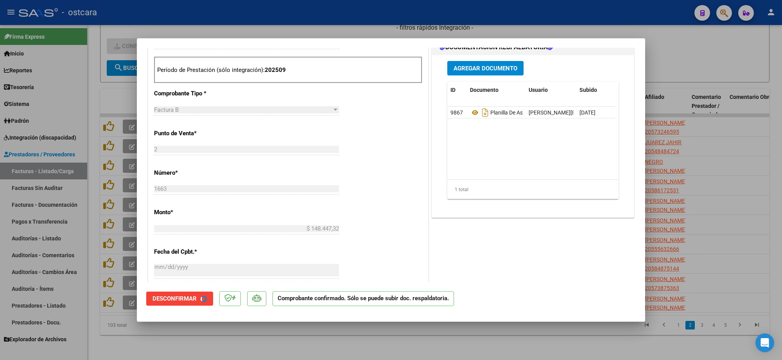
click at [723, 84] on div at bounding box center [391, 180] width 782 height 360
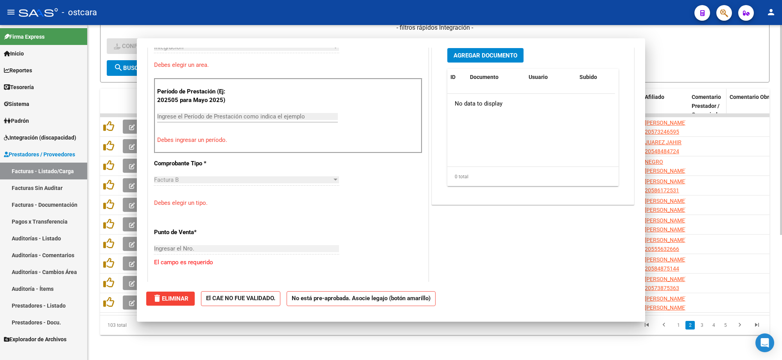
scroll to position [0, 0]
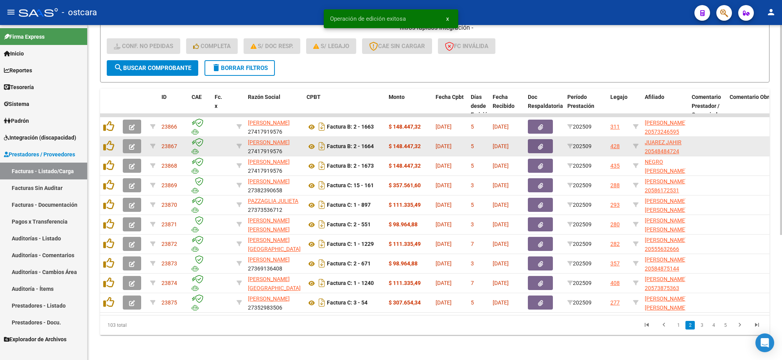
click at [127, 139] on button "button" at bounding box center [132, 146] width 18 height 14
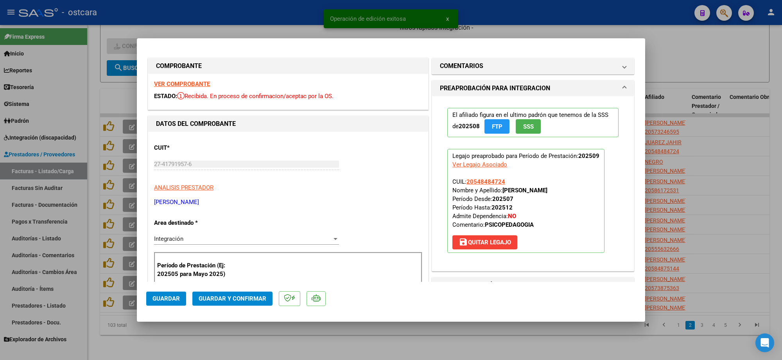
click at [179, 88] on div "VER COMPROBANTE ESTADO: Recibida. En proceso de confirmacion/aceptac por la OS." at bounding box center [288, 92] width 280 height 36
click at [187, 86] on strong "VER COMPROBANTE" at bounding box center [182, 84] width 56 height 7
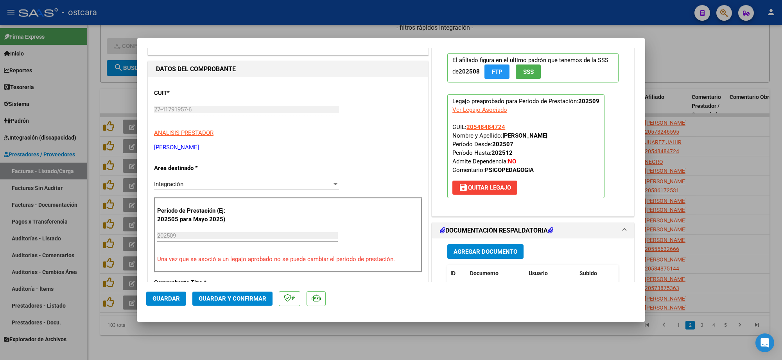
scroll to position [98, 0]
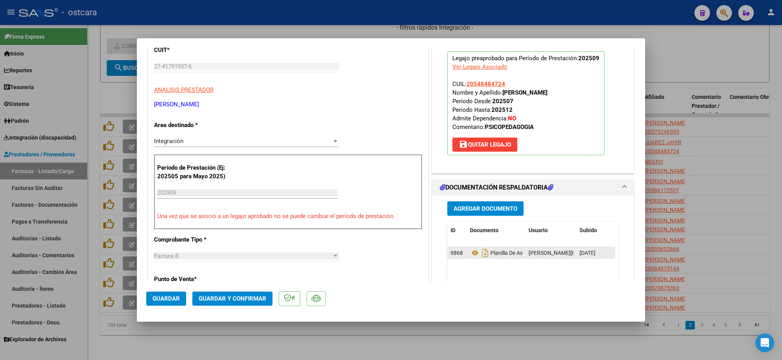
click at [472, 258] on div "Planilla De Asistencia" at bounding box center [496, 253] width 52 height 13
click at [470, 251] on icon at bounding box center [475, 252] width 10 height 9
click at [237, 300] on span "Guardar y Confirmar" at bounding box center [233, 298] width 68 height 7
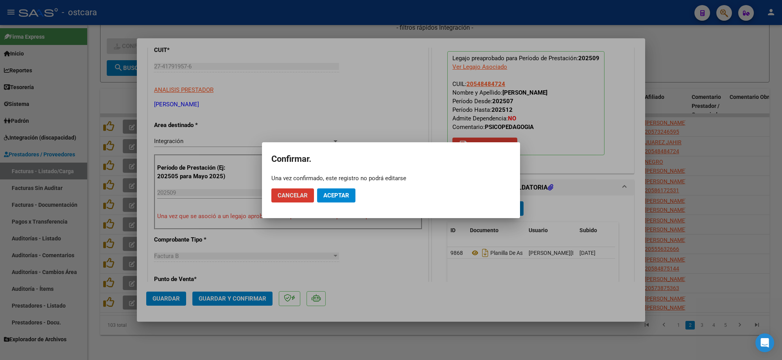
click at [339, 194] on span "Aceptar" at bounding box center [336, 195] width 26 height 7
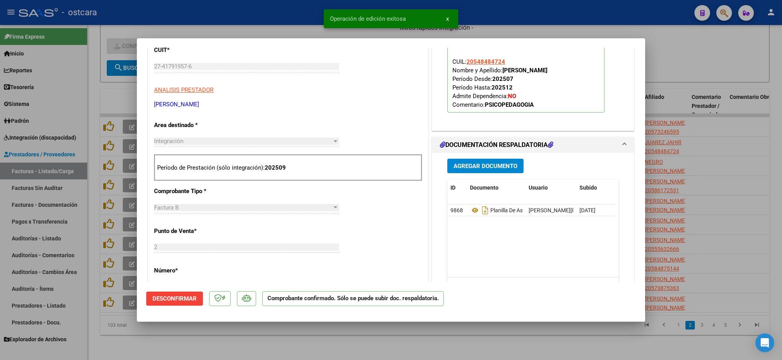
click at [707, 61] on div at bounding box center [391, 180] width 782 height 360
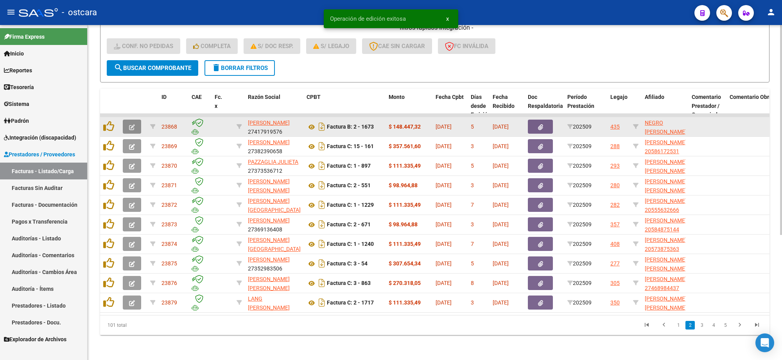
click at [132, 124] on icon "button" at bounding box center [132, 127] width 6 height 6
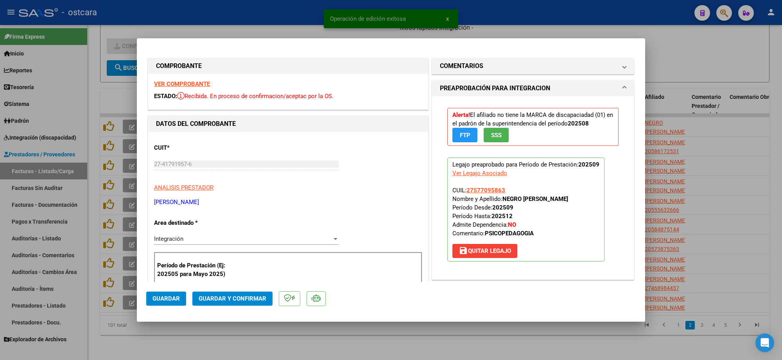
click at [192, 84] on strong "VER COMPROBANTE" at bounding box center [182, 84] width 56 height 7
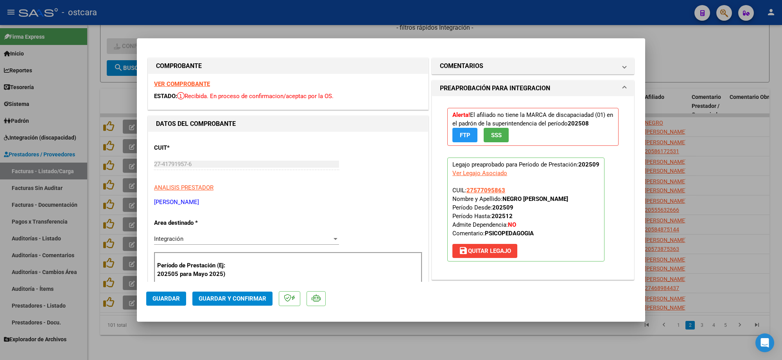
scroll to position [147, 0]
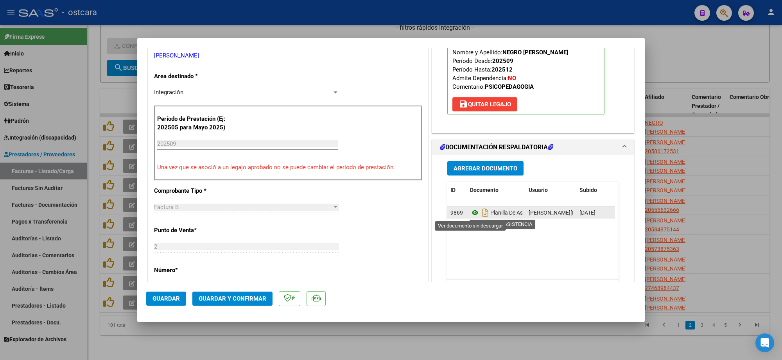
click at [470, 212] on icon at bounding box center [475, 212] width 10 height 9
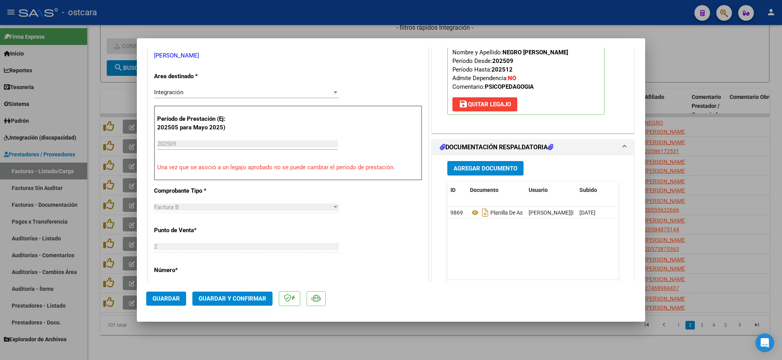
click at [253, 298] on span "Guardar y Confirmar" at bounding box center [233, 298] width 68 height 7
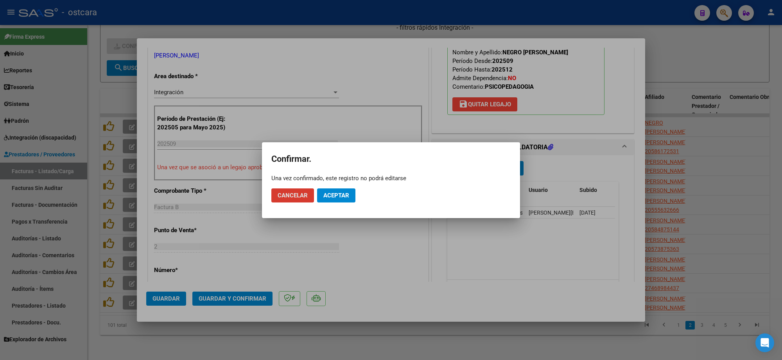
click at [334, 196] on span "Aceptar" at bounding box center [336, 195] width 26 height 7
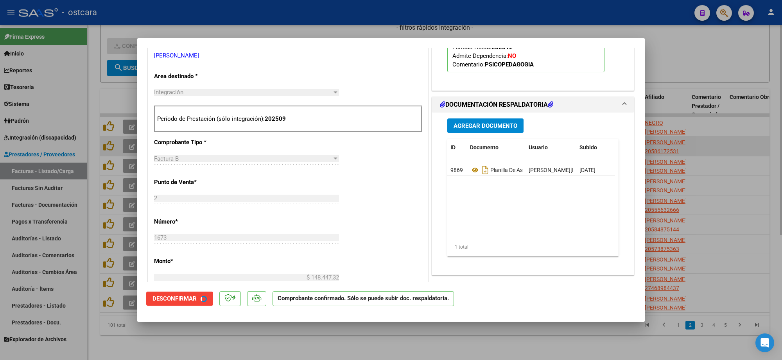
click at [720, 128] on div at bounding box center [391, 180] width 782 height 360
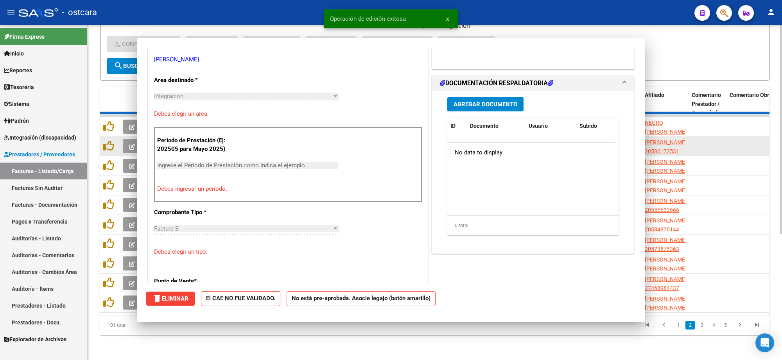
scroll to position [0, 0]
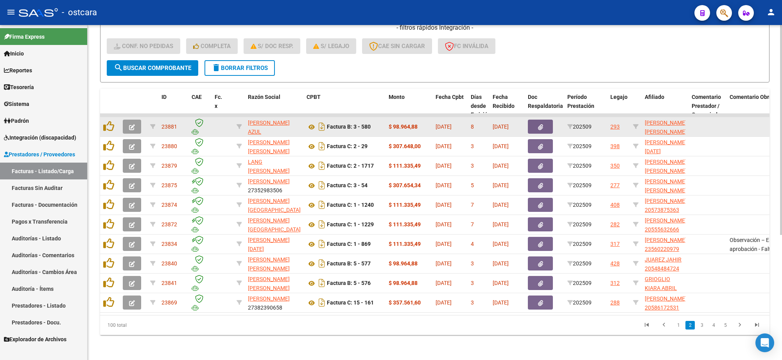
click at [135, 122] on button "button" at bounding box center [132, 127] width 18 height 14
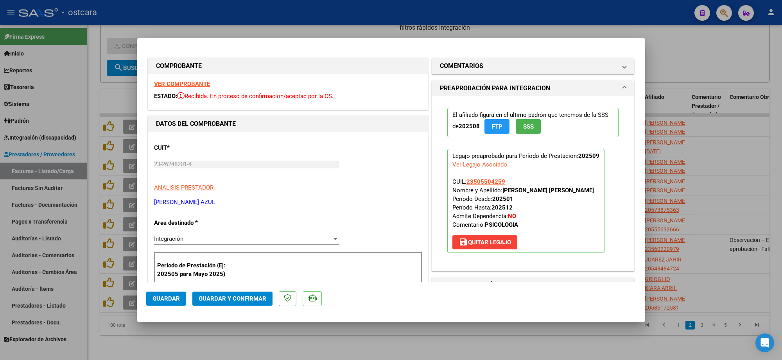
click at [194, 83] on strong "VER COMPROBANTE" at bounding box center [182, 84] width 56 height 7
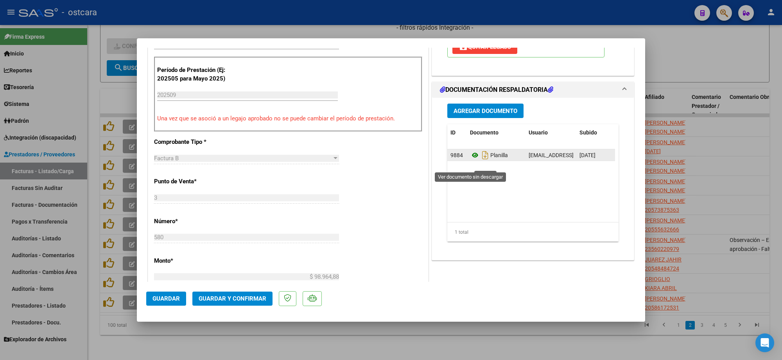
click at [470, 160] on icon at bounding box center [475, 155] width 10 height 9
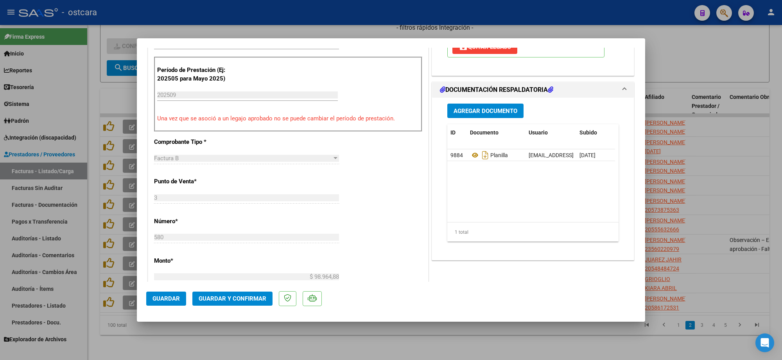
click at [218, 296] on span "Guardar y Confirmar" at bounding box center [233, 298] width 68 height 7
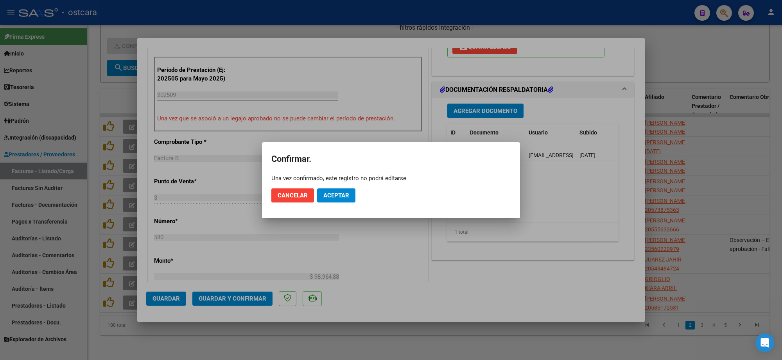
click at [345, 187] on mat-dialog-actions "Cancelar Aceptar" at bounding box center [390, 195] width 239 height 27
click at [341, 192] on span "Aceptar" at bounding box center [336, 195] width 26 height 7
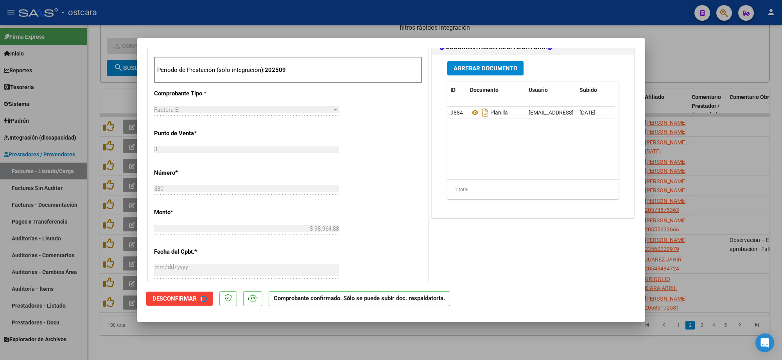
click at [718, 155] on div at bounding box center [391, 180] width 782 height 360
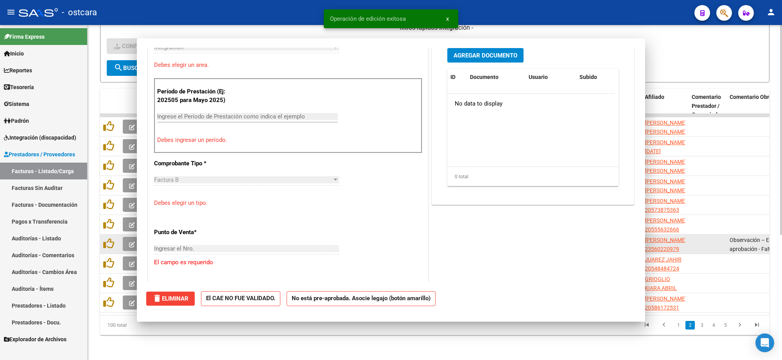
scroll to position [209, 0]
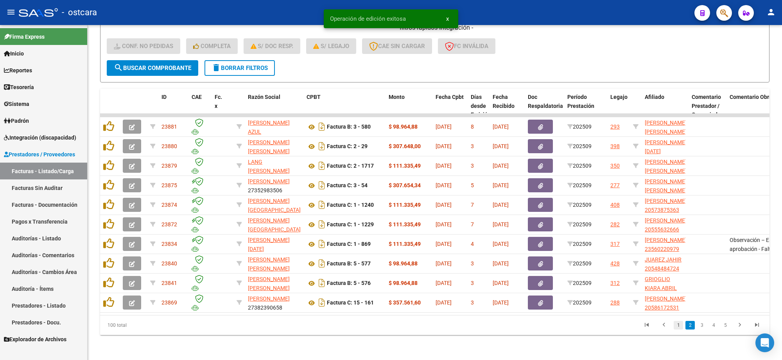
click at [677, 327] on link "1" at bounding box center [678, 325] width 9 height 9
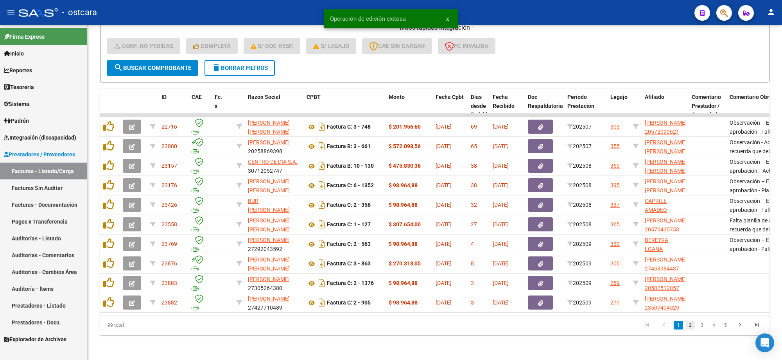
click at [689, 327] on link "2" at bounding box center [689, 325] width 9 height 9
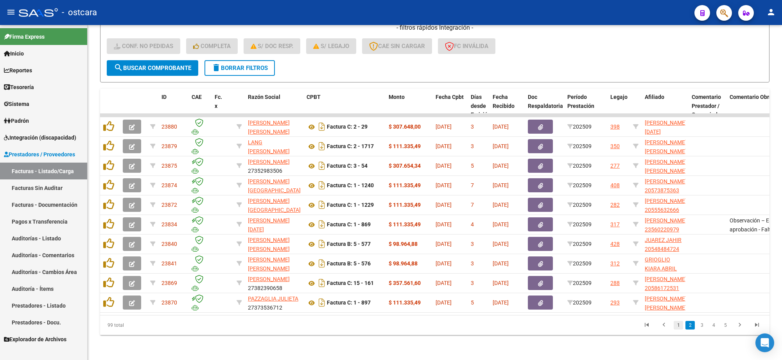
click at [675, 328] on link "1" at bounding box center [678, 325] width 9 height 9
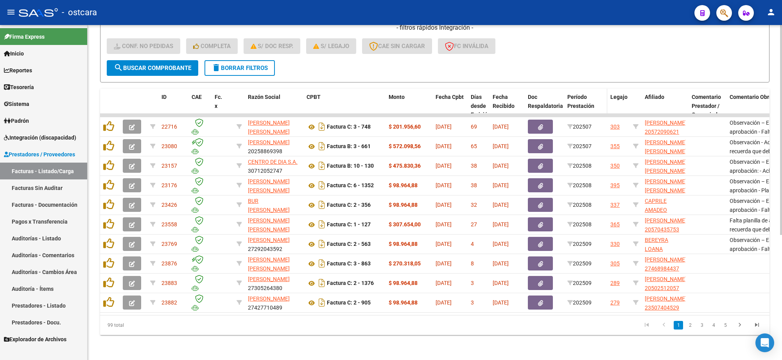
click at [581, 93] on div "Período Prestación" at bounding box center [585, 102] width 37 height 18
click at [585, 102] on div "Período Prestación" at bounding box center [585, 102] width 37 height 18
click at [583, 97] on span "Período Prestación" at bounding box center [580, 101] width 27 height 15
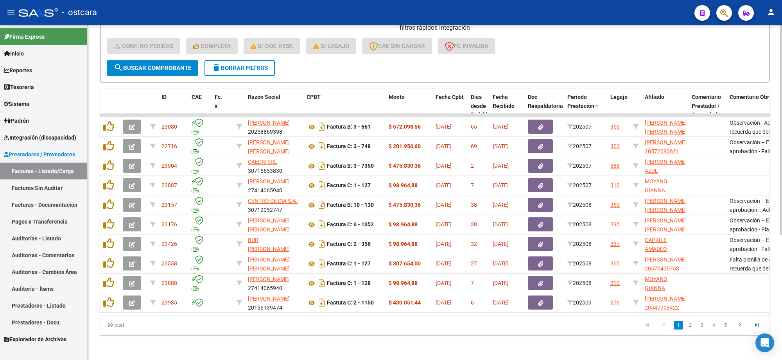
click at [583, 97] on span "Período Prestación" at bounding box center [580, 101] width 27 height 15
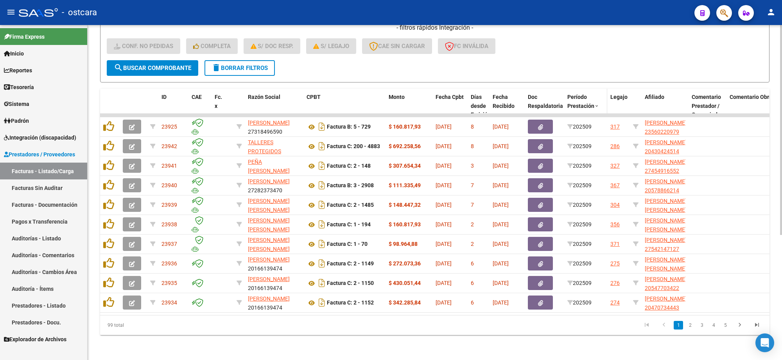
click at [583, 97] on span "Período Prestación" at bounding box center [580, 101] width 27 height 15
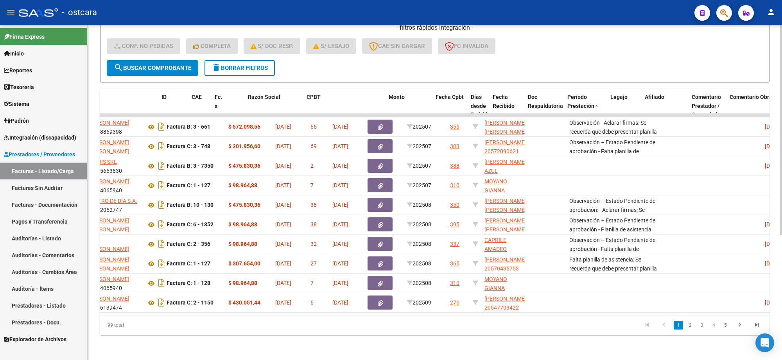
scroll to position [0, 0]
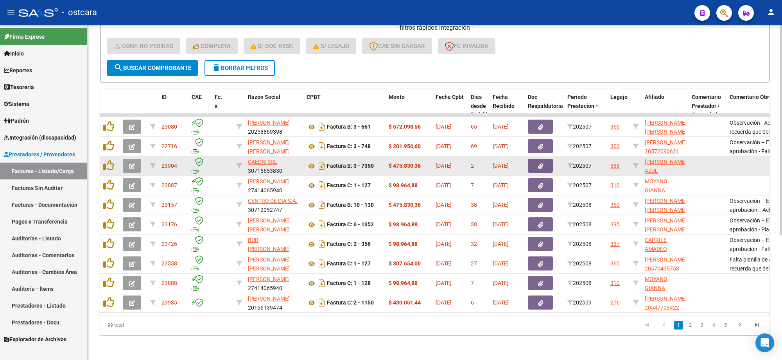
click at [133, 163] on icon "button" at bounding box center [132, 166] width 6 height 6
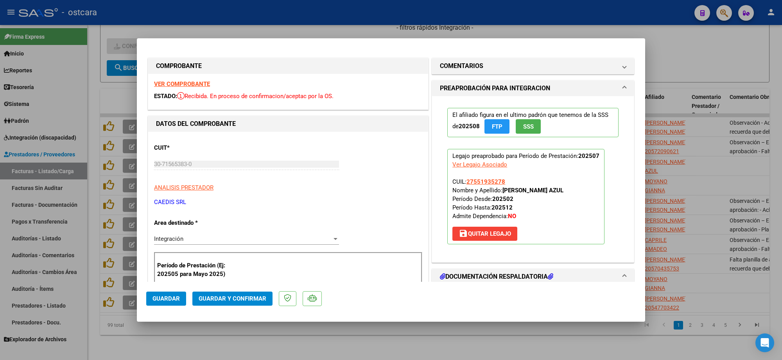
click at [180, 85] on strong "VER COMPROBANTE" at bounding box center [182, 84] width 56 height 7
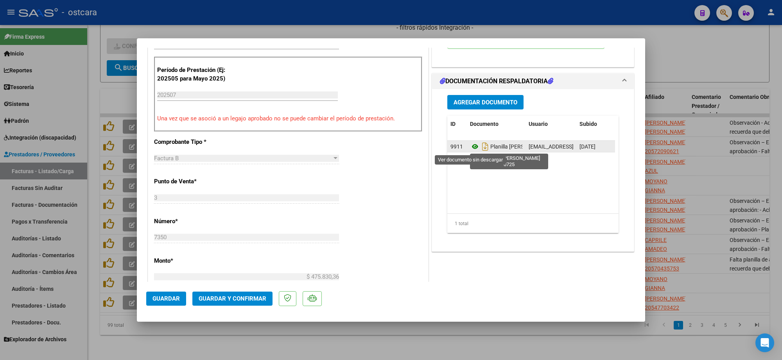
click at [470, 145] on icon at bounding box center [475, 146] width 10 height 9
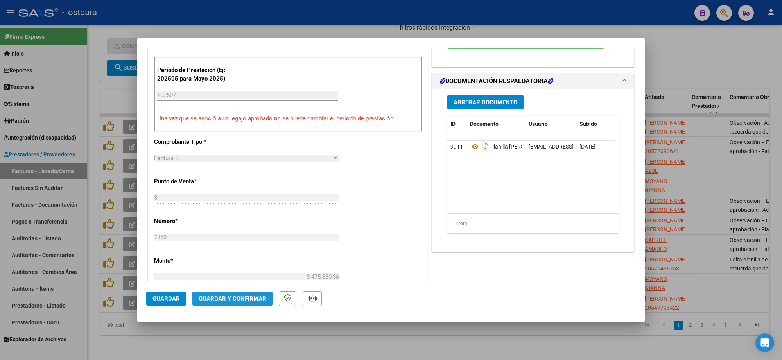
click at [258, 296] on span "Guardar y Confirmar" at bounding box center [233, 298] width 68 height 7
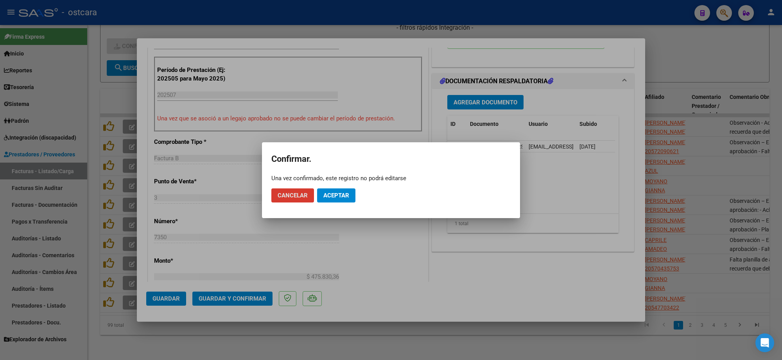
click at [327, 192] on span "Aceptar" at bounding box center [336, 195] width 26 height 7
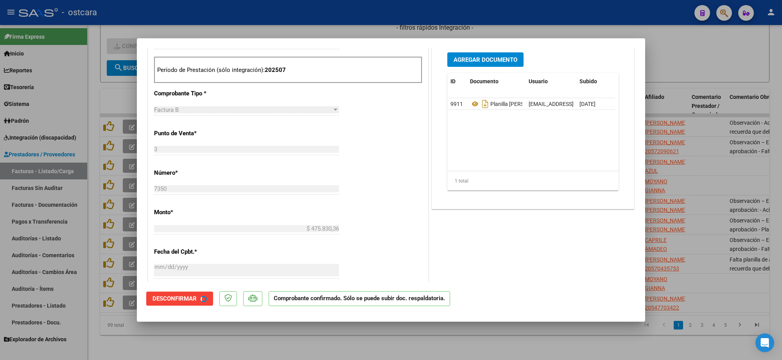
click at [727, 95] on div at bounding box center [391, 180] width 782 height 360
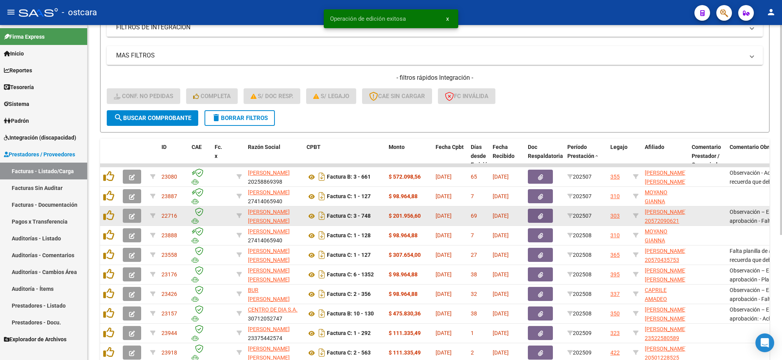
scroll to position [151, 0]
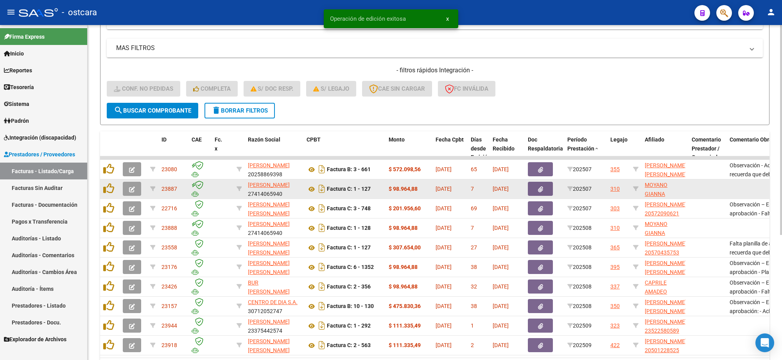
click at [138, 186] on button "button" at bounding box center [132, 189] width 18 height 14
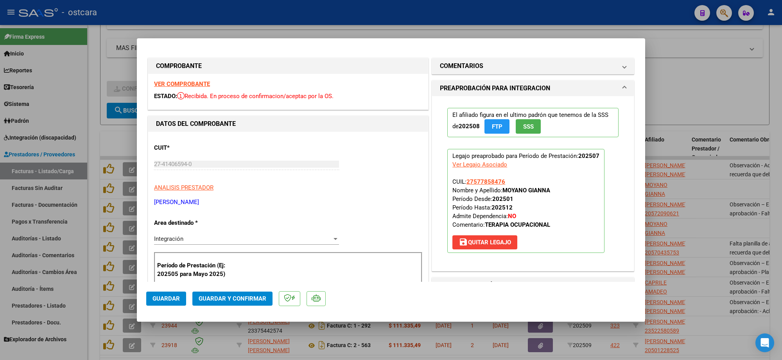
click at [675, 73] on div at bounding box center [391, 180] width 782 height 360
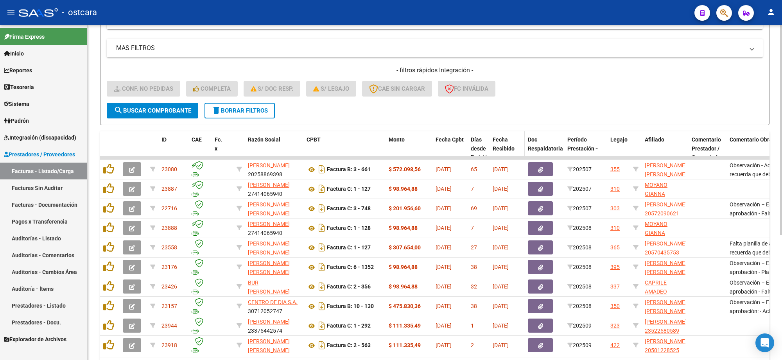
click at [509, 144] on span "Fecha Recibido" at bounding box center [504, 143] width 22 height 15
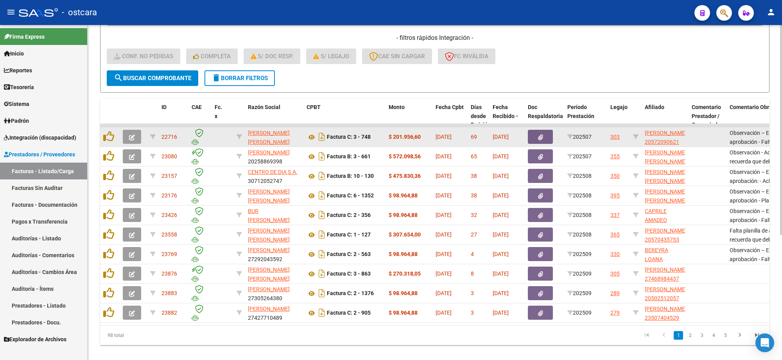
scroll to position [199, 0]
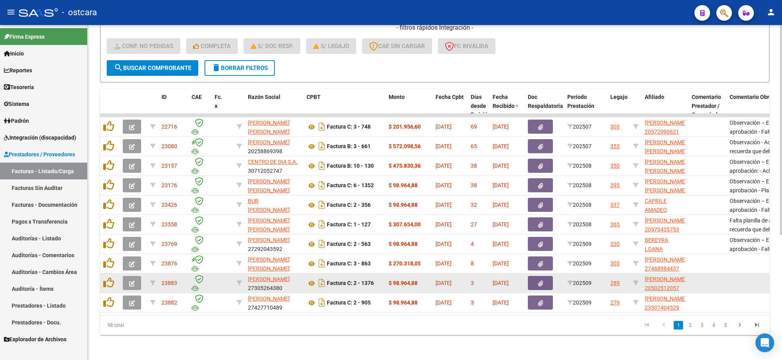
click at [131, 281] on icon "button" at bounding box center [132, 284] width 6 height 6
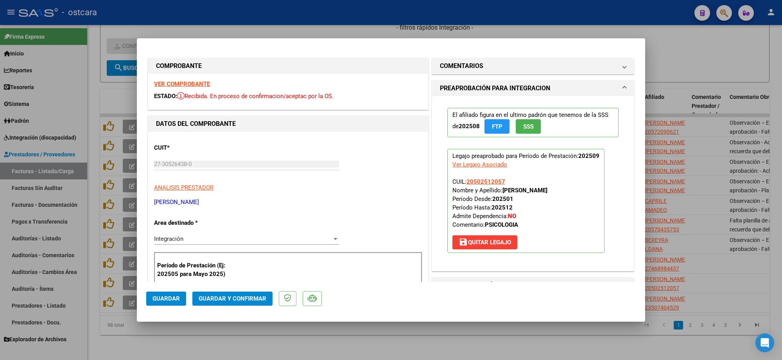
click at [186, 85] on strong "VER COMPROBANTE" at bounding box center [182, 84] width 56 height 7
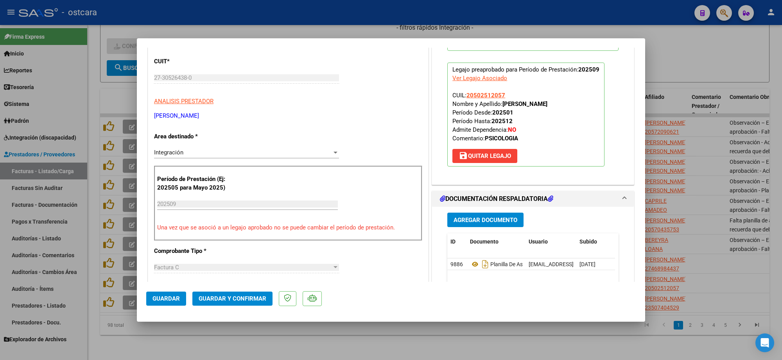
scroll to position [196, 0]
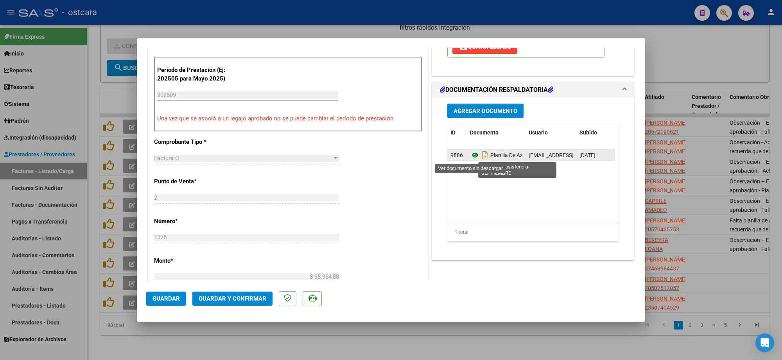
click at [471, 157] on icon at bounding box center [475, 155] width 10 height 9
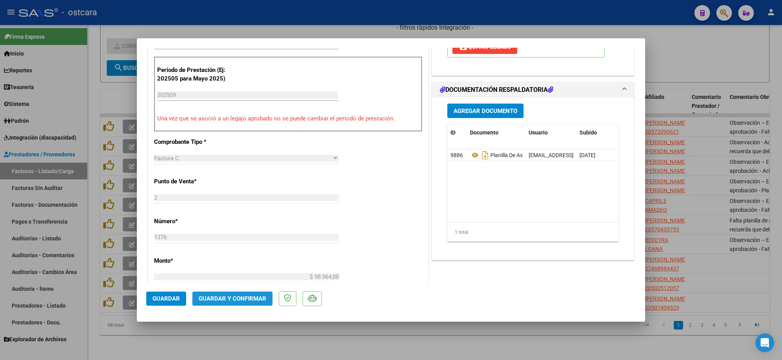
click at [242, 296] on span "Guardar y Confirmar" at bounding box center [233, 298] width 68 height 7
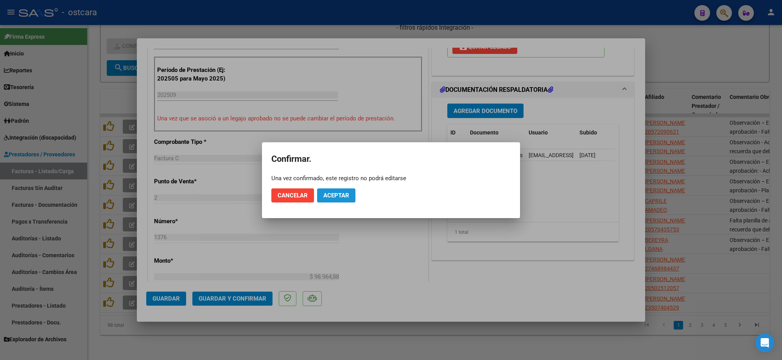
click at [341, 194] on span "Aceptar" at bounding box center [336, 195] width 26 height 7
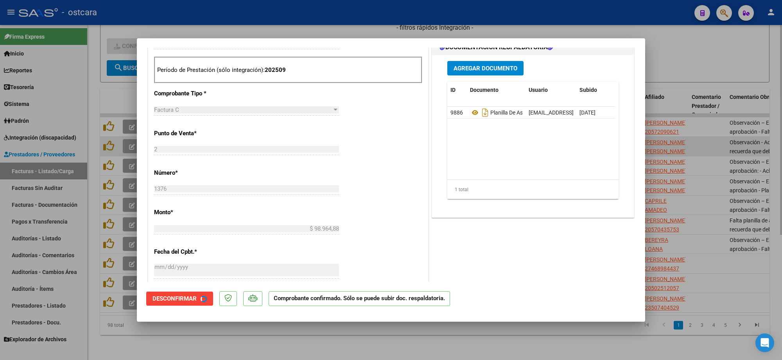
drag, startPoint x: 754, startPoint y: 137, endPoint x: 745, endPoint y: 142, distance: 9.8
click at [752, 138] on div at bounding box center [391, 180] width 782 height 360
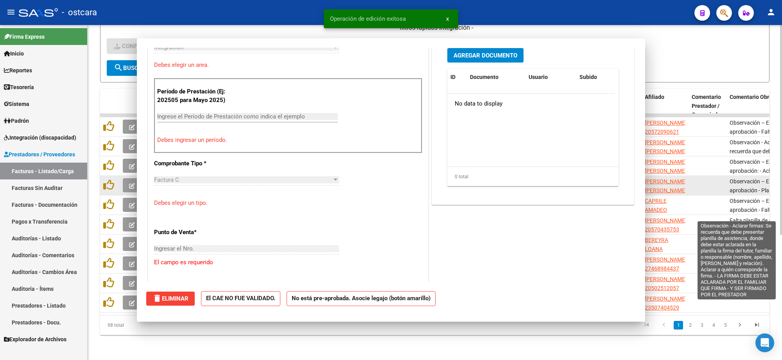
scroll to position [0, 0]
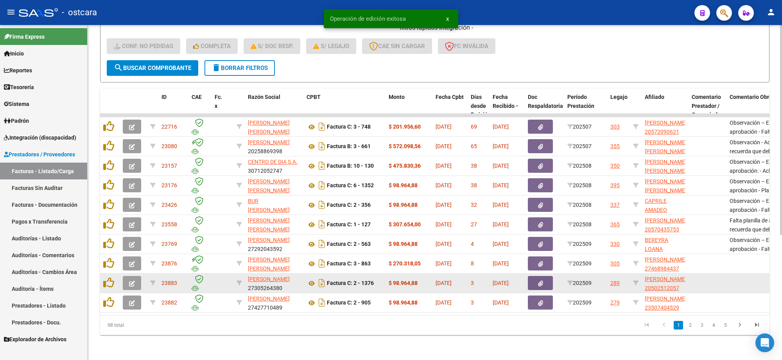
click at [137, 277] on button "button" at bounding box center [132, 283] width 18 height 14
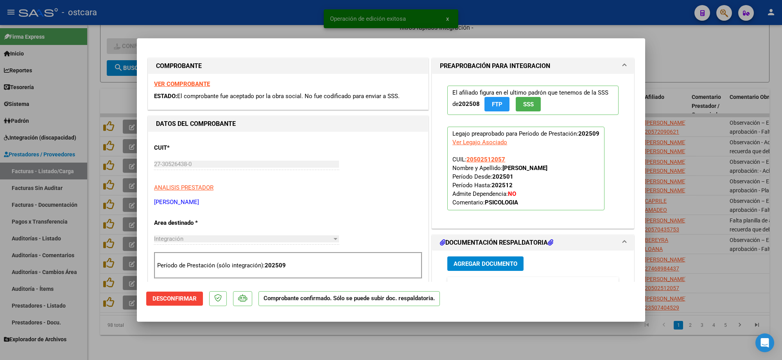
click at [202, 84] on strong "VER COMPROBANTE" at bounding box center [182, 84] width 56 height 7
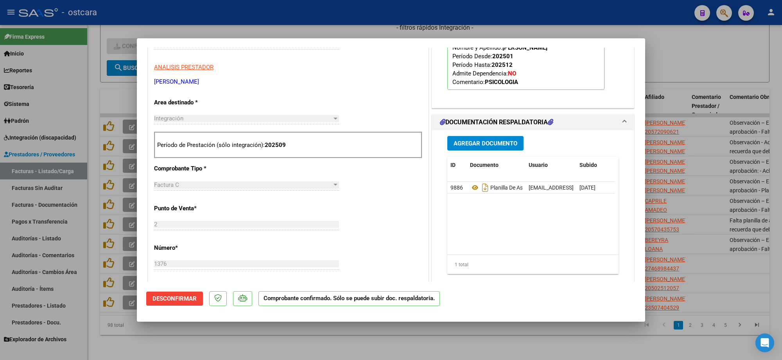
scroll to position [147, 0]
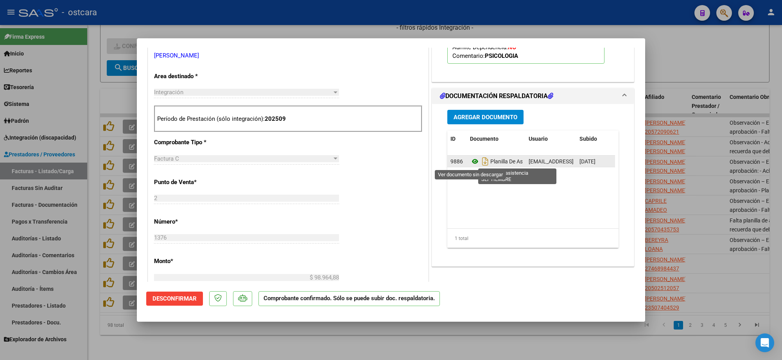
click at [472, 162] on icon at bounding box center [475, 161] width 10 height 9
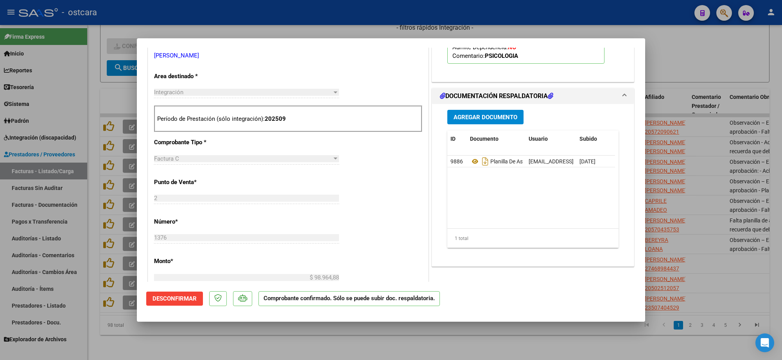
click at [701, 181] on div at bounding box center [391, 180] width 782 height 360
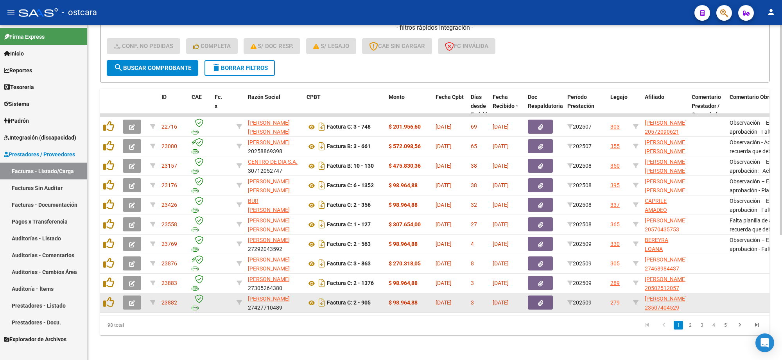
click at [132, 296] on button "button" at bounding box center [132, 303] width 18 height 14
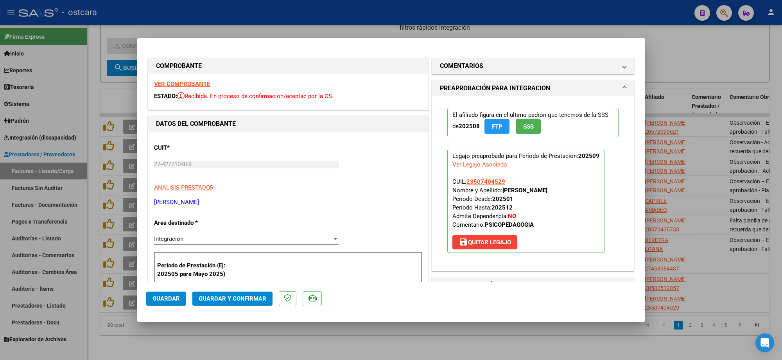
click at [201, 82] on strong "VER COMPROBANTE" at bounding box center [182, 84] width 56 height 7
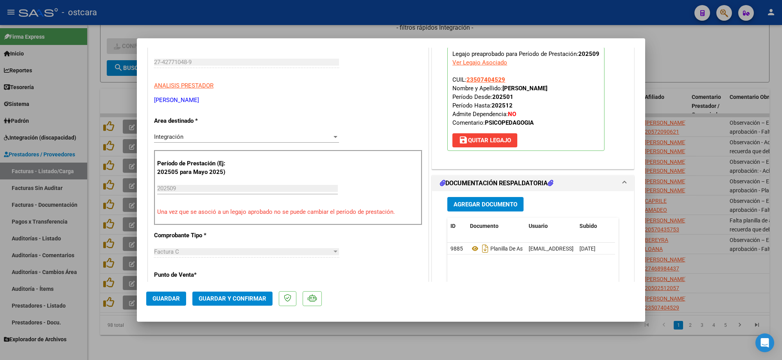
scroll to position [196, 0]
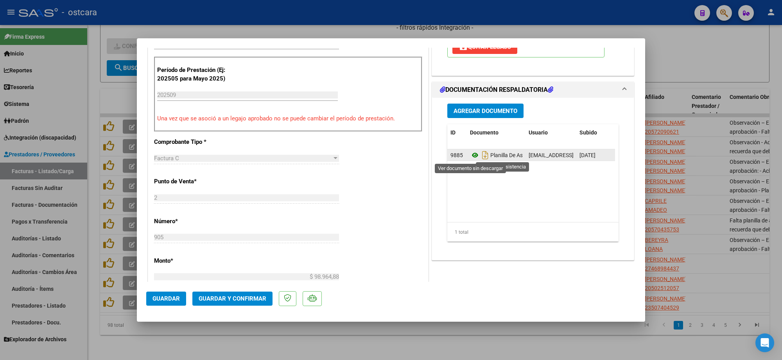
click at [470, 153] on icon at bounding box center [475, 155] width 10 height 9
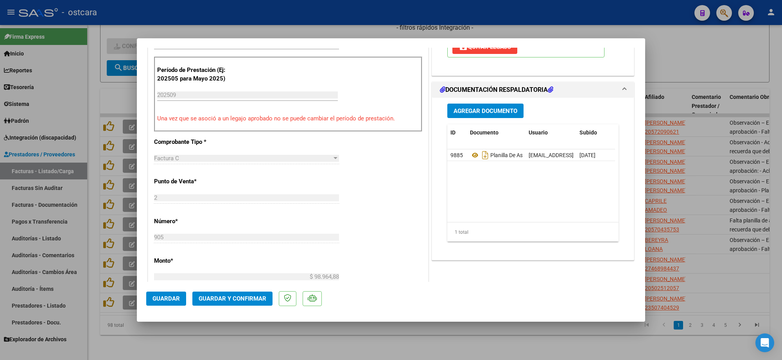
click at [220, 297] on span "Guardar y Confirmar" at bounding box center [233, 298] width 68 height 7
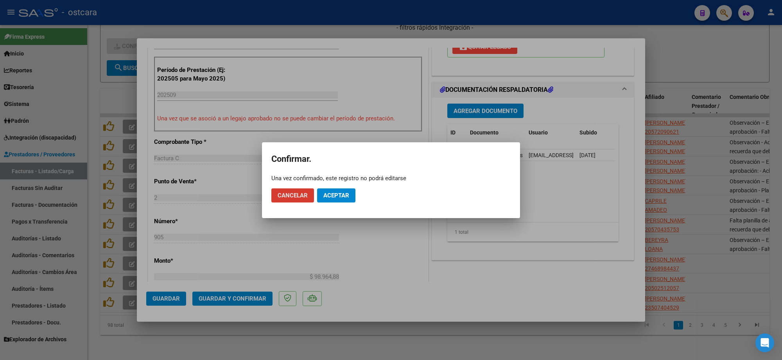
click at [333, 194] on span "Aceptar" at bounding box center [336, 195] width 26 height 7
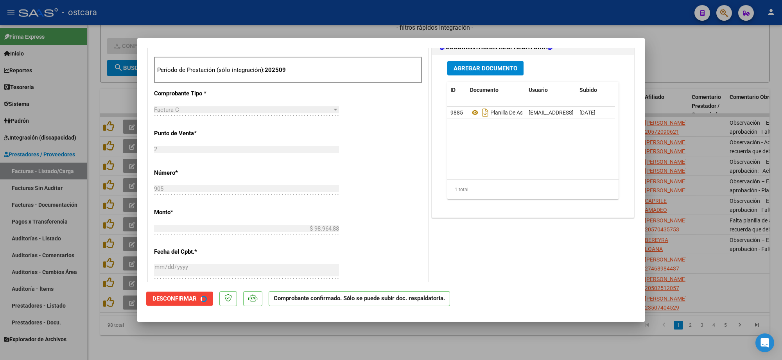
drag, startPoint x: 719, startPoint y: 152, endPoint x: 725, endPoint y: 176, distance: 25.2
click at [719, 151] on div at bounding box center [391, 180] width 782 height 360
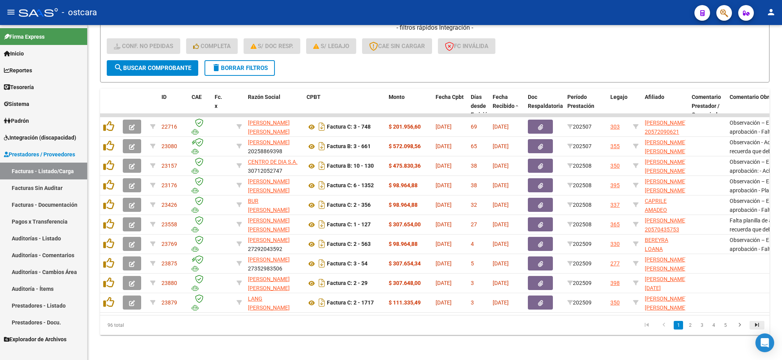
click at [759, 324] on icon "go to last page" at bounding box center [757, 325] width 10 height 9
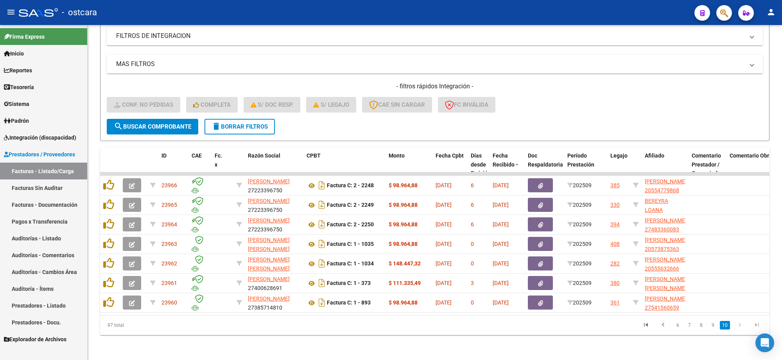
scroll to position [141, 0]
click at [647, 325] on icon "go to first page" at bounding box center [646, 325] width 10 height 9
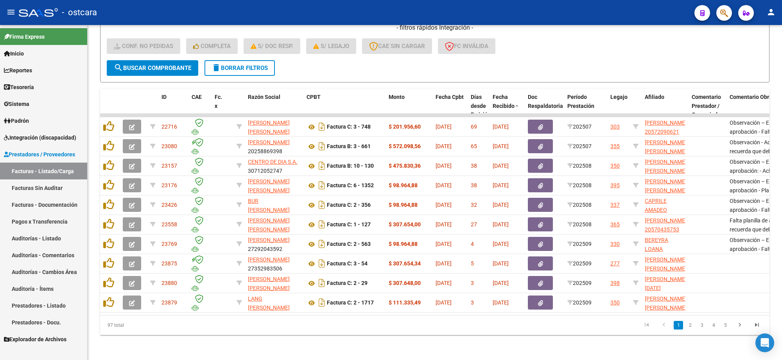
scroll to position [199, 0]
click at [692, 327] on link "2" at bounding box center [689, 325] width 9 height 9
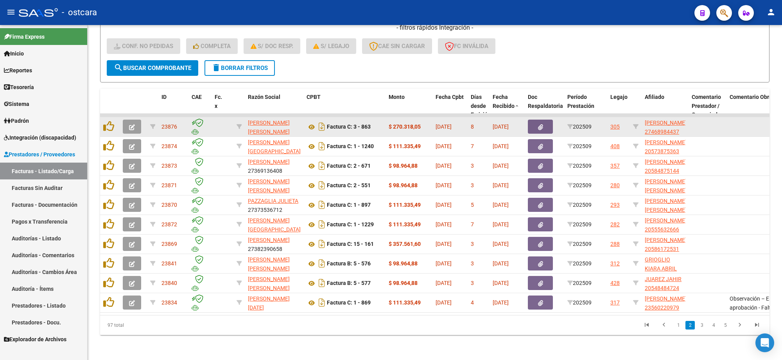
click at [134, 124] on icon "button" at bounding box center [132, 127] width 6 height 6
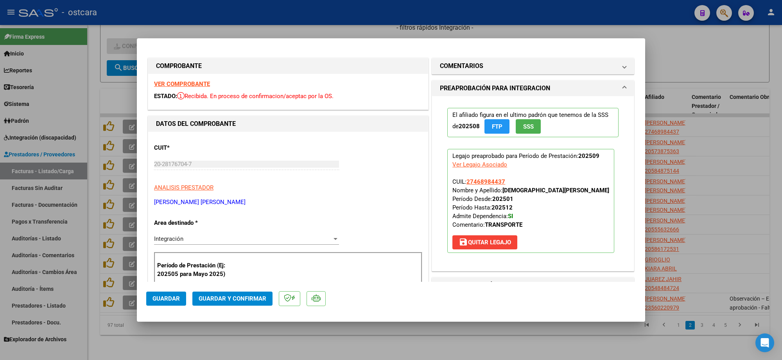
click at [205, 85] on strong "VER COMPROBANTE" at bounding box center [182, 84] width 56 height 7
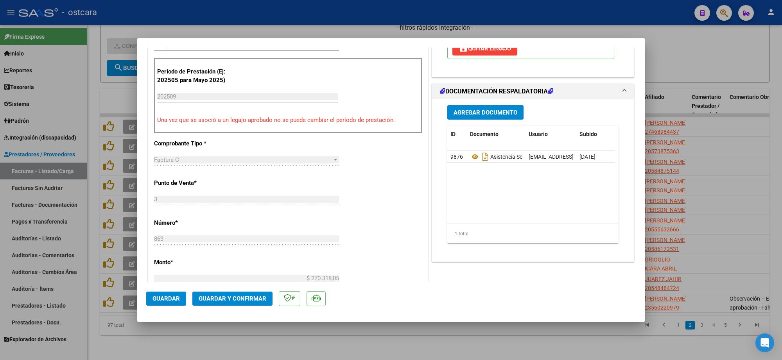
scroll to position [196, 0]
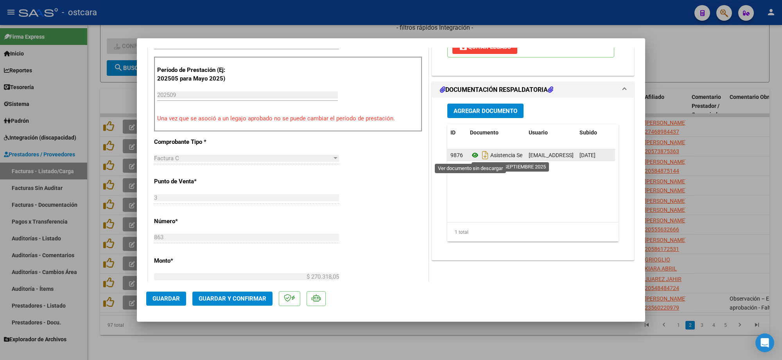
click at [470, 155] on icon at bounding box center [475, 155] width 10 height 9
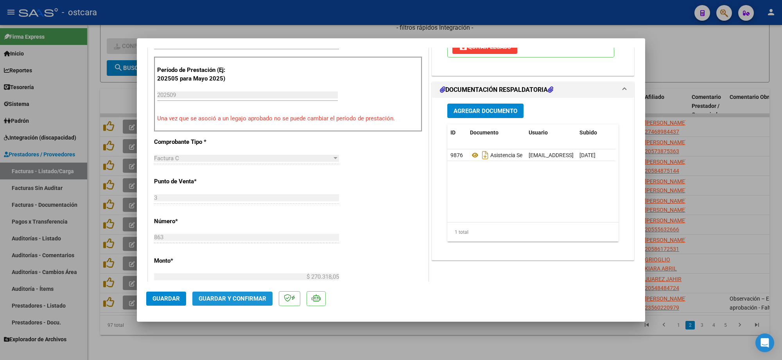
click at [261, 300] on span "Guardar y Confirmar" at bounding box center [233, 298] width 68 height 7
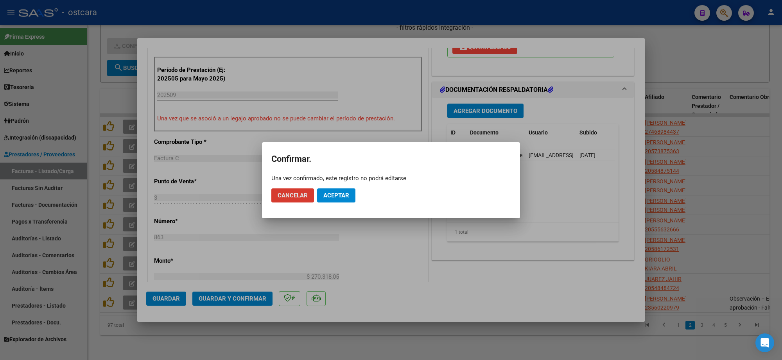
drag, startPoint x: 343, startPoint y: 190, endPoint x: 349, endPoint y: 192, distance: 5.6
click at [343, 191] on button "Aceptar" at bounding box center [336, 195] width 38 height 14
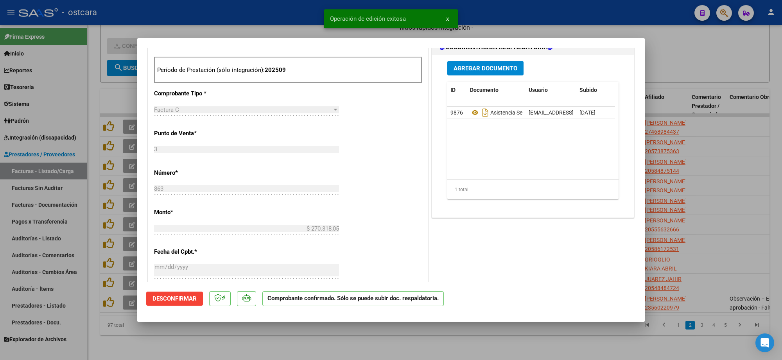
click at [690, 79] on div at bounding box center [391, 180] width 782 height 360
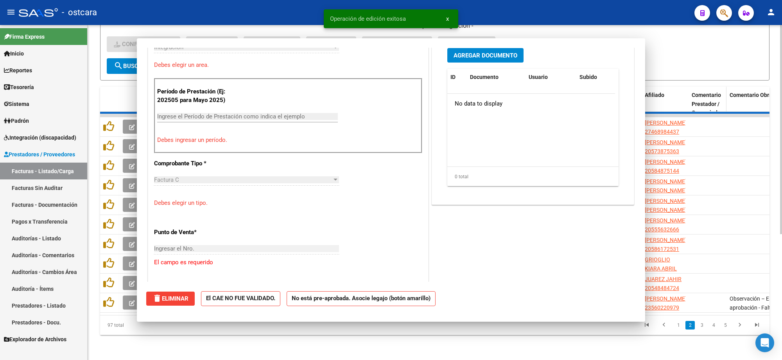
scroll to position [209, 0]
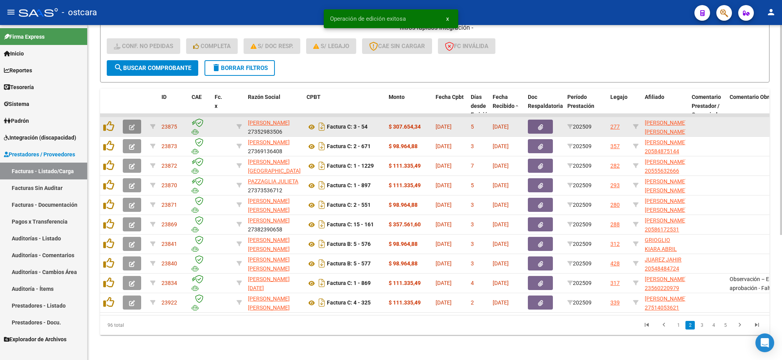
click at [127, 120] on button "button" at bounding box center [132, 127] width 18 height 14
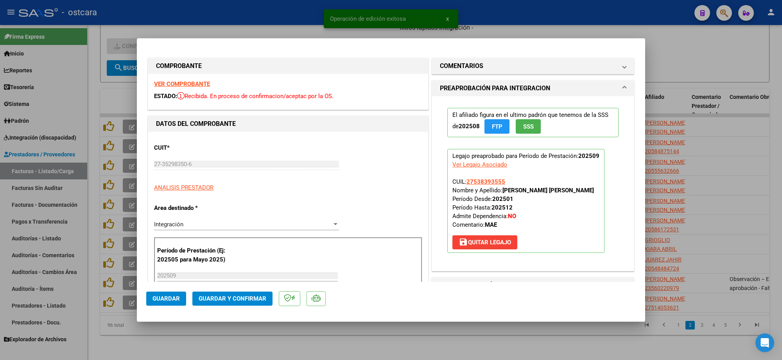
click at [200, 83] on strong "VER COMPROBANTE" at bounding box center [182, 84] width 56 height 7
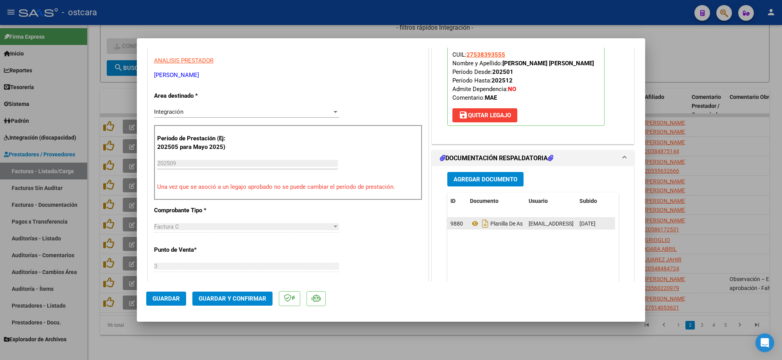
scroll to position [147, 0]
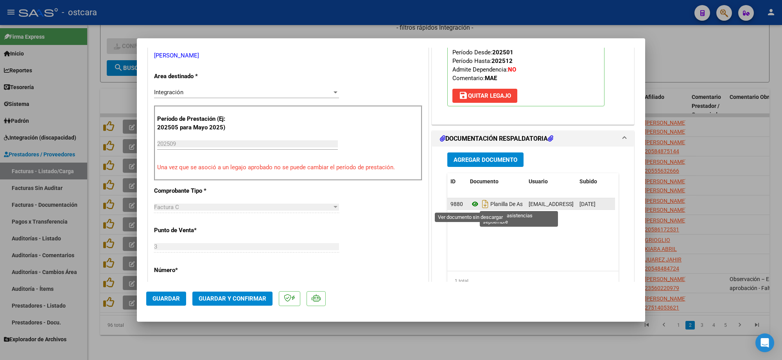
click at [472, 206] on icon at bounding box center [475, 203] width 10 height 9
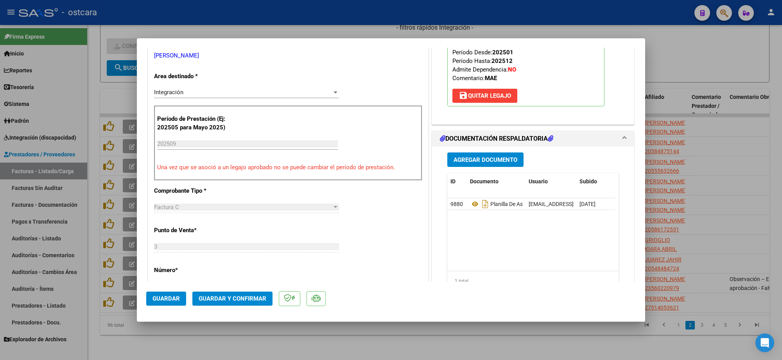
click at [242, 298] on span "Guardar y Confirmar" at bounding box center [233, 298] width 68 height 7
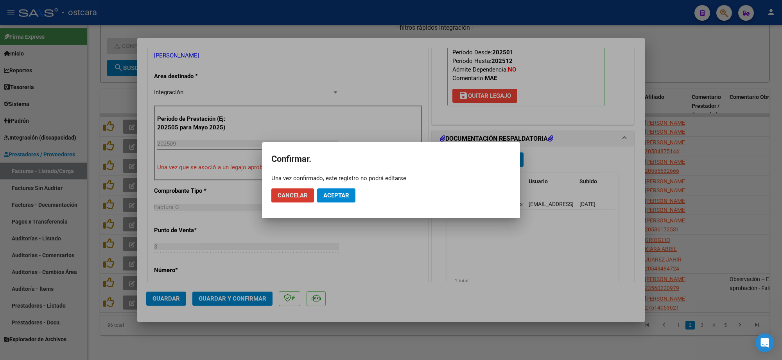
click at [343, 195] on span "Aceptar" at bounding box center [336, 195] width 26 height 7
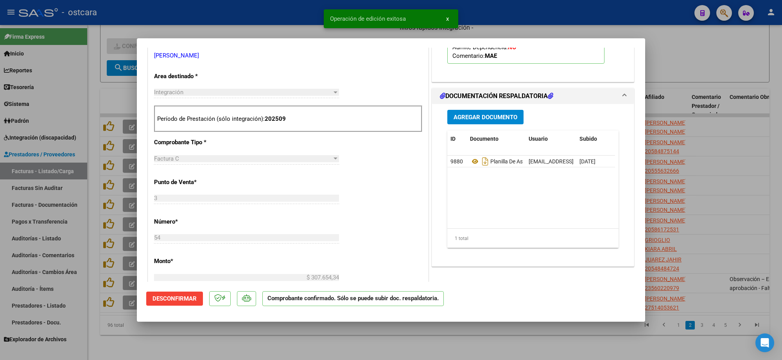
click at [679, 109] on div at bounding box center [391, 180] width 782 height 360
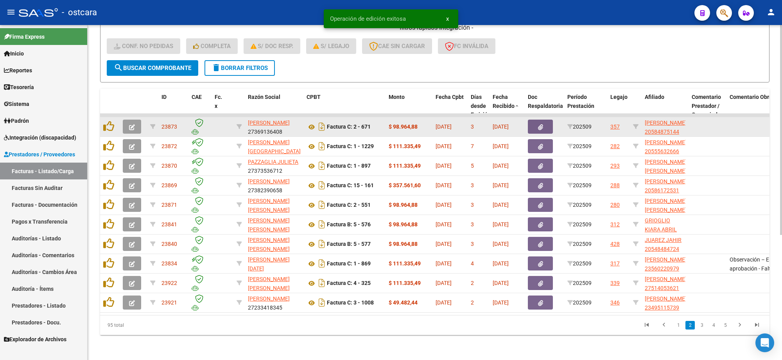
click at [135, 120] on button "button" at bounding box center [132, 127] width 18 height 14
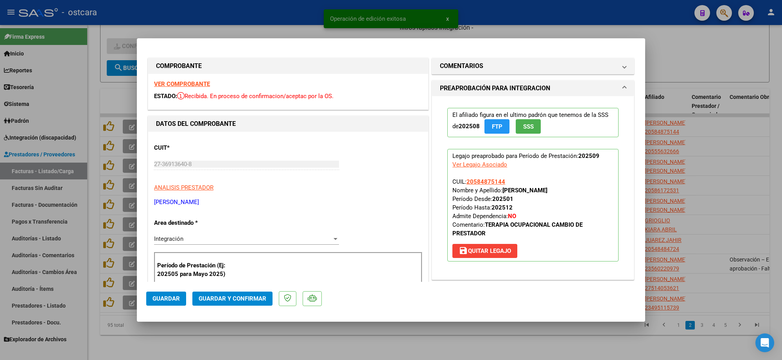
click at [183, 87] on strong "VER COMPROBANTE" at bounding box center [182, 84] width 56 height 7
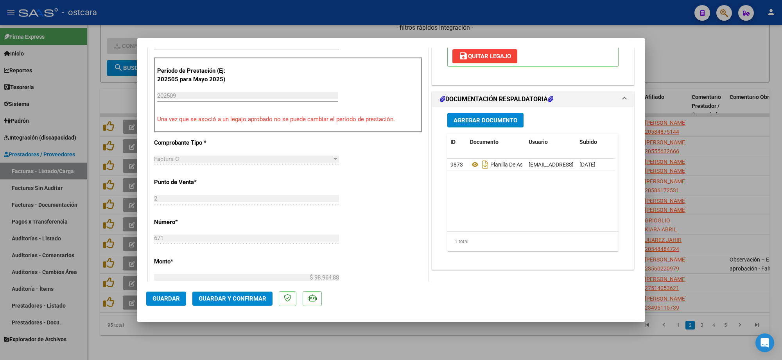
scroll to position [196, 0]
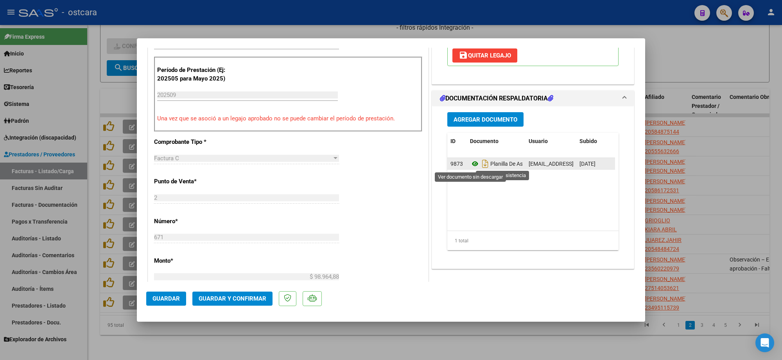
click at [472, 164] on icon at bounding box center [475, 163] width 10 height 9
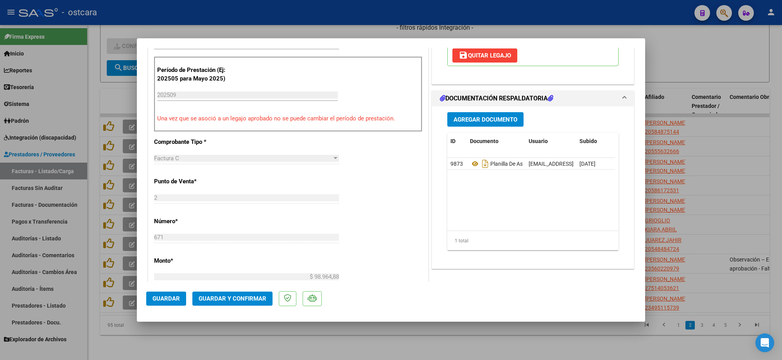
click at [258, 294] on button "Guardar y Confirmar" at bounding box center [232, 299] width 80 height 14
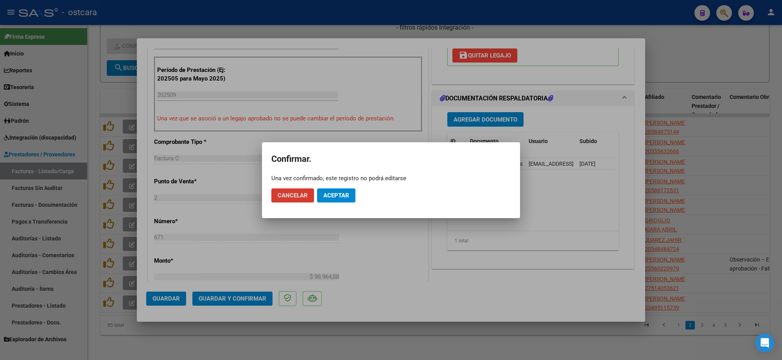
click at [338, 189] on button "Aceptar" at bounding box center [336, 195] width 38 height 14
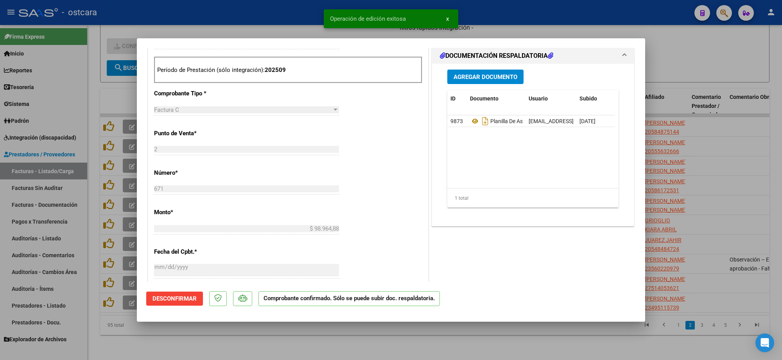
click at [689, 126] on div at bounding box center [391, 180] width 782 height 360
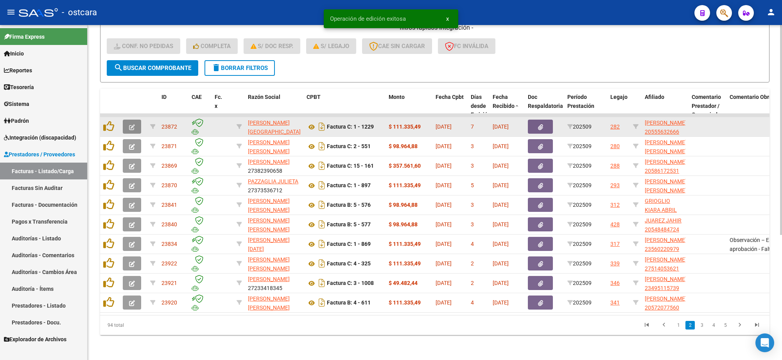
click at [140, 120] on button "button" at bounding box center [132, 127] width 18 height 14
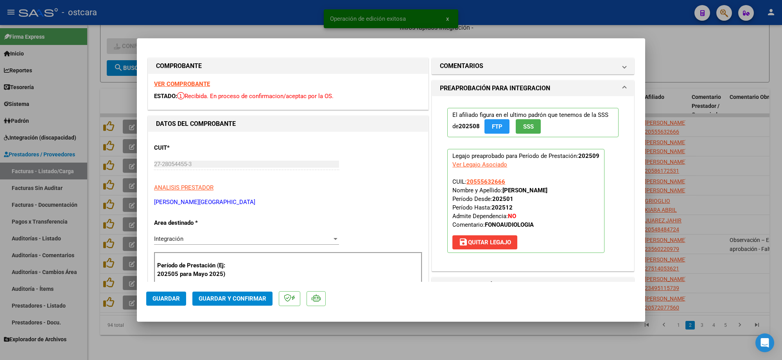
click at [192, 86] on strong "VER COMPROBANTE" at bounding box center [182, 84] width 56 height 7
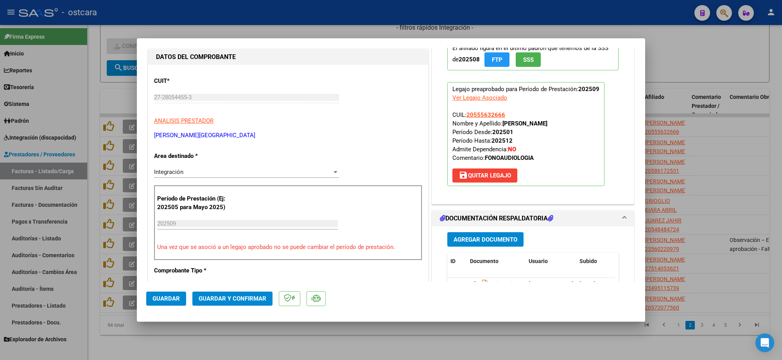
scroll to position [244, 0]
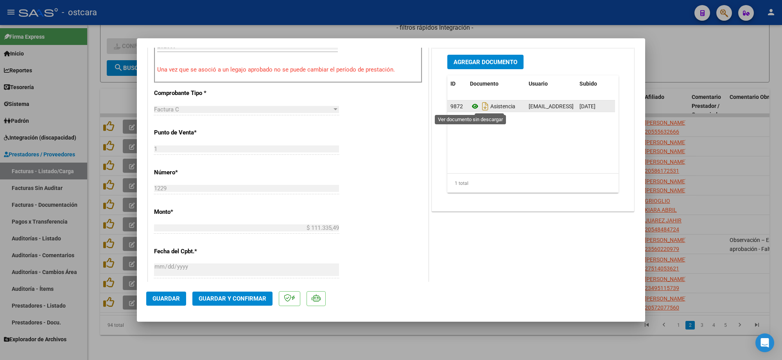
click at [473, 106] on icon at bounding box center [475, 106] width 10 height 9
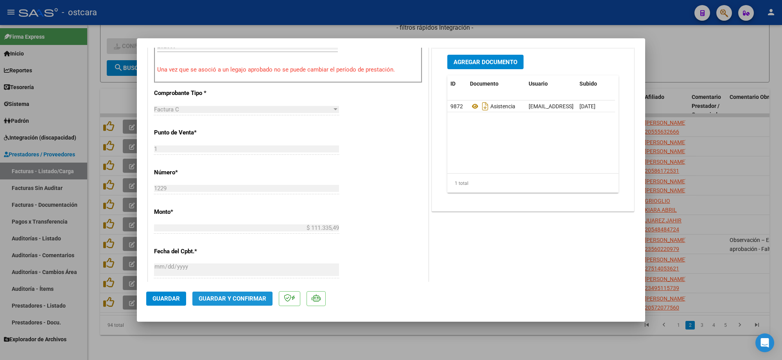
click at [231, 300] on span "Guardar y Confirmar" at bounding box center [233, 298] width 68 height 7
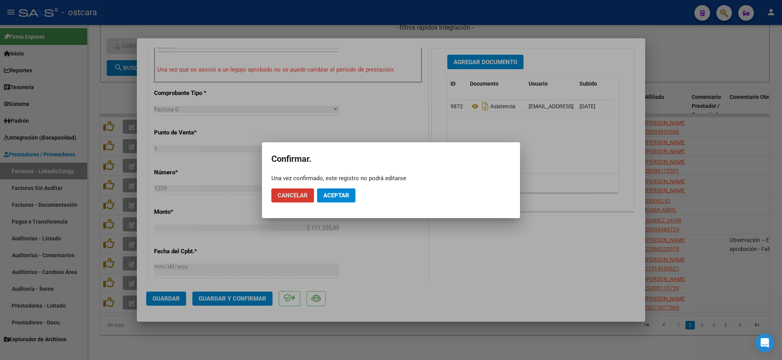
click at [335, 196] on span "Aceptar" at bounding box center [336, 195] width 26 height 7
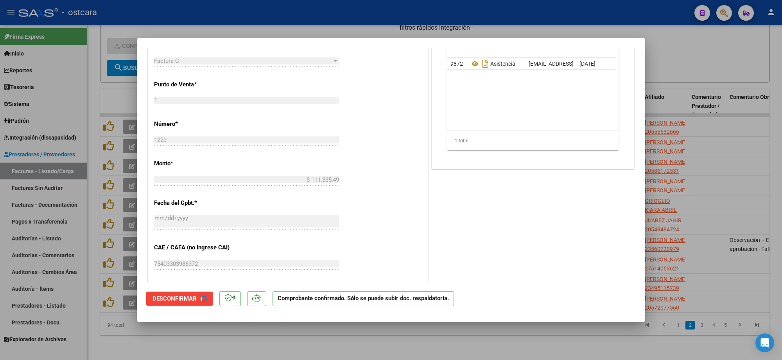
click at [708, 120] on div at bounding box center [391, 180] width 782 height 360
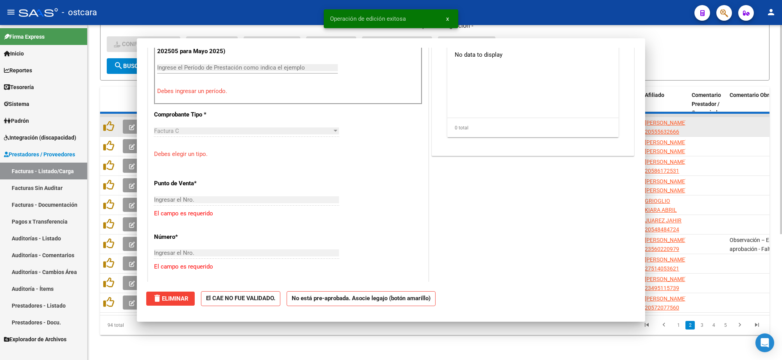
scroll to position [258, 0]
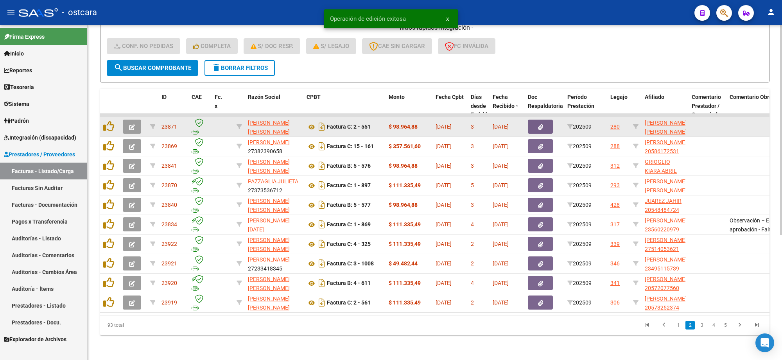
click at [127, 120] on button "button" at bounding box center [132, 127] width 18 height 14
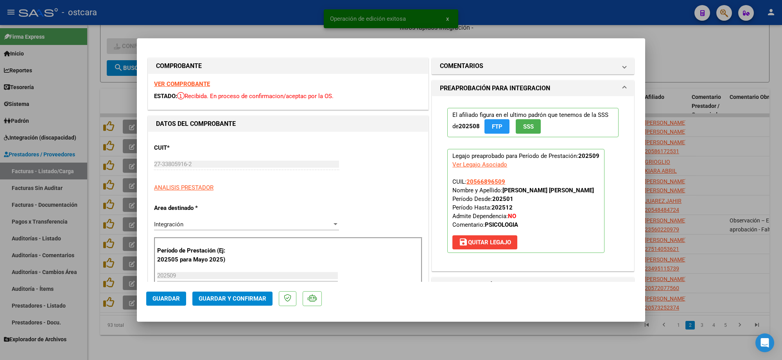
click at [197, 86] on strong "VER COMPROBANTE" at bounding box center [182, 84] width 56 height 7
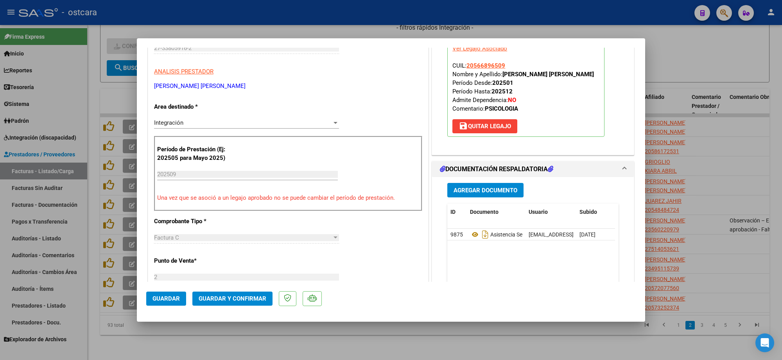
scroll to position [196, 0]
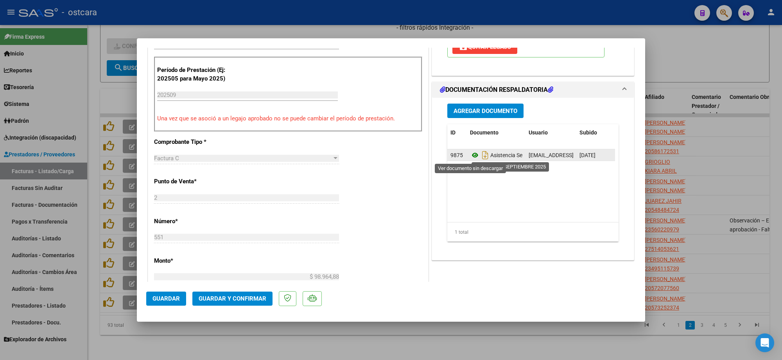
click at [472, 153] on icon at bounding box center [475, 155] width 10 height 9
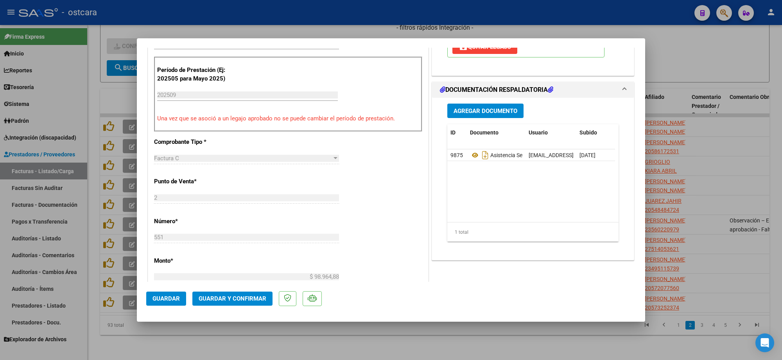
click at [243, 301] on span "Guardar y Confirmar" at bounding box center [233, 298] width 68 height 7
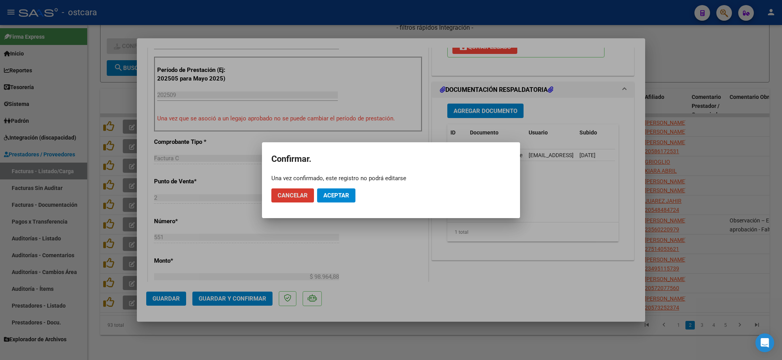
click at [335, 196] on span "Aceptar" at bounding box center [336, 195] width 26 height 7
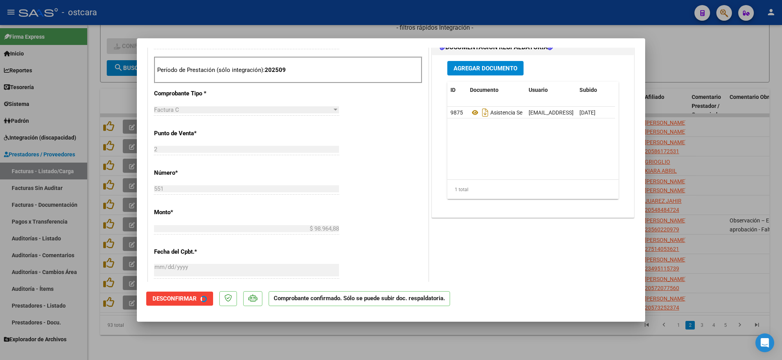
click at [716, 102] on div at bounding box center [391, 180] width 782 height 360
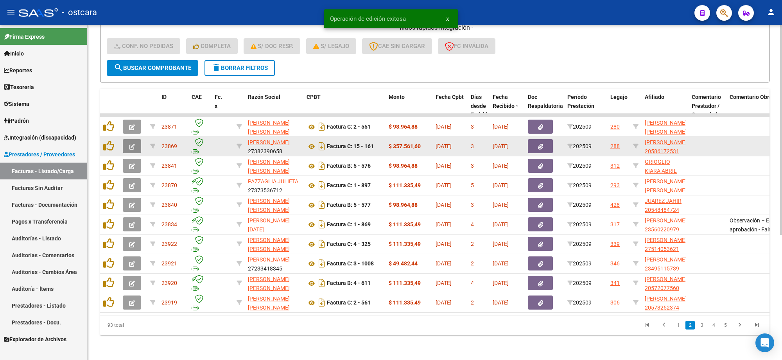
click at [133, 139] on button "button" at bounding box center [132, 146] width 18 height 14
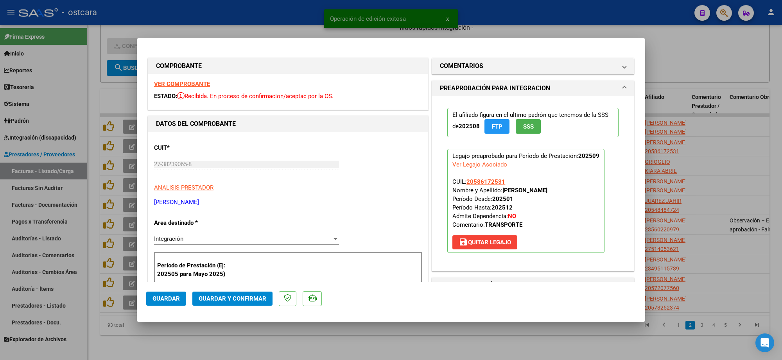
click at [205, 88] on div "VER COMPROBANTE ESTADO: Recibida. En proceso de confirmacion/aceptac por la OS." at bounding box center [288, 92] width 280 height 36
click at [203, 84] on strong "VER COMPROBANTE" at bounding box center [182, 84] width 56 height 7
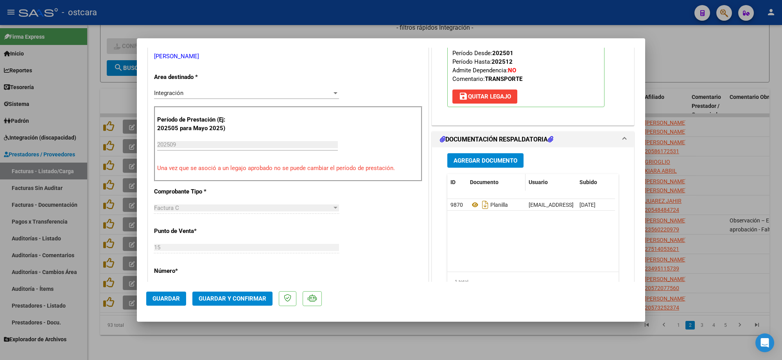
scroll to position [147, 0]
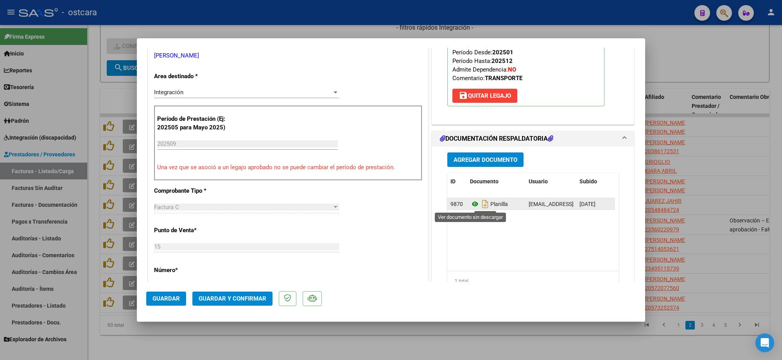
click at [474, 204] on icon at bounding box center [475, 203] width 10 height 9
click at [249, 300] on span "Guardar y Confirmar" at bounding box center [233, 298] width 68 height 7
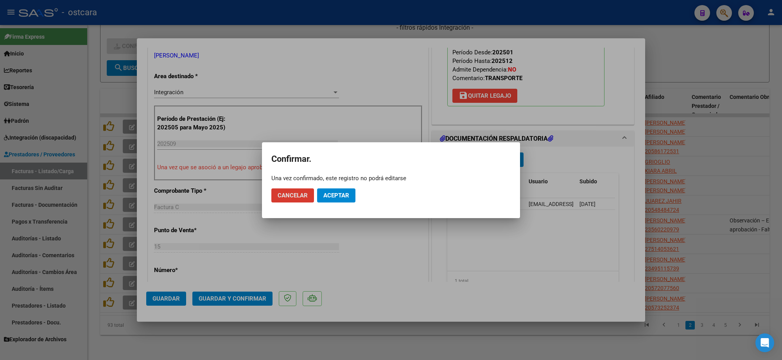
click at [337, 194] on span "Aceptar" at bounding box center [336, 195] width 26 height 7
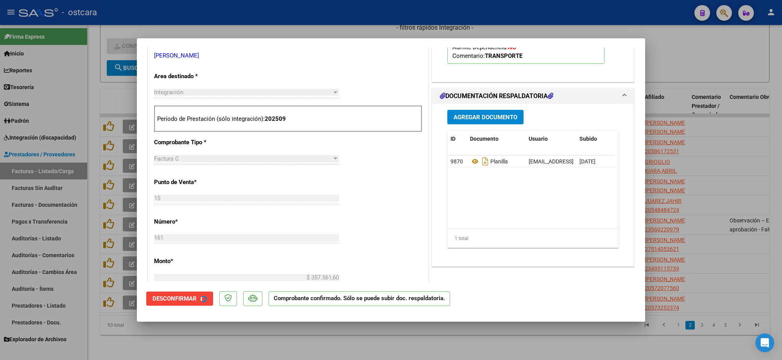
click at [781, 159] on div at bounding box center [391, 180] width 782 height 360
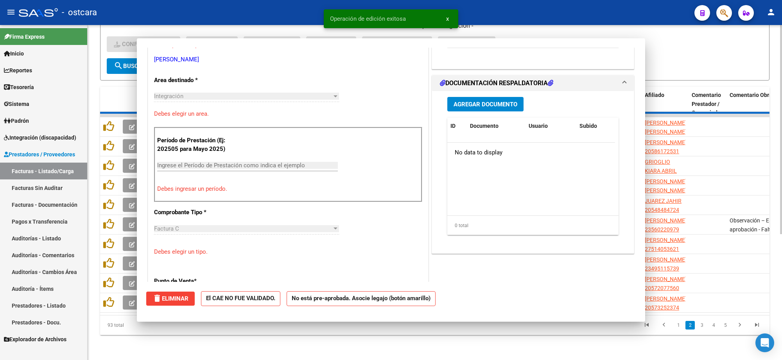
scroll to position [0, 0]
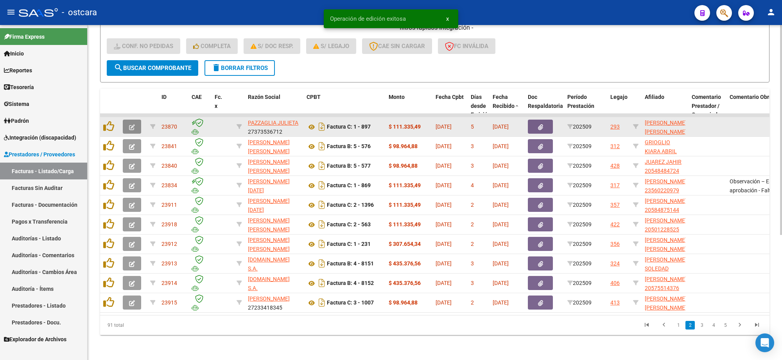
click at [130, 124] on icon "button" at bounding box center [132, 127] width 6 height 6
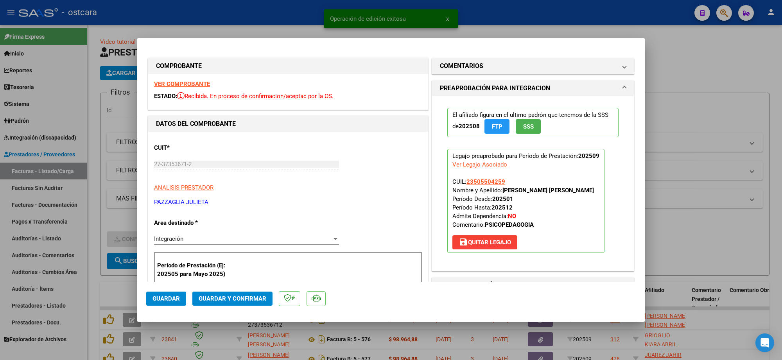
scroll to position [199, 0]
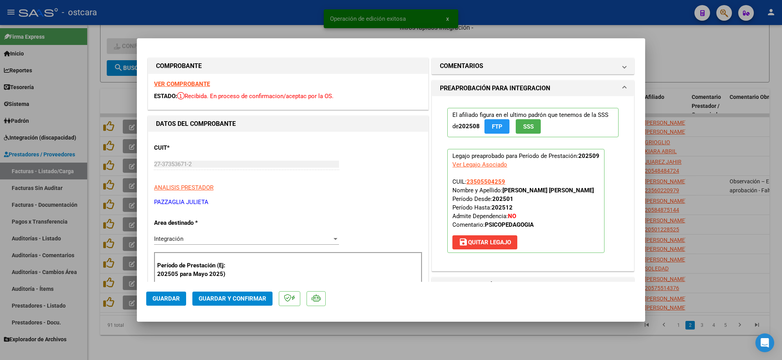
click at [182, 83] on strong "VER COMPROBANTE" at bounding box center [182, 84] width 56 height 7
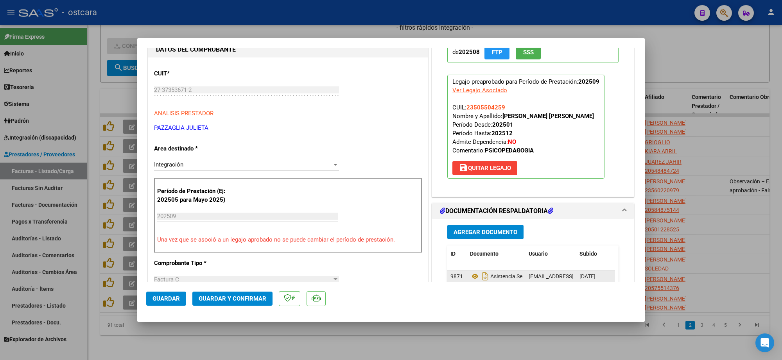
scroll to position [196, 0]
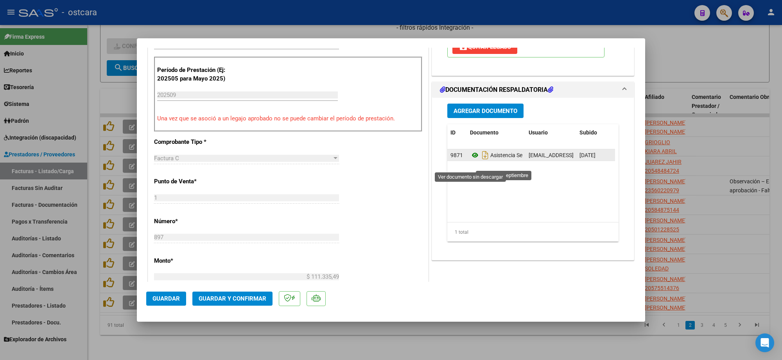
click at [470, 160] on icon at bounding box center [475, 155] width 10 height 9
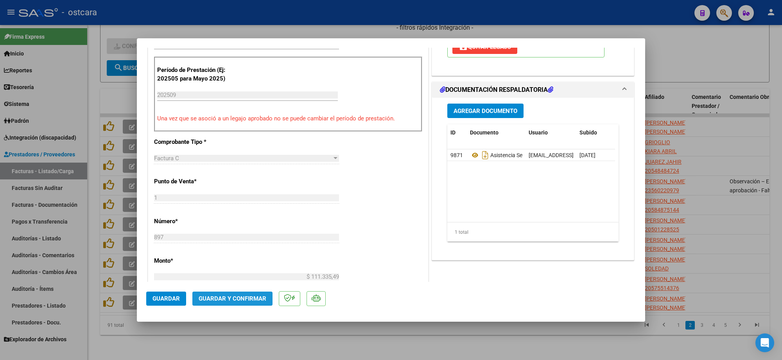
click at [249, 294] on button "Guardar y Confirmar" at bounding box center [232, 299] width 80 height 14
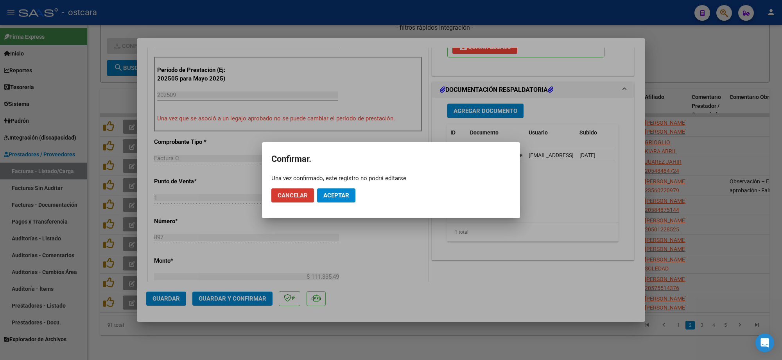
click at [336, 196] on span "Aceptar" at bounding box center [336, 195] width 26 height 7
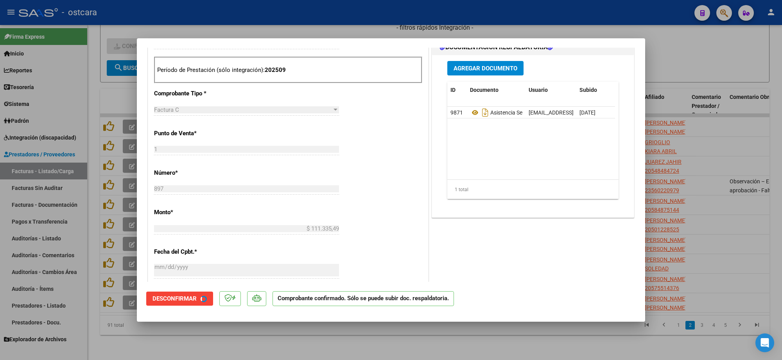
click at [696, 61] on div at bounding box center [391, 180] width 782 height 360
type input "$ 0,00"
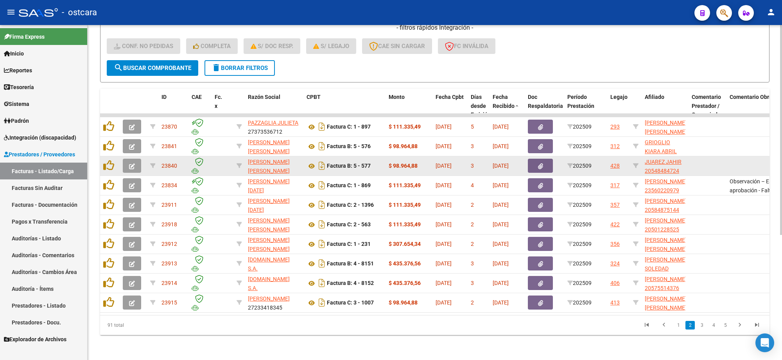
click at [136, 161] on button "button" at bounding box center [132, 166] width 18 height 14
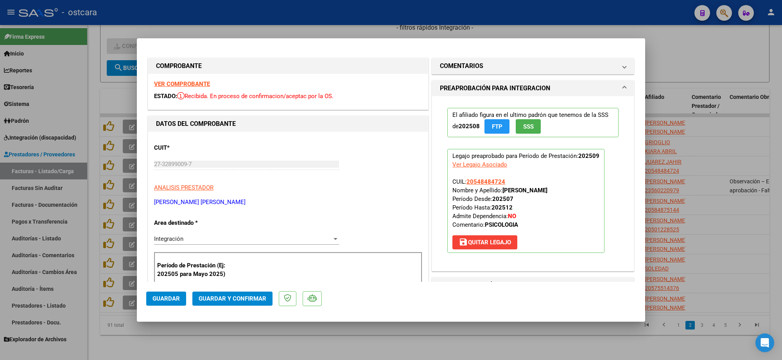
click at [181, 84] on strong "VER COMPROBANTE" at bounding box center [182, 84] width 56 height 7
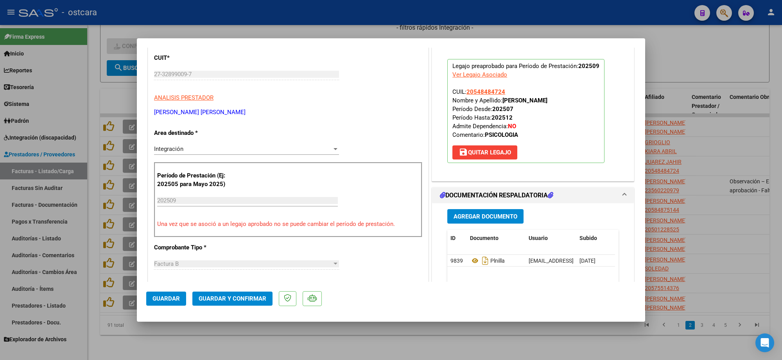
scroll to position [196, 0]
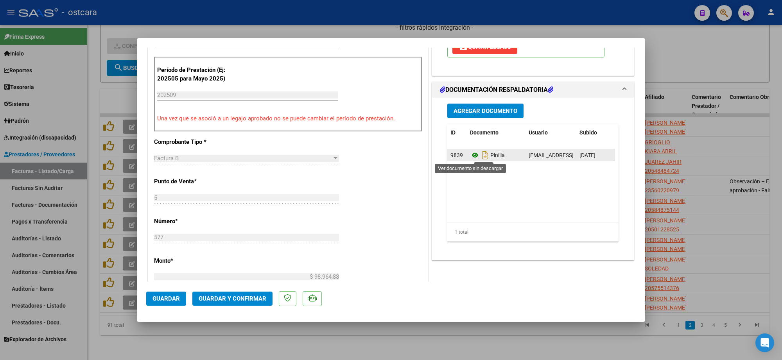
click at [470, 157] on icon at bounding box center [475, 155] width 10 height 9
click at [245, 303] on button "Guardar y Confirmar" at bounding box center [232, 299] width 80 height 14
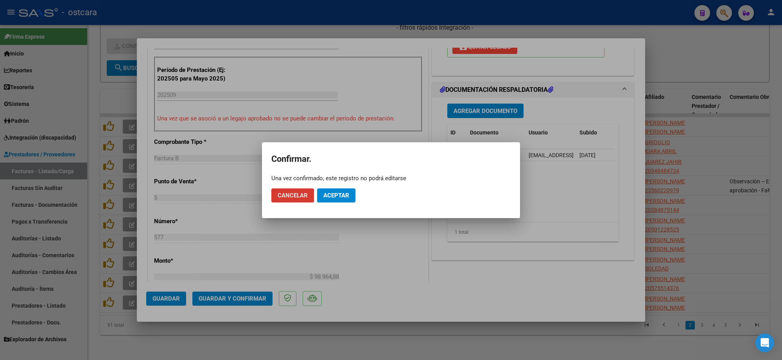
click at [344, 192] on span "Aceptar" at bounding box center [336, 195] width 26 height 7
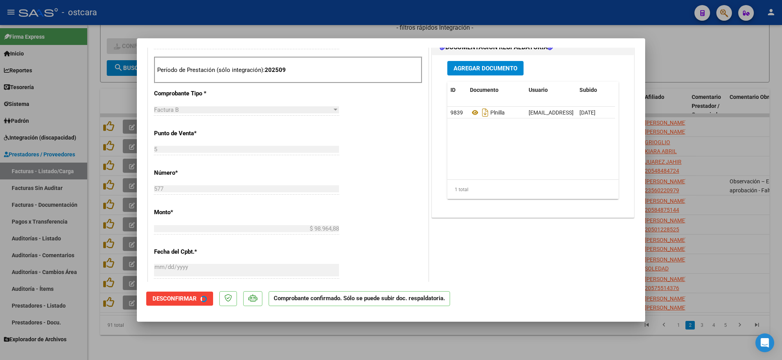
click at [695, 70] on div at bounding box center [391, 180] width 782 height 360
type input "$ 0,00"
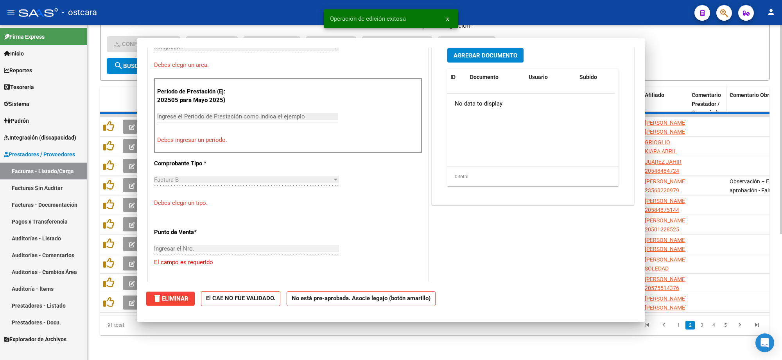
scroll to position [209, 0]
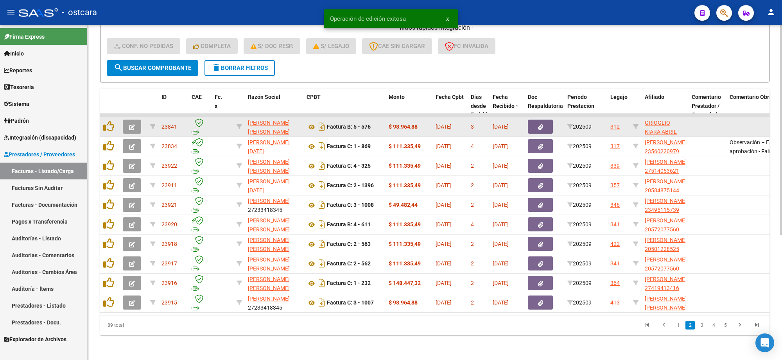
click at [133, 124] on icon "button" at bounding box center [132, 127] width 6 height 6
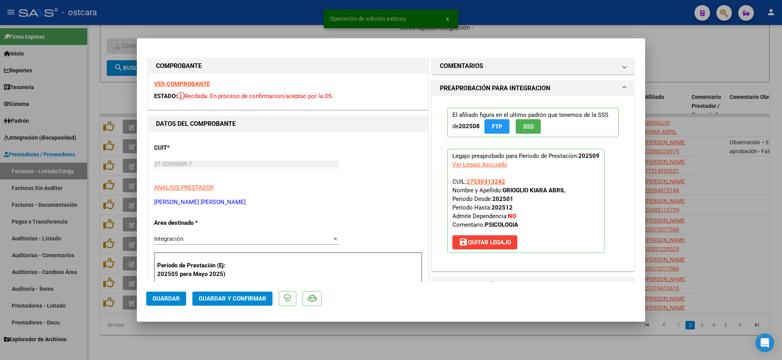
click at [196, 85] on strong "VER COMPROBANTE" at bounding box center [182, 84] width 56 height 7
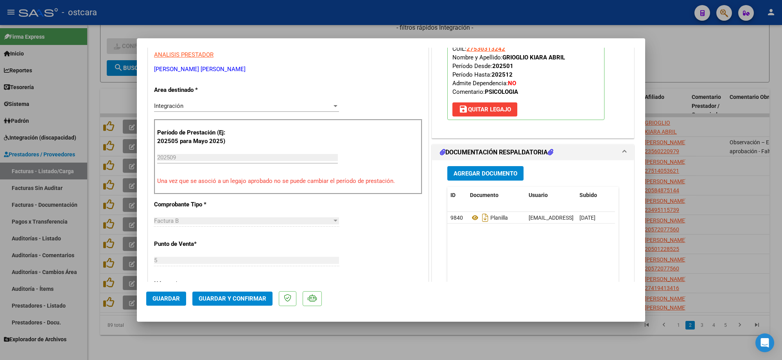
scroll to position [147, 0]
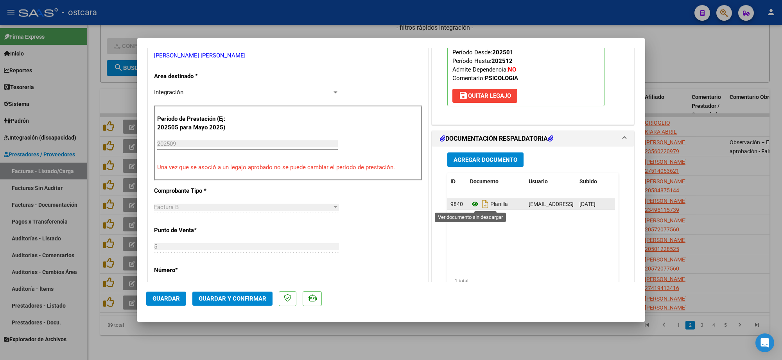
click at [470, 200] on icon at bounding box center [475, 203] width 10 height 9
click at [242, 294] on button "Guardar y Confirmar" at bounding box center [232, 299] width 80 height 14
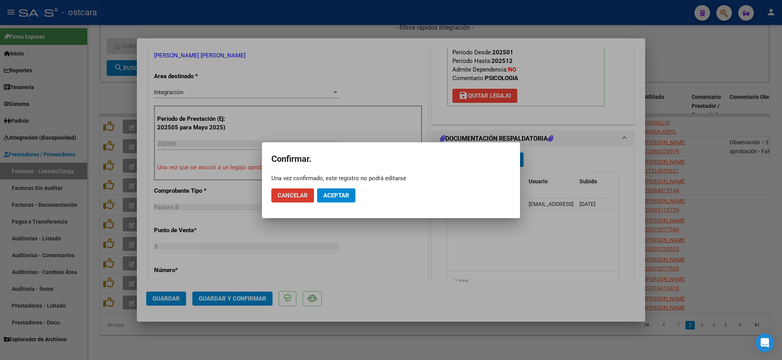
click at [345, 197] on span "Aceptar" at bounding box center [336, 195] width 26 height 7
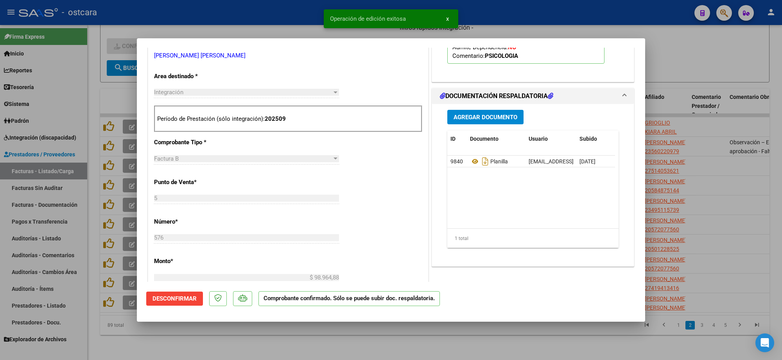
click at [696, 72] on div at bounding box center [391, 180] width 782 height 360
type input "$ 0,00"
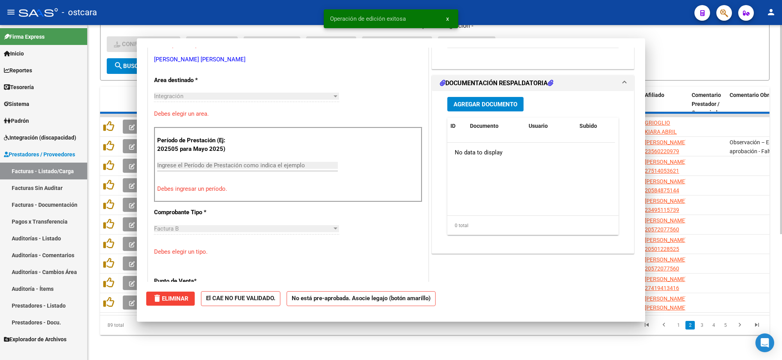
scroll to position [0, 0]
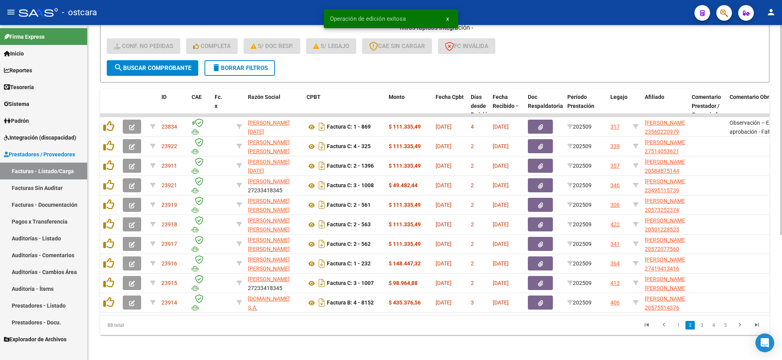
click at [680, 323] on link "1" at bounding box center [678, 325] width 9 height 9
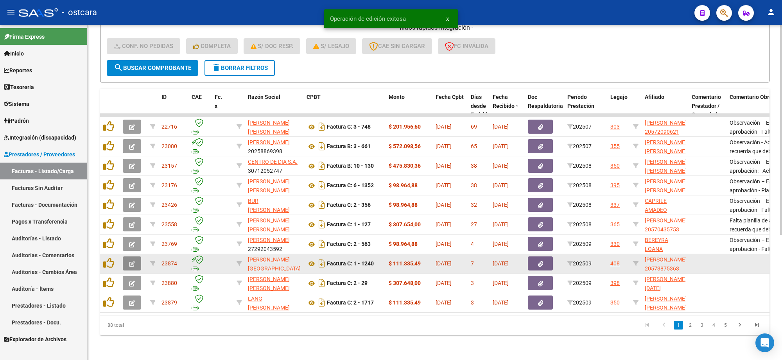
click at [131, 261] on icon "button" at bounding box center [132, 264] width 6 height 6
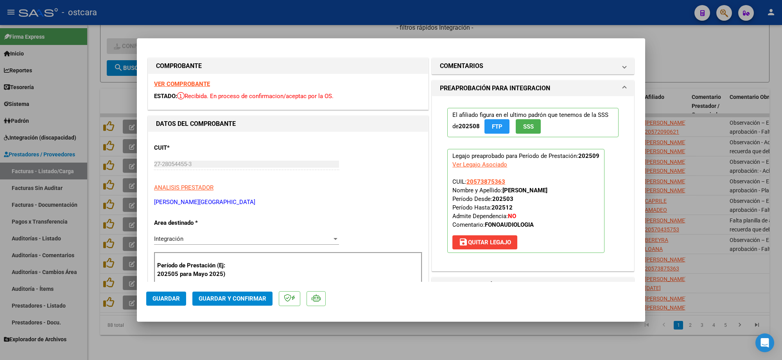
click at [185, 83] on strong "VER COMPROBANTE" at bounding box center [182, 84] width 56 height 7
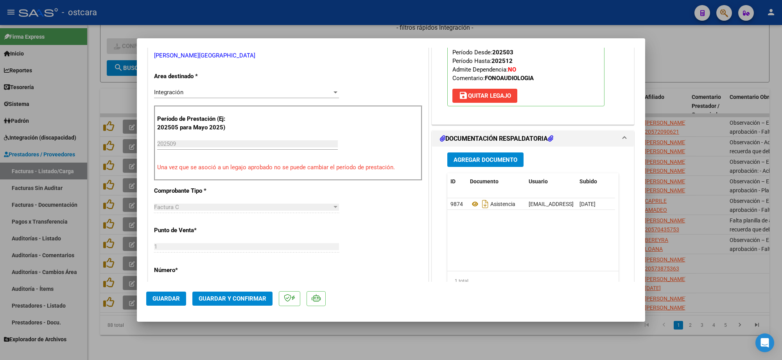
scroll to position [196, 0]
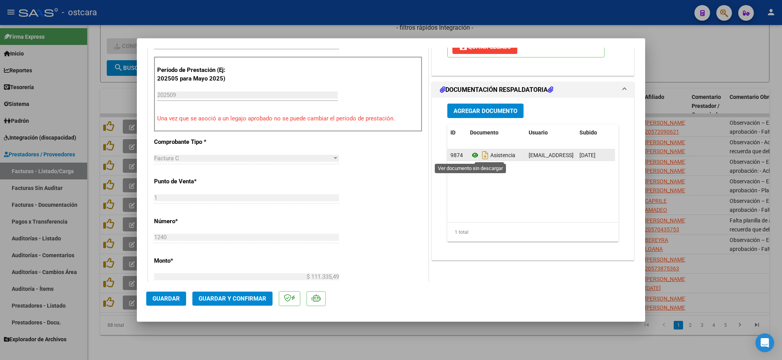
click at [474, 154] on icon at bounding box center [475, 155] width 10 height 9
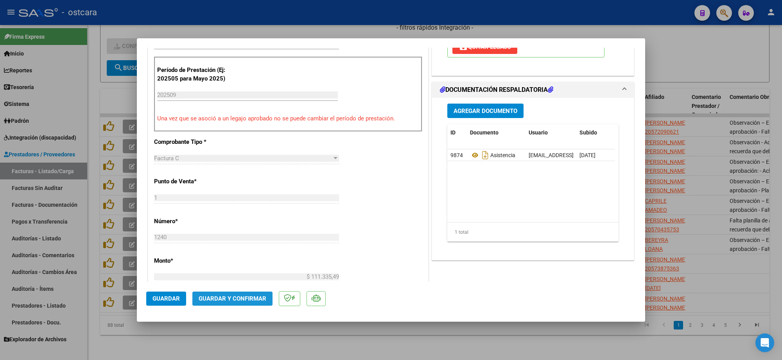
click at [249, 292] on button "Guardar y Confirmar" at bounding box center [232, 299] width 80 height 14
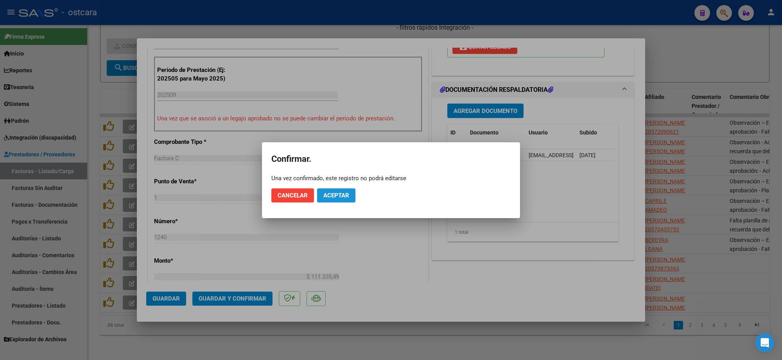
click at [334, 188] on button "Aceptar" at bounding box center [336, 195] width 38 height 14
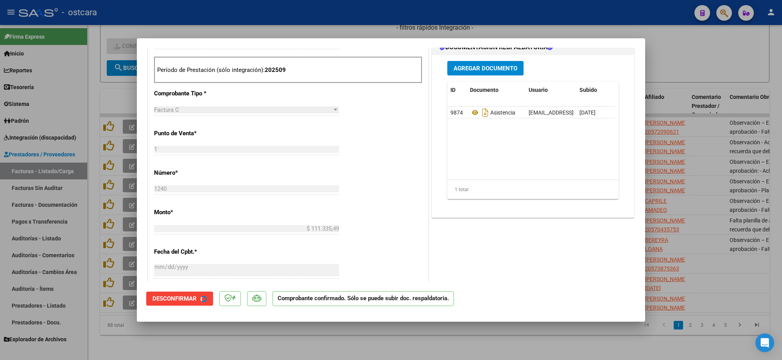
click at [669, 127] on div at bounding box center [391, 180] width 782 height 360
type input "$ 0,00"
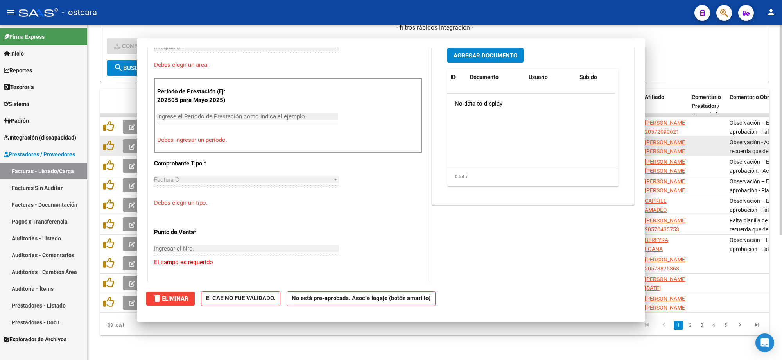
scroll to position [209, 0]
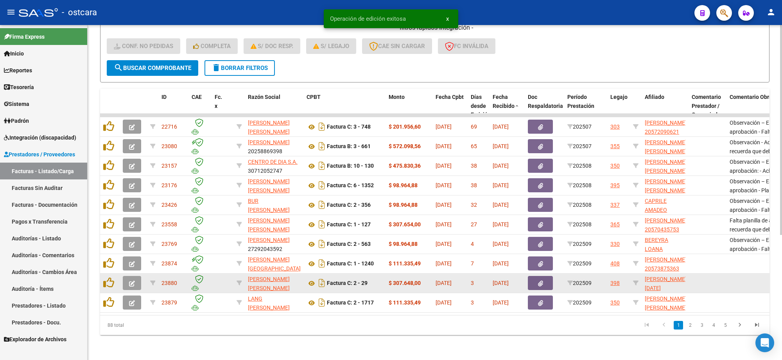
click at [135, 276] on button "button" at bounding box center [132, 283] width 18 height 14
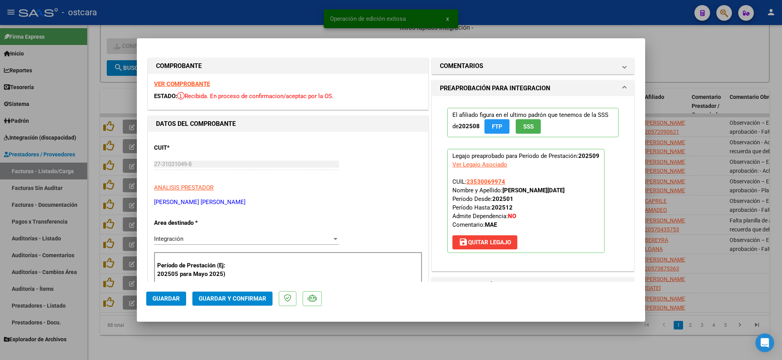
click at [199, 86] on strong "VER COMPROBANTE" at bounding box center [182, 84] width 56 height 7
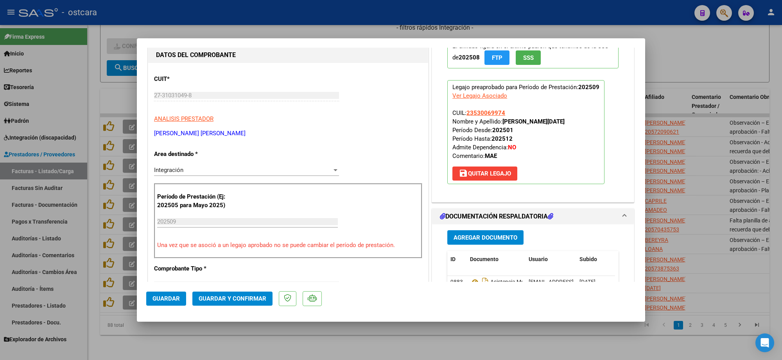
scroll to position [196, 0]
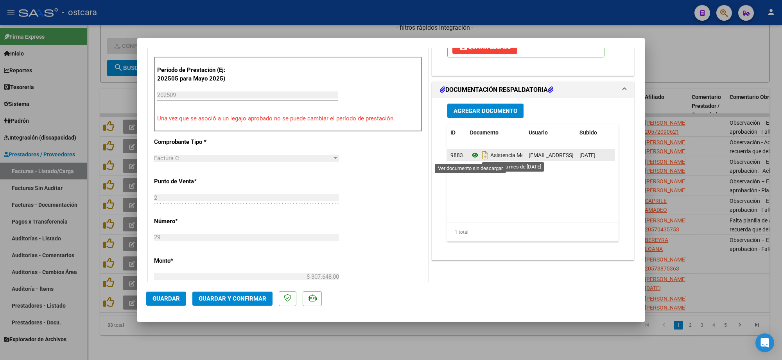
click at [470, 158] on icon at bounding box center [475, 155] width 10 height 9
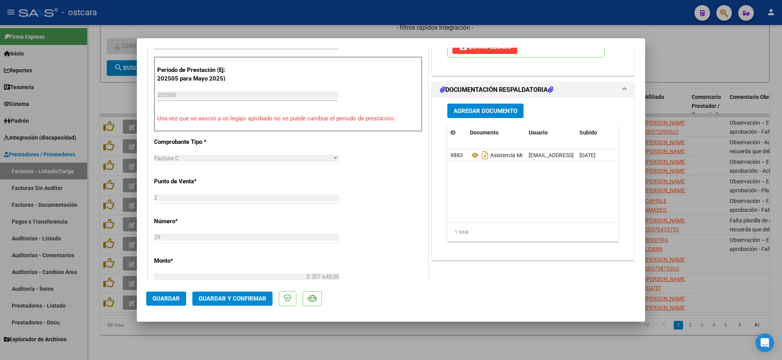
scroll to position [0, 0]
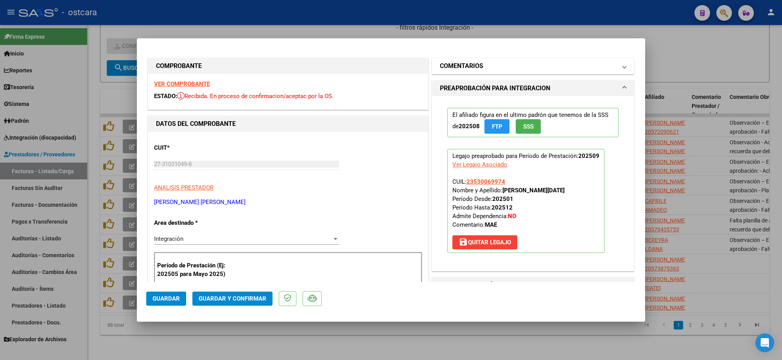
click at [493, 67] on mat-panel-title "COMENTARIOS" at bounding box center [528, 65] width 177 height 9
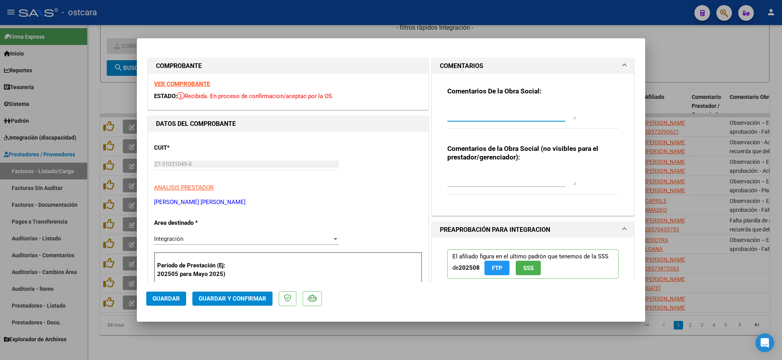
click at [489, 110] on textarea at bounding box center [511, 112] width 129 height 16
paste textarea "Se recuerda que no se aceptara documentación copia de copia , poco legible y/o …"
type textarea "Se recuerda que no se aceptara documentación copia de copia , poco legible y/o …"
click at [245, 296] on span "Guardar y Confirmar" at bounding box center [233, 298] width 68 height 7
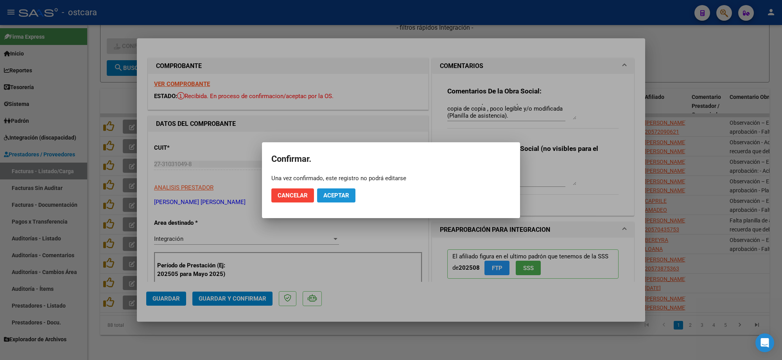
click at [343, 188] on button "Aceptar" at bounding box center [336, 195] width 38 height 14
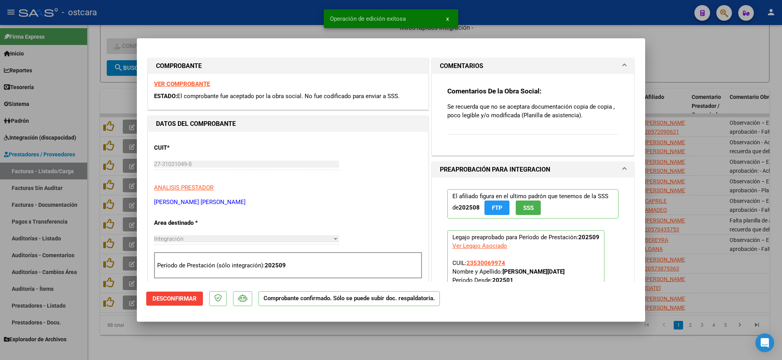
click at [689, 127] on div at bounding box center [391, 180] width 782 height 360
type input "$ 0,00"
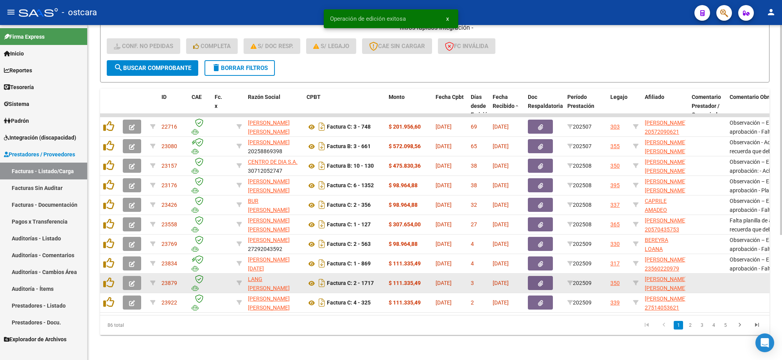
click at [131, 281] on icon "button" at bounding box center [132, 284] width 6 height 6
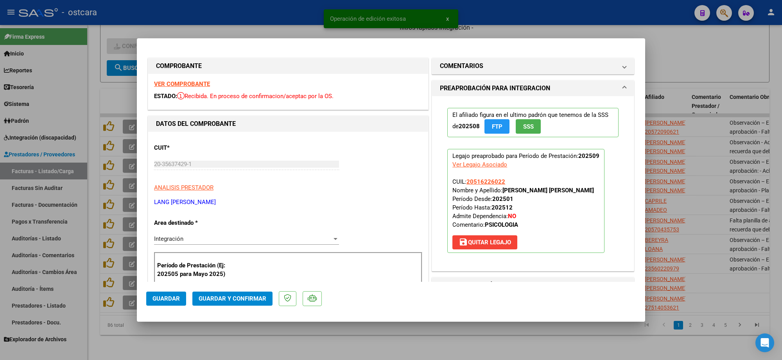
click at [195, 85] on strong "VER COMPROBANTE" at bounding box center [182, 84] width 56 height 7
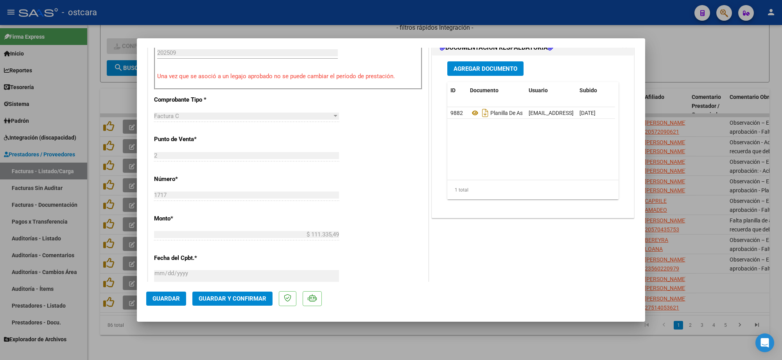
scroll to position [244, 0]
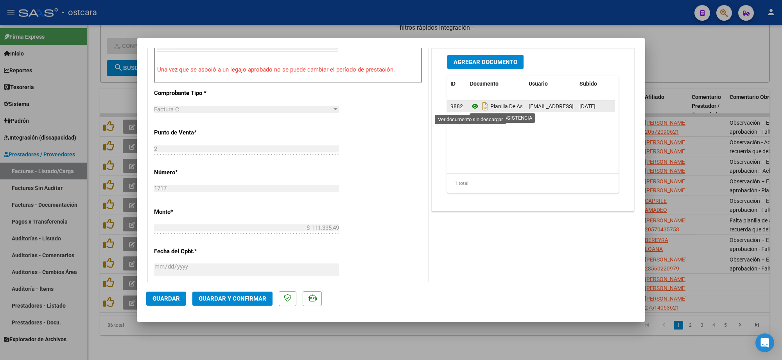
click at [470, 105] on icon at bounding box center [475, 106] width 10 height 9
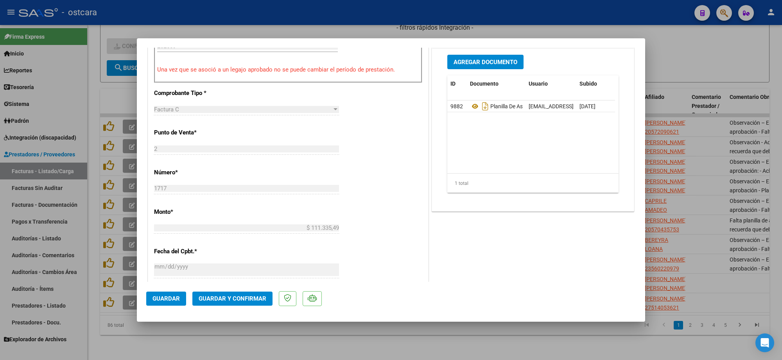
click at [250, 303] on button "Guardar y Confirmar" at bounding box center [232, 299] width 80 height 14
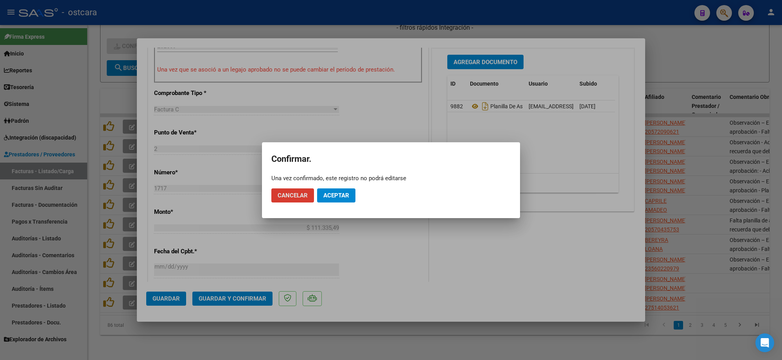
click at [347, 196] on button "Aceptar" at bounding box center [336, 195] width 38 height 14
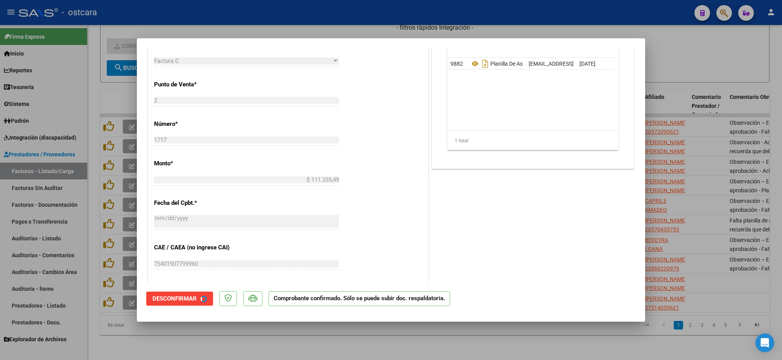
click at [744, 155] on div at bounding box center [391, 180] width 782 height 360
type input "$ 0,00"
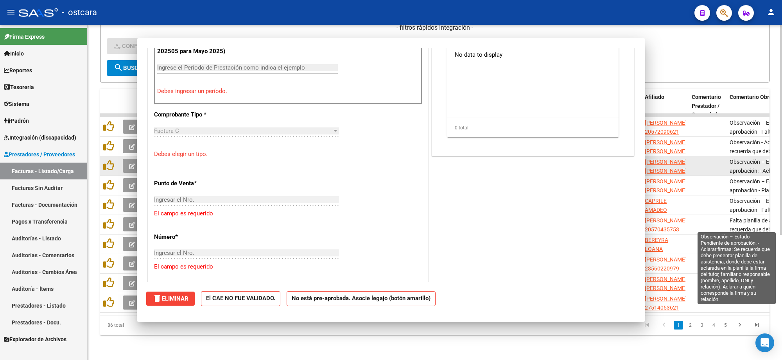
scroll to position [0, 0]
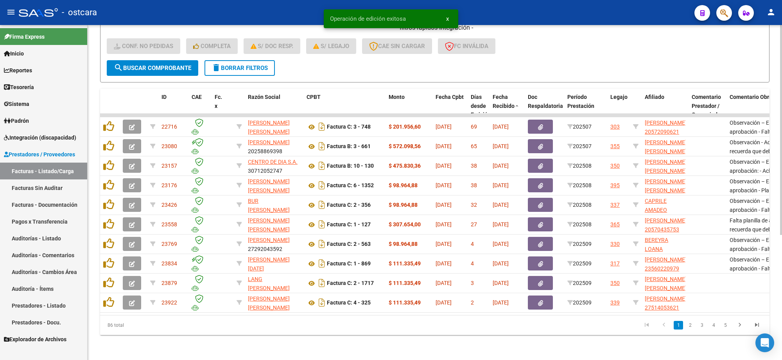
click at [653, 37] on div "- filtros rápidos Integración - Conf. no pedidas Completa S/ Doc Resp. S/ legaj…" at bounding box center [435, 41] width 656 height 37
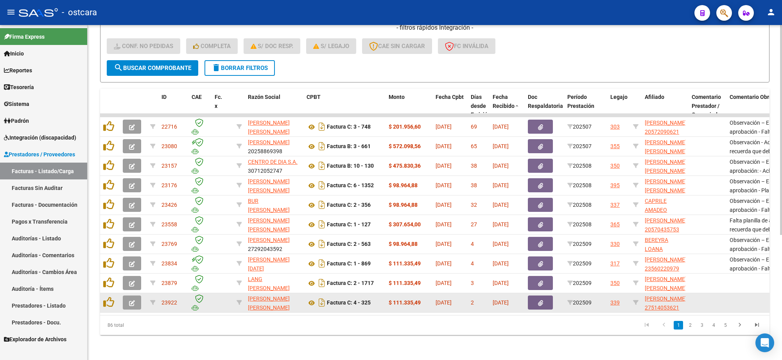
click at [137, 296] on button "button" at bounding box center [132, 303] width 18 height 14
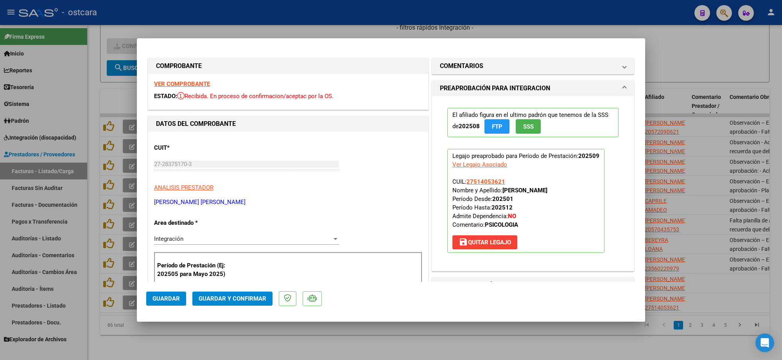
click at [202, 85] on strong "VER COMPROBANTE" at bounding box center [182, 84] width 56 height 7
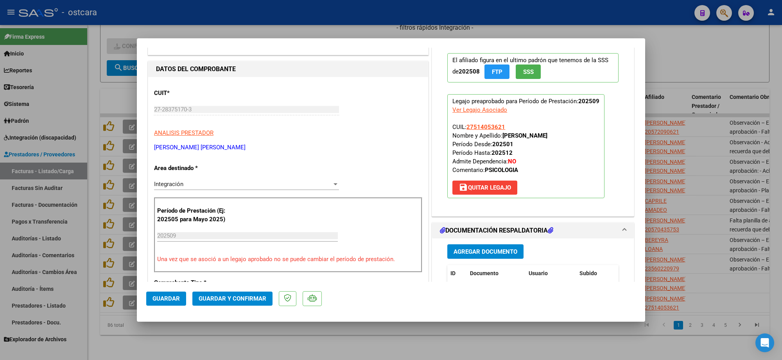
scroll to position [196, 0]
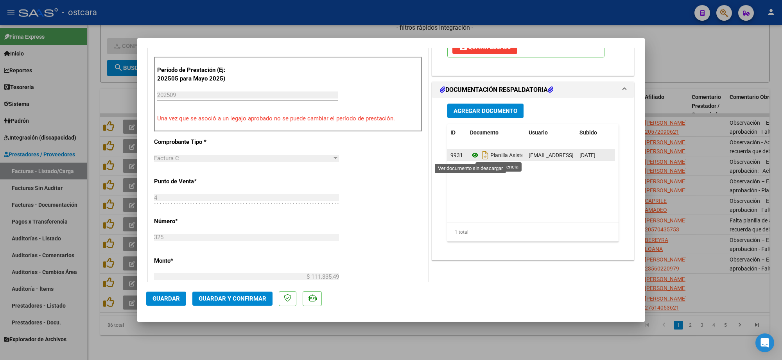
click at [470, 153] on icon at bounding box center [475, 155] width 10 height 9
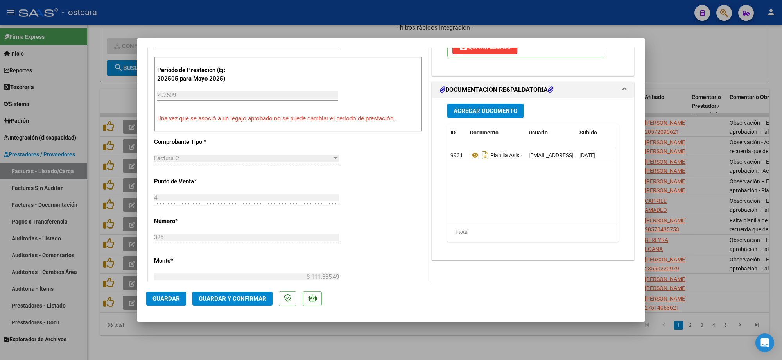
click at [226, 299] on span "Guardar y Confirmar" at bounding box center [233, 298] width 68 height 7
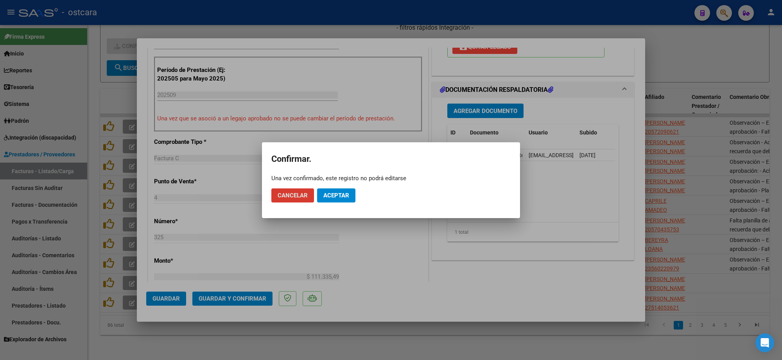
click at [335, 200] on button "Aceptar" at bounding box center [336, 195] width 38 height 14
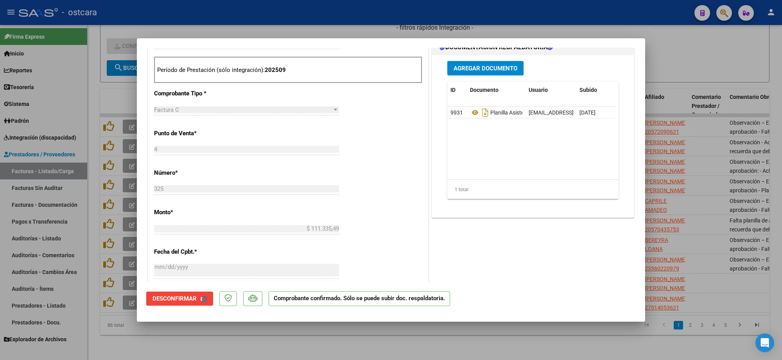
click at [687, 120] on div at bounding box center [391, 180] width 782 height 360
type input "$ 0,00"
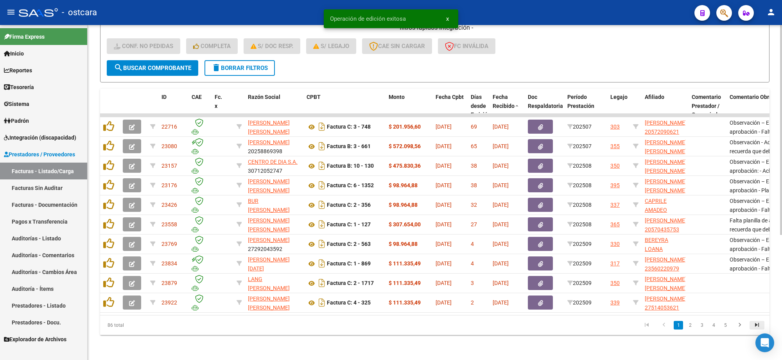
click at [759, 325] on icon "go to last page" at bounding box center [757, 325] width 10 height 9
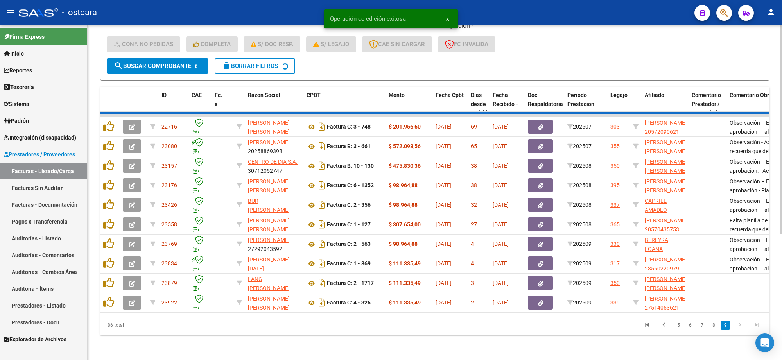
scroll to position [82, 0]
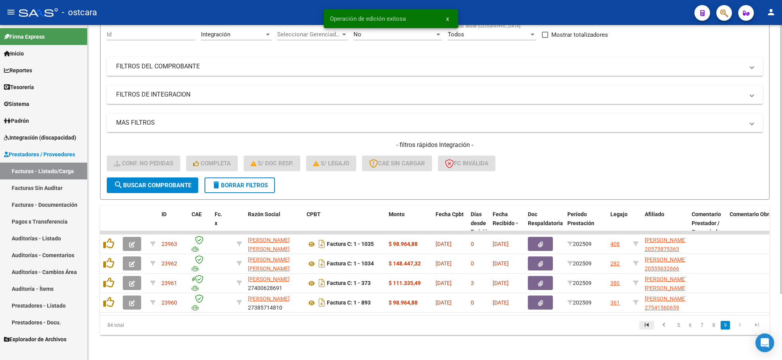
click at [647, 323] on icon "go to first page" at bounding box center [647, 325] width 10 height 9
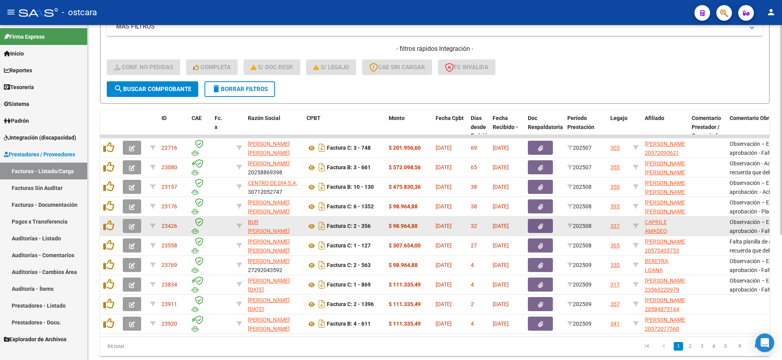
scroll to position [199, 0]
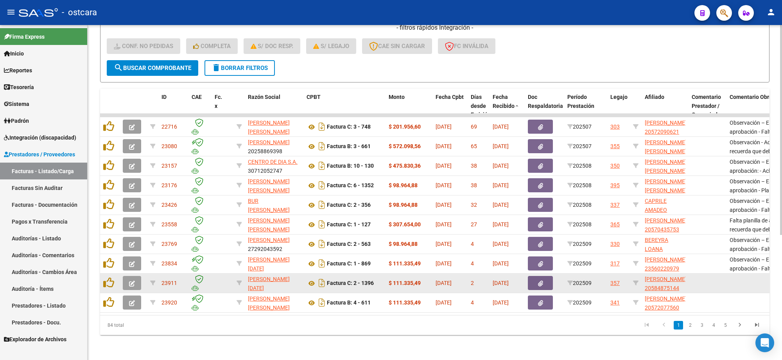
click at [138, 276] on button "button" at bounding box center [132, 283] width 18 height 14
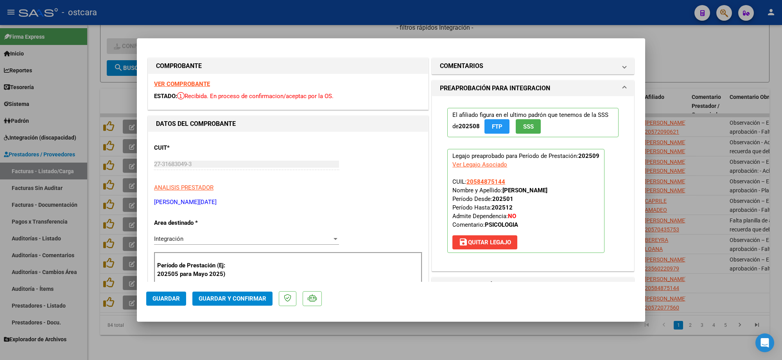
click at [192, 81] on strong "VER COMPROBANTE" at bounding box center [182, 84] width 56 height 7
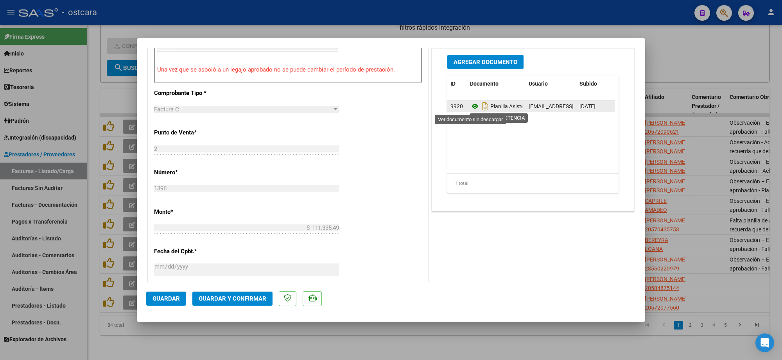
click at [470, 106] on icon at bounding box center [475, 106] width 10 height 9
click at [470, 105] on icon at bounding box center [475, 106] width 10 height 9
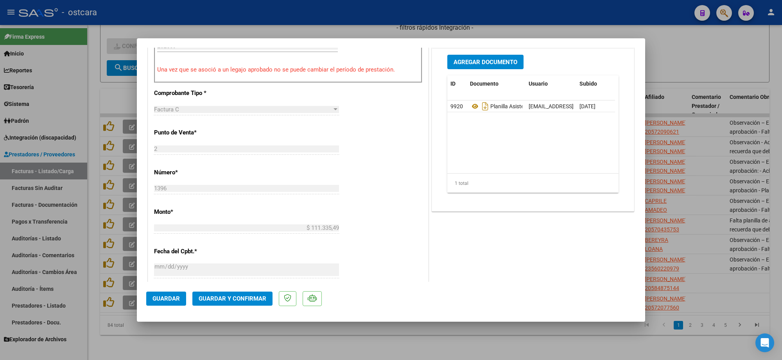
scroll to position [0, 0]
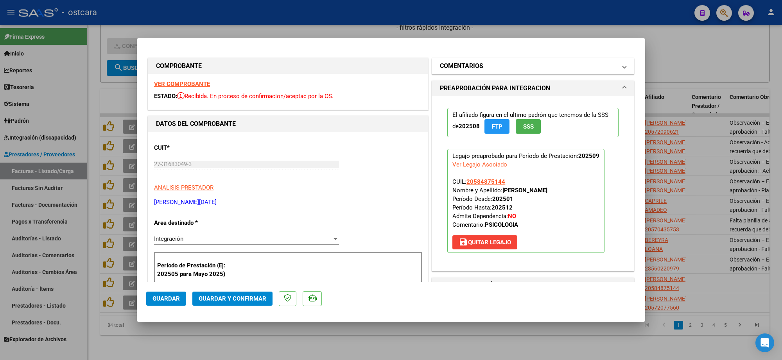
click at [470, 69] on h1 "COMENTARIOS" at bounding box center [461, 65] width 43 height 9
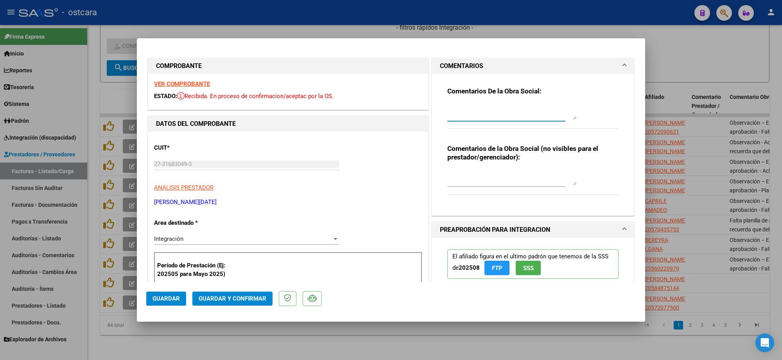
click at [468, 113] on textarea at bounding box center [511, 112] width 129 height 16
paste textarea "Observación – Estado Pendiente de aprobación - Falta planilla de asistencia"
drag, startPoint x: 516, startPoint y: 116, endPoint x: 501, endPoint y: 110, distance: 16.8
click at [501, 110] on textarea "Observación – Estado Pendiente de aprobación - Falta planilla de asistencia en …" at bounding box center [511, 112] width 129 height 16
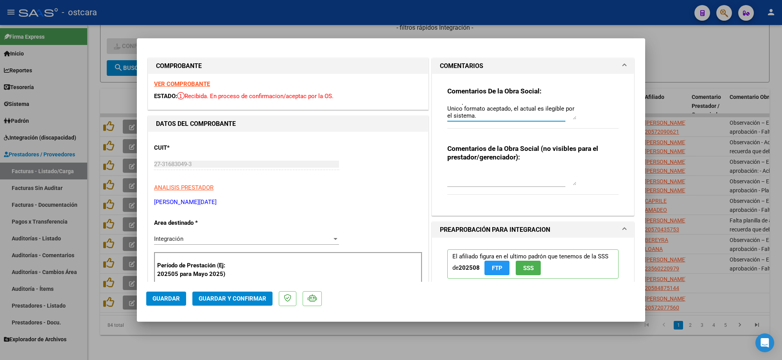
type textarea "Observación – Estado Pendiente de aprobación - Falta planilla de asistencia en …"
click at [163, 296] on span "Guardar" at bounding box center [165, 298] width 27 height 7
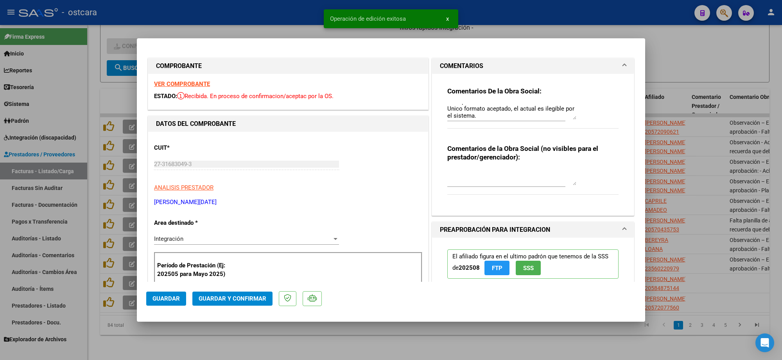
click at [681, 183] on div at bounding box center [391, 180] width 782 height 360
type input "$ 0,00"
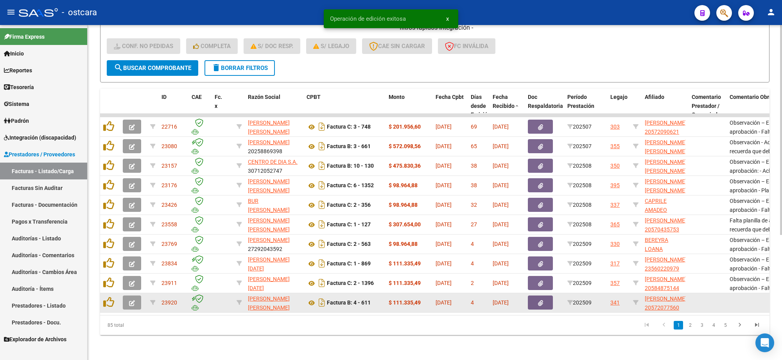
click at [133, 300] on icon "button" at bounding box center [132, 303] width 6 height 6
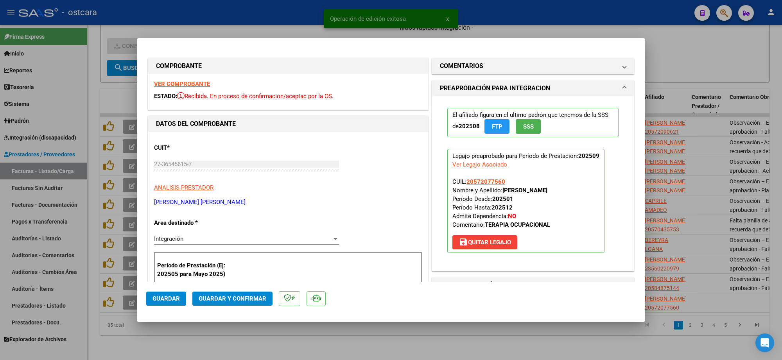
click at [183, 81] on strong "VER COMPROBANTE" at bounding box center [182, 84] width 56 height 7
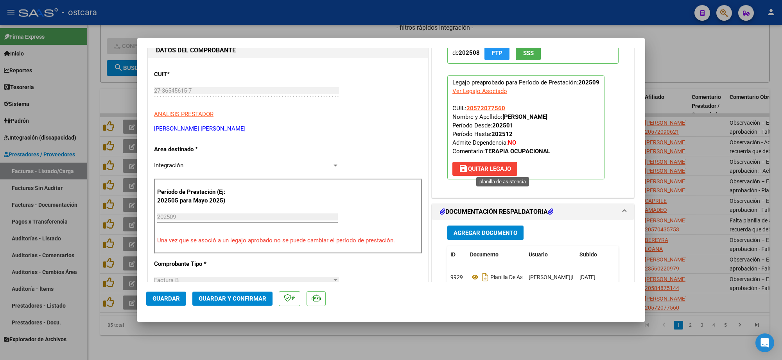
scroll to position [196, 0]
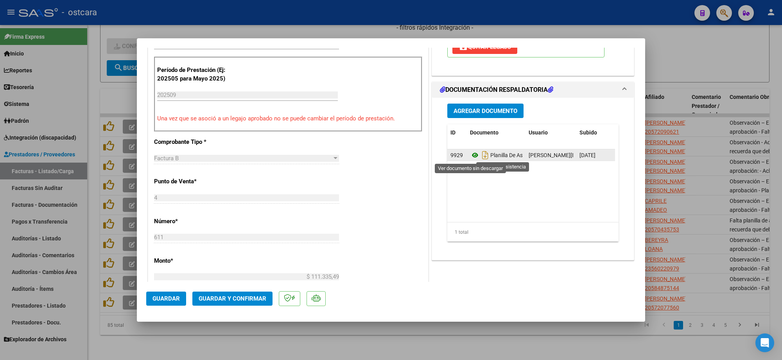
click at [472, 154] on icon at bounding box center [475, 155] width 10 height 9
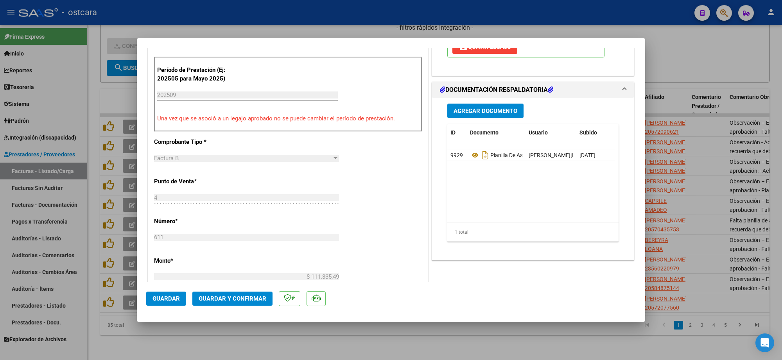
click at [250, 298] on span "Guardar y Confirmar" at bounding box center [233, 298] width 68 height 7
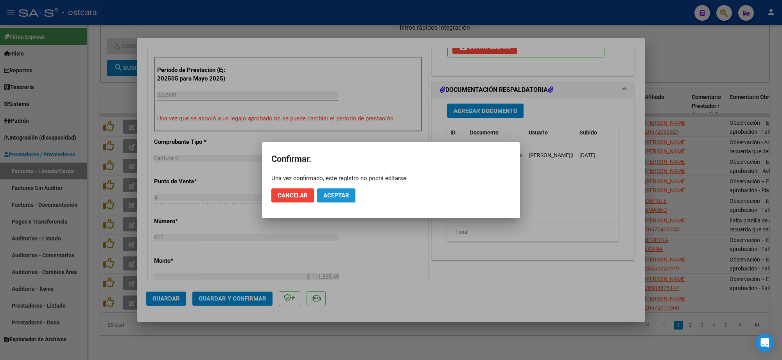
click at [347, 196] on span "Aceptar" at bounding box center [336, 195] width 26 height 7
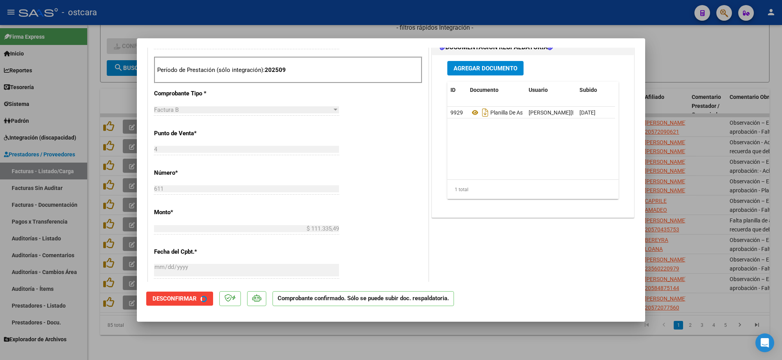
click at [681, 145] on div at bounding box center [391, 180] width 782 height 360
type input "$ 0,00"
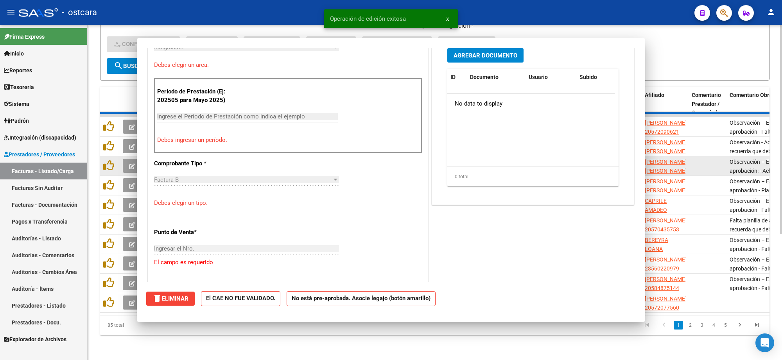
scroll to position [209, 0]
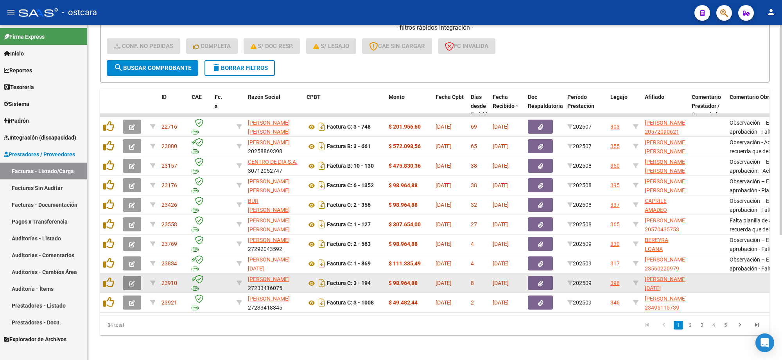
click at [132, 281] on icon "button" at bounding box center [132, 284] width 6 height 6
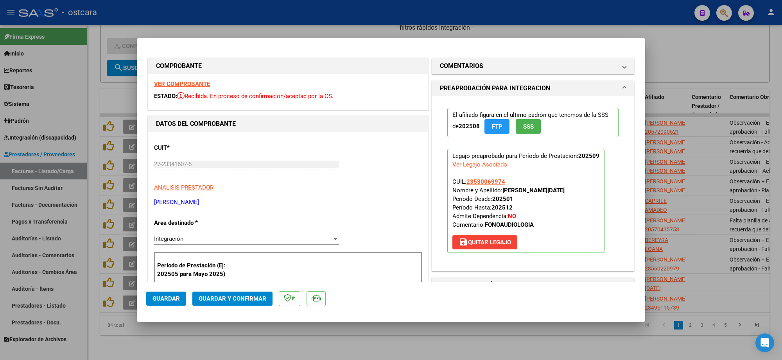
click at [196, 89] on div "VER COMPROBANTE ESTADO: Recibida. En proceso de confirmacion/aceptac por la OS." at bounding box center [288, 92] width 280 height 36
click at [197, 84] on strong "VER COMPROBANTE" at bounding box center [182, 84] width 56 height 7
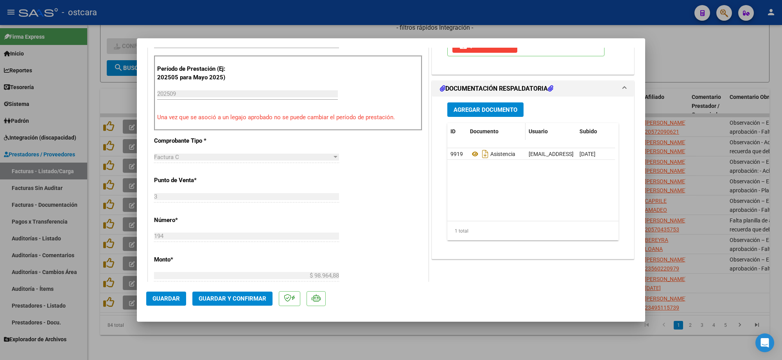
scroll to position [196, 0]
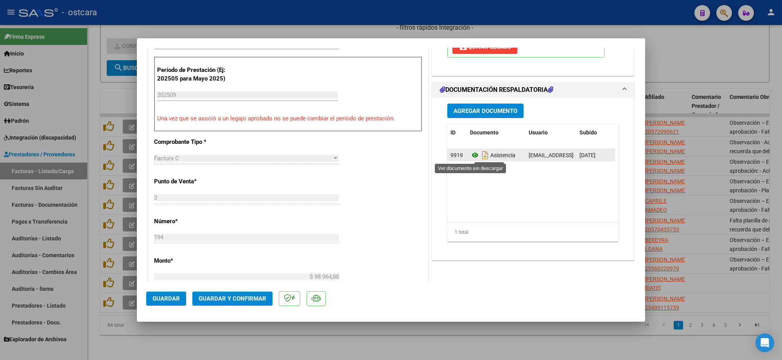
click at [470, 156] on icon at bounding box center [475, 155] width 10 height 9
click at [223, 295] on span "Guardar y Confirmar" at bounding box center [233, 298] width 68 height 7
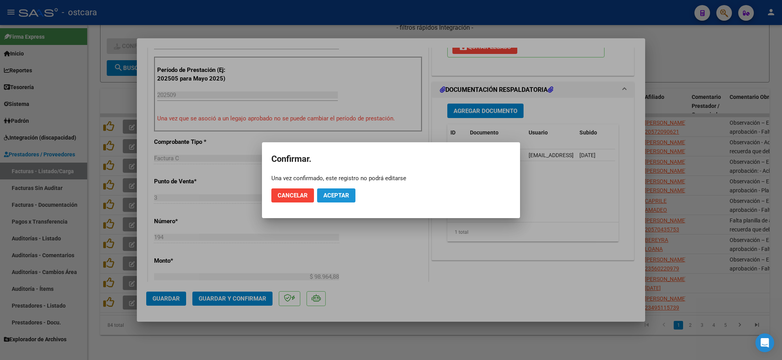
click at [343, 196] on span "Aceptar" at bounding box center [336, 195] width 26 height 7
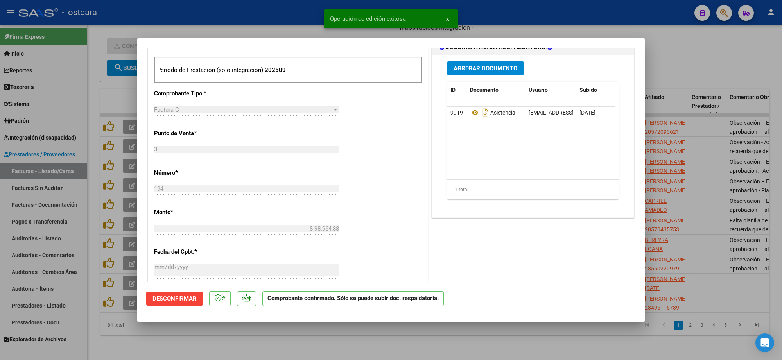
click at [650, 165] on div at bounding box center [391, 180] width 782 height 360
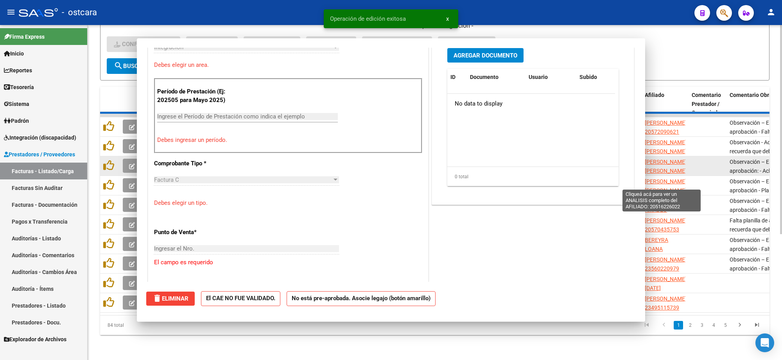
scroll to position [0, 0]
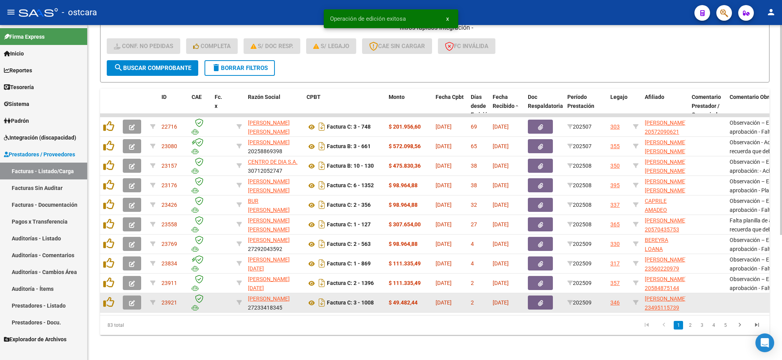
click at [133, 300] on icon "button" at bounding box center [132, 303] width 6 height 6
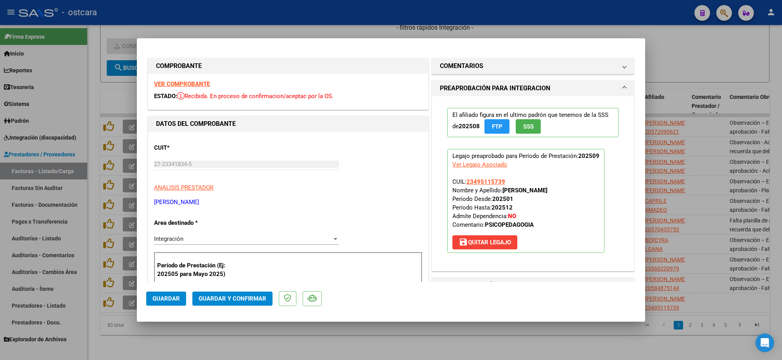
click at [196, 88] on div "VER COMPROBANTE ESTADO: Recibida. En proceso de confirmacion/aceptac por la OS." at bounding box center [288, 92] width 280 height 36
click at [197, 83] on strong "VER COMPROBANTE" at bounding box center [182, 84] width 56 height 7
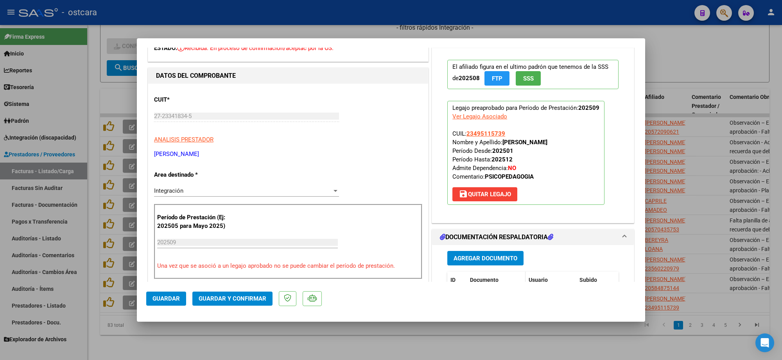
scroll to position [147, 0]
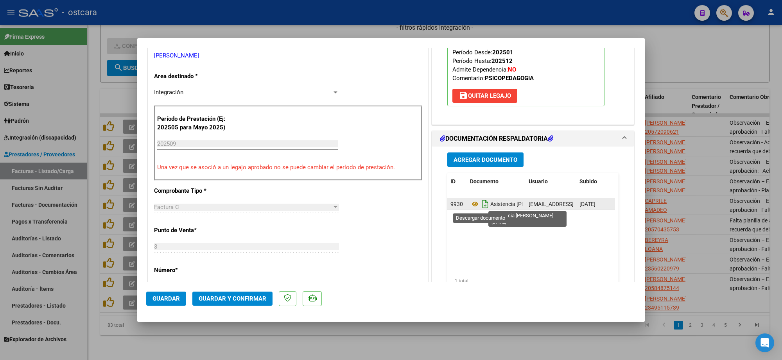
click at [480, 201] on icon "Descargar documento" at bounding box center [485, 204] width 10 height 13
click at [470, 203] on icon at bounding box center [475, 203] width 10 height 9
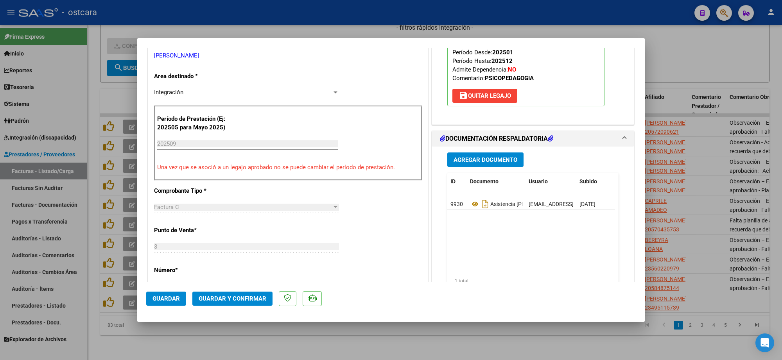
click at [243, 299] on span "Guardar y Confirmar" at bounding box center [233, 298] width 68 height 7
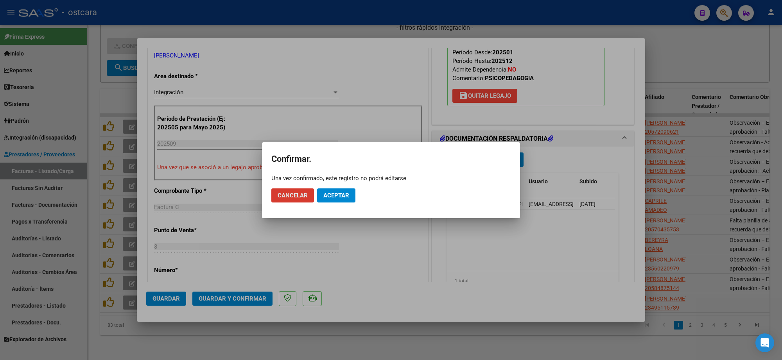
click at [335, 190] on button "Aceptar" at bounding box center [336, 195] width 38 height 14
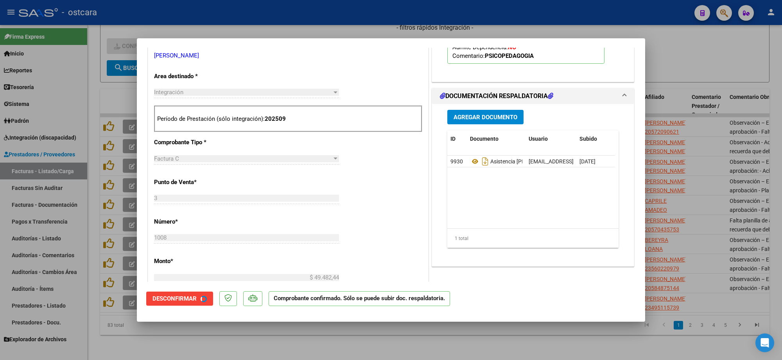
click at [673, 197] on div at bounding box center [391, 180] width 782 height 360
type input "$ 0,00"
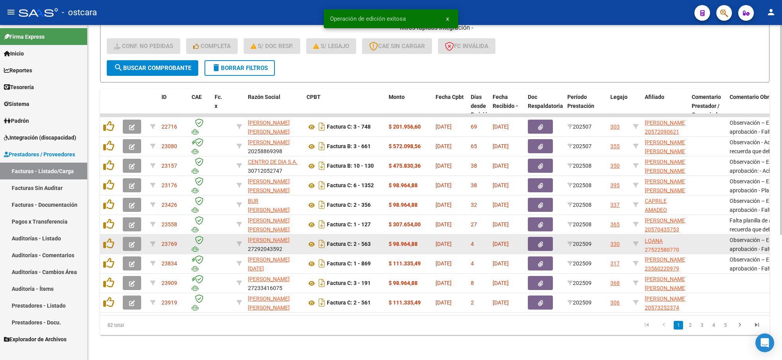
scroll to position [10, 0]
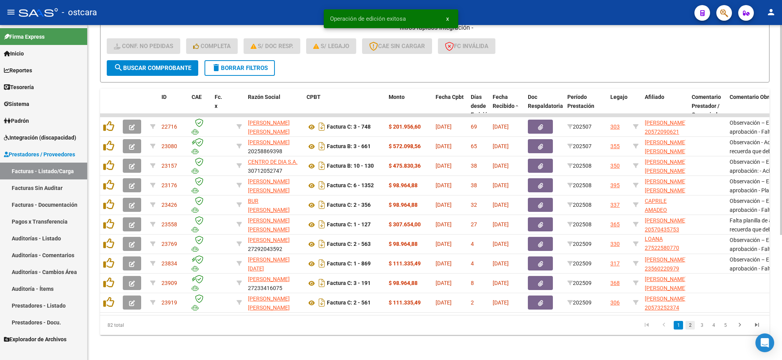
click at [690, 325] on link "2" at bounding box center [689, 325] width 9 height 9
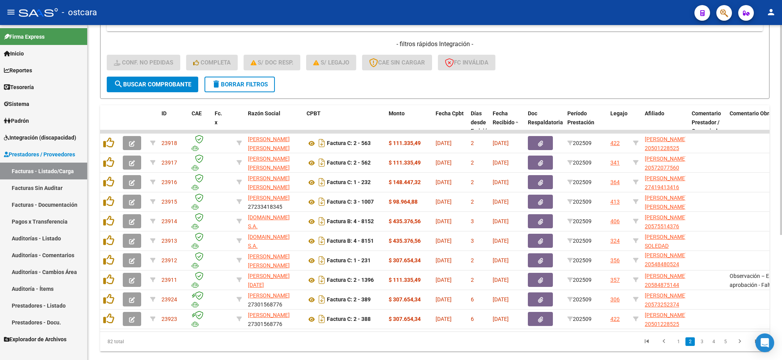
scroll to position [199, 0]
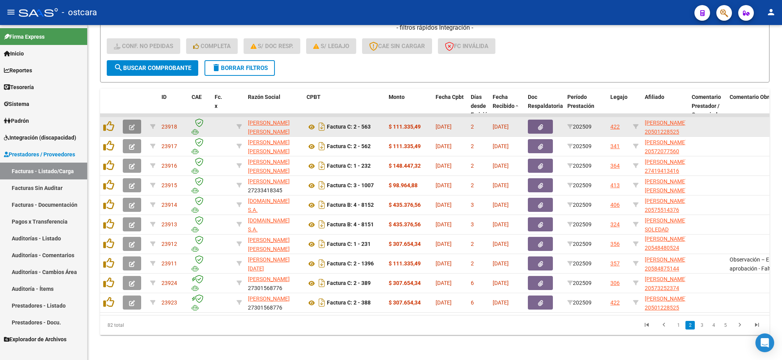
click at [130, 124] on icon "button" at bounding box center [132, 127] width 6 height 6
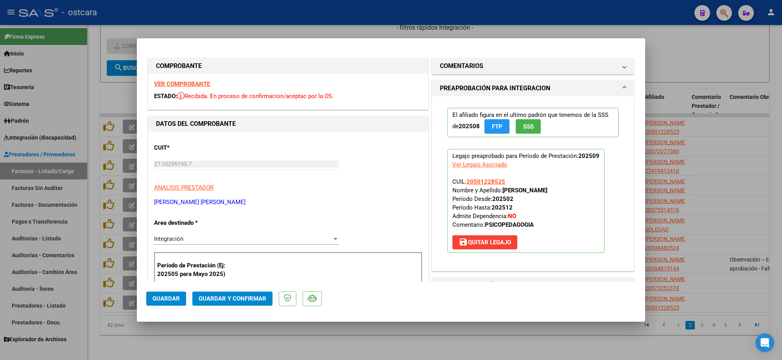
click at [188, 76] on div "VER COMPROBANTE ESTADO: Recibida. En proceso de confirmacion/aceptac por la OS." at bounding box center [288, 92] width 280 height 36
click at [188, 81] on strong "VER COMPROBANTE" at bounding box center [182, 84] width 56 height 7
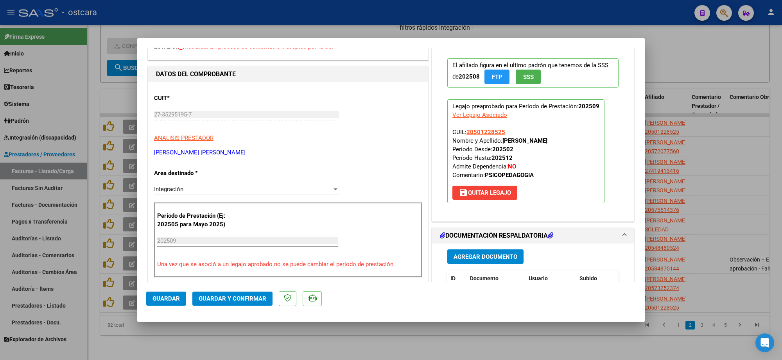
scroll to position [244, 0]
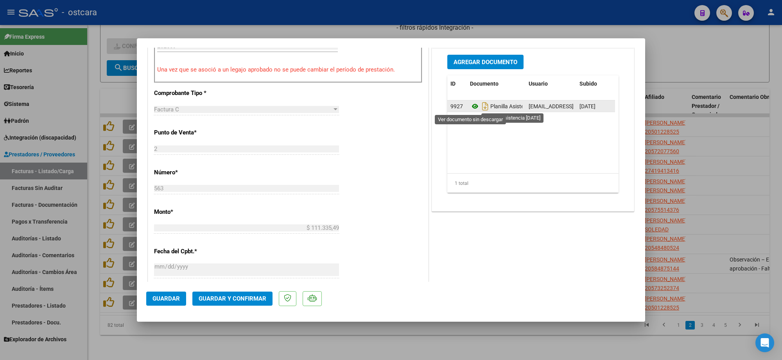
click at [470, 103] on icon at bounding box center [475, 106] width 10 height 9
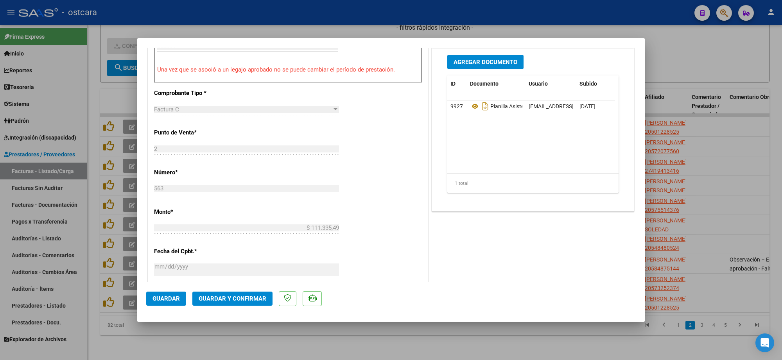
click at [255, 300] on span "Guardar y Confirmar" at bounding box center [233, 298] width 68 height 7
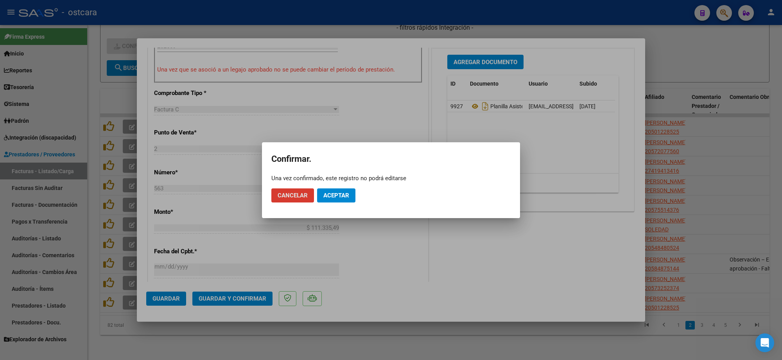
click at [336, 192] on span "Aceptar" at bounding box center [336, 195] width 26 height 7
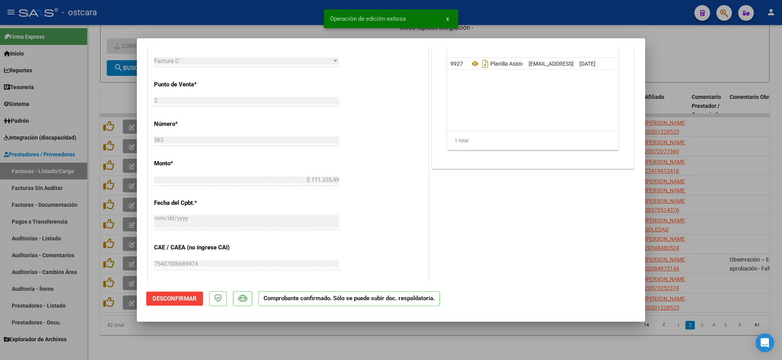
click at [709, 153] on div at bounding box center [391, 180] width 782 height 360
type input "$ 0,00"
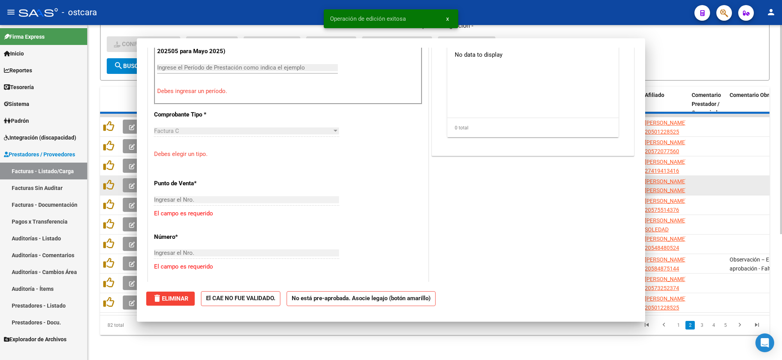
scroll to position [258, 0]
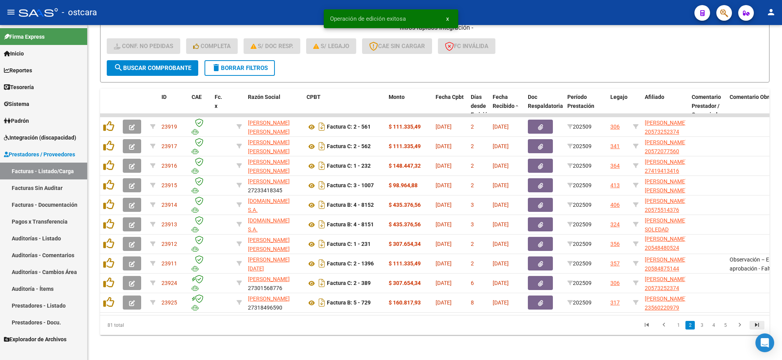
click at [761, 324] on icon "go to last page" at bounding box center [757, 325] width 10 height 9
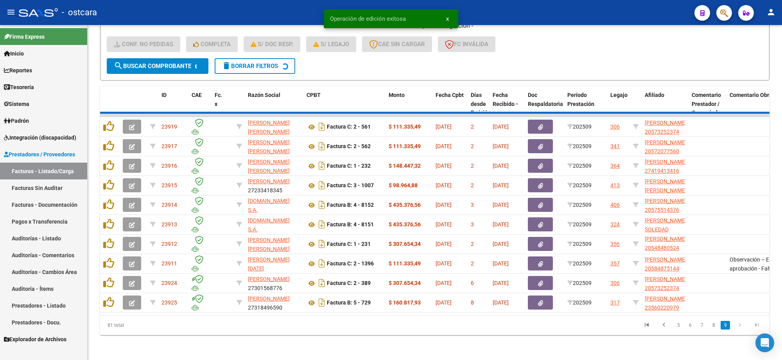
scroll to position [23, 0]
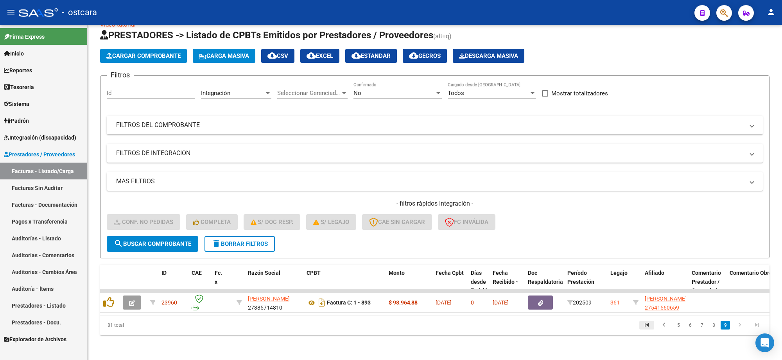
click at [642, 325] on icon "go to first page" at bounding box center [647, 325] width 10 height 9
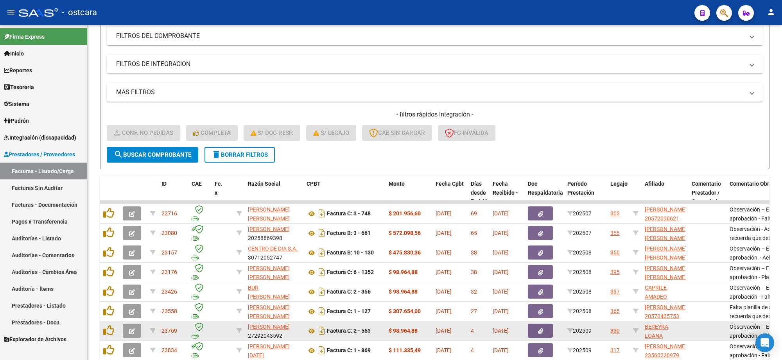
scroll to position [199, 0]
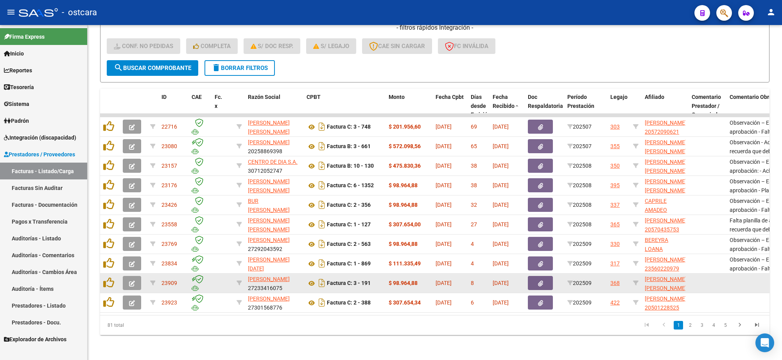
click at [128, 276] on button "button" at bounding box center [132, 283] width 18 height 14
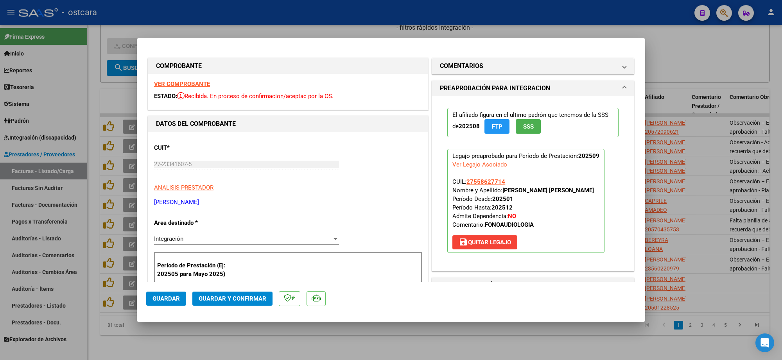
click at [203, 84] on strong "VER COMPROBANTE" at bounding box center [182, 84] width 56 height 7
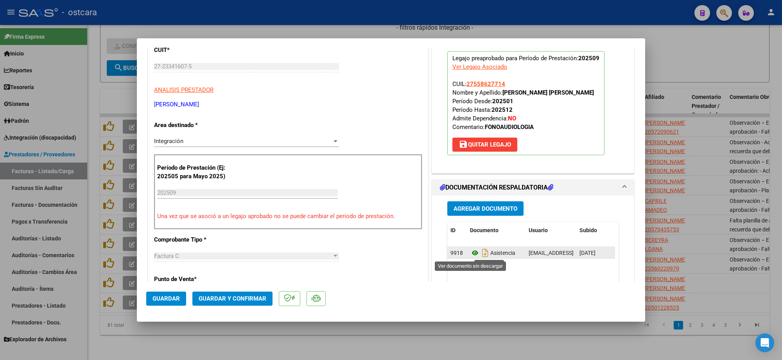
click at [470, 253] on icon at bounding box center [475, 252] width 10 height 9
click at [224, 293] on button "Guardar y Confirmar" at bounding box center [232, 299] width 80 height 14
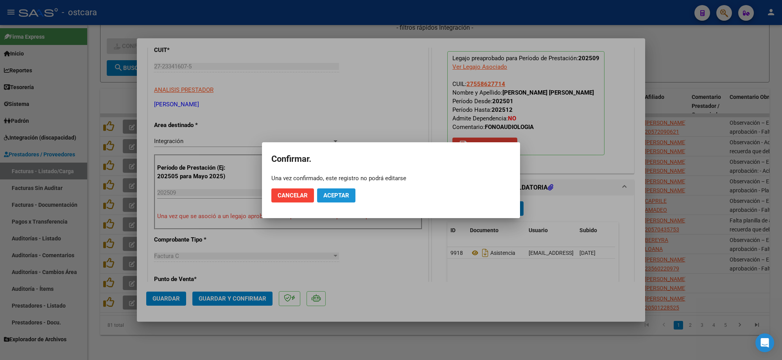
drag, startPoint x: 344, startPoint y: 192, endPoint x: 359, endPoint y: 192, distance: 14.1
click at [343, 192] on span "Aceptar" at bounding box center [336, 195] width 26 height 7
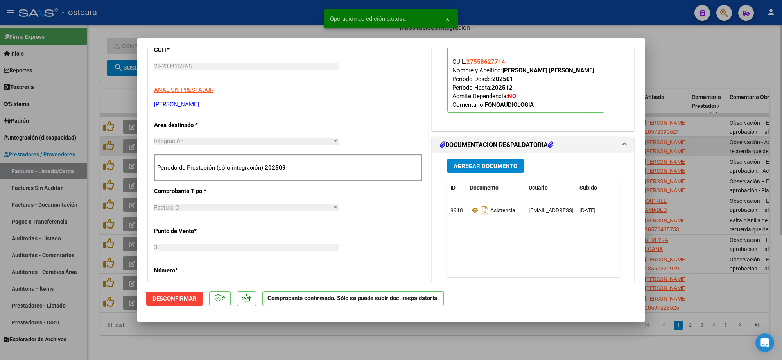
click at [667, 146] on div at bounding box center [391, 180] width 782 height 360
type input "$ 0,00"
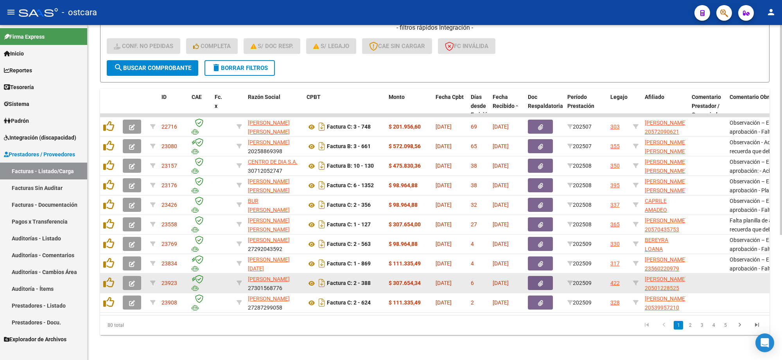
click at [133, 281] on icon "button" at bounding box center [132, 284] width 6 height 6
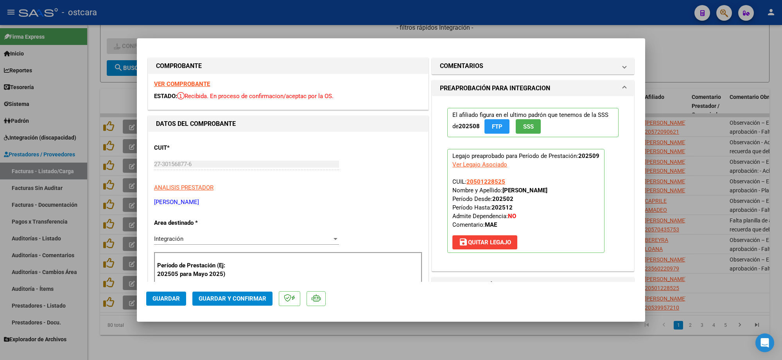
click at [185, 85] on strong "VER COMPROBANTE" at bounding box center [182, 84] width 56 height 7
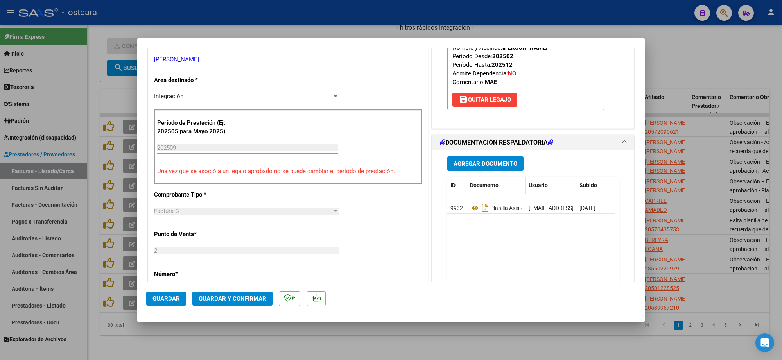
scroll to position [147, 0]
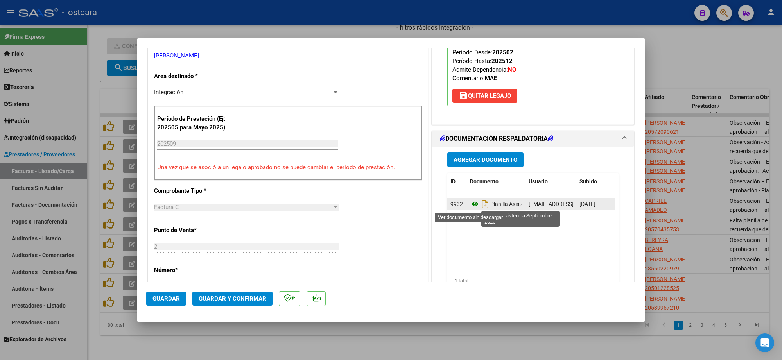
click at [470, 204] on icon at bounding box center [475, 203] width 10 height 9
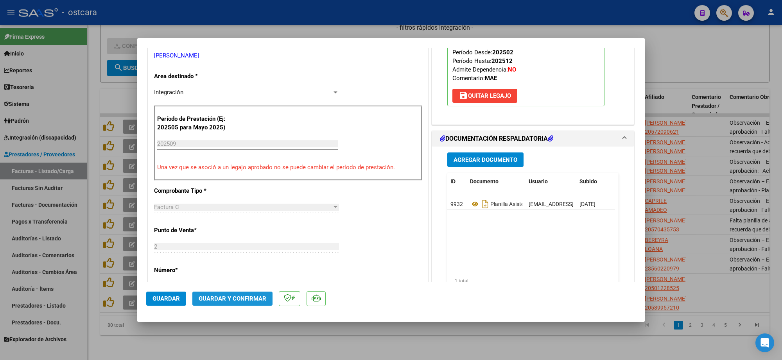
click at [240, 298] on span "Guardar y Confirmar" at bounding box center [233, 298] width 68 height 7
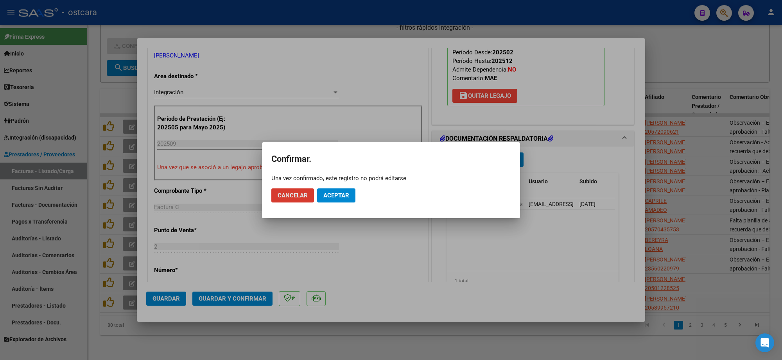
click at [343, 198] on span "Aceptar" at bounding box center [336, 195] width 26 height 7
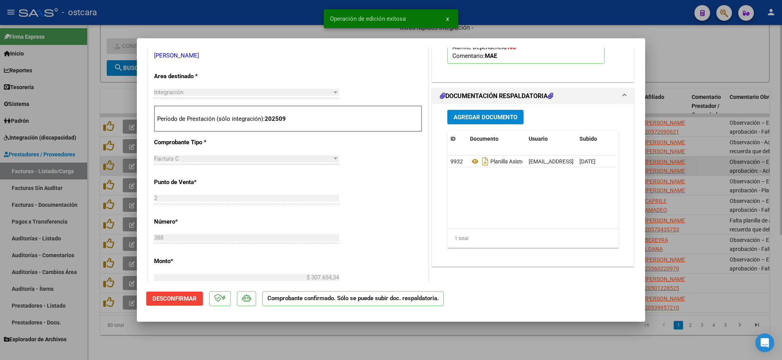
click at [708, 161] on div at bounding box center [391, 180] width 782 height 360
type input "$ 0,00"
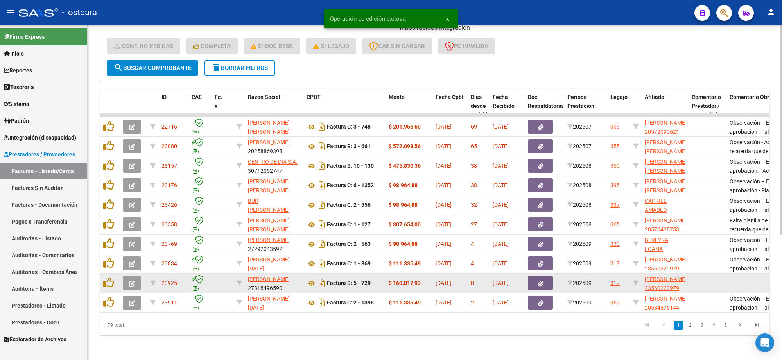
click at [130, 281] on icon "button" at bounding box center [132, 284] width 6 height 6
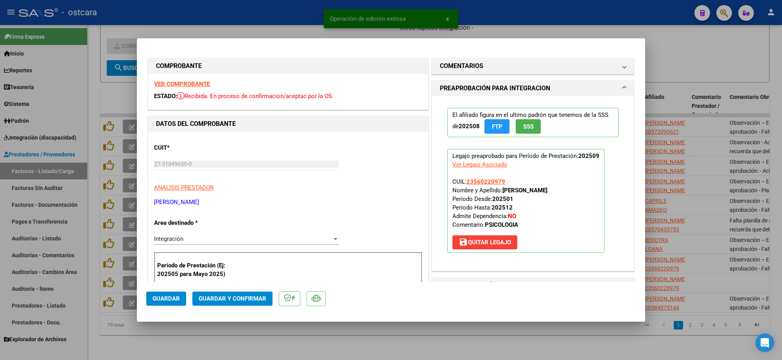
click at [194, 81] on strong "VER COMPROBANTE" at bounding box center [182, 84] width 56 height 7
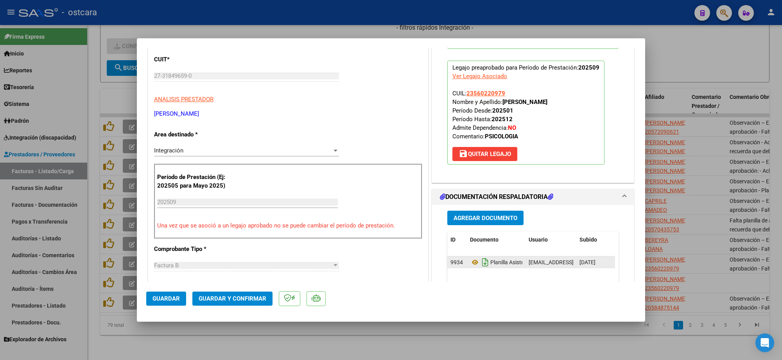
scroll to position [147, 0]
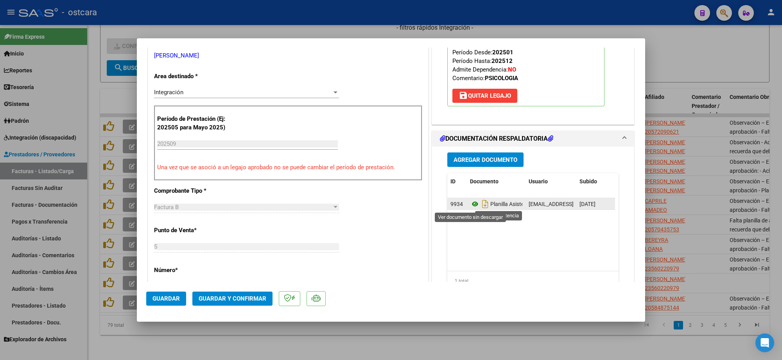
click at [472, 203] on icon at bounding box center [475, 203] width 10 height 9
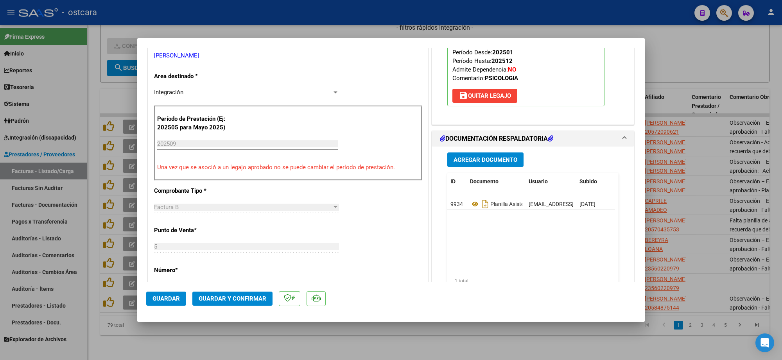
click at [235, 296] on span "Guardar y Confirmar" at bounding box center [233, 298] width 68 height 7
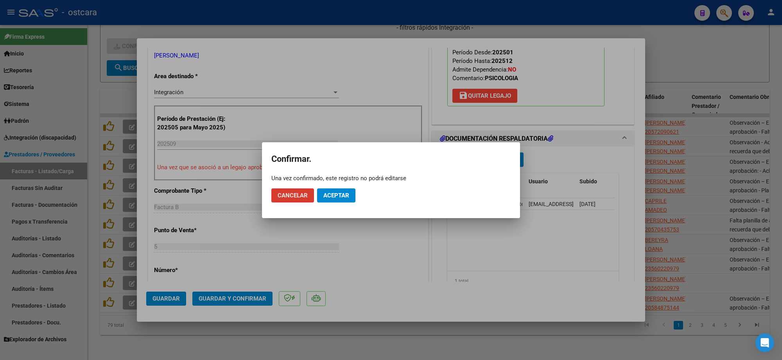
click at [329, 190] on button "Aceptar" at bounding box center [336, 195] width 38 height 14
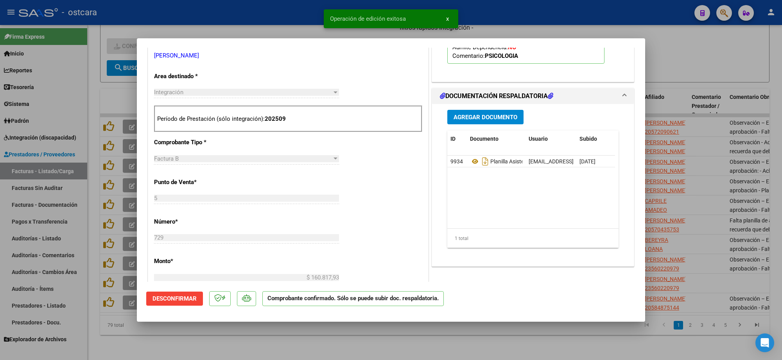
click at [689, 140] on div at bounding box center [391, 180] width 782 height 360
type input "$ 0,00"
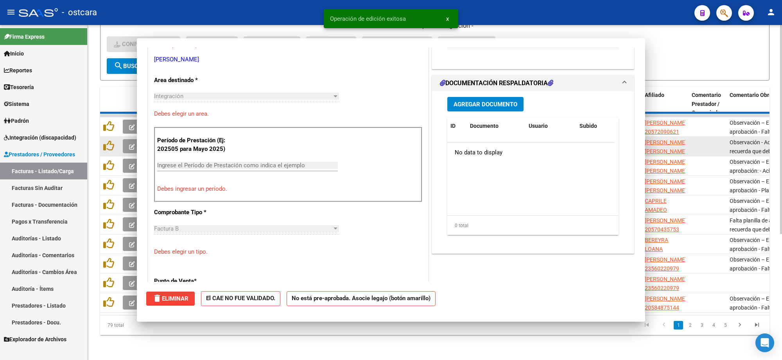
scroll to position [151, 0]
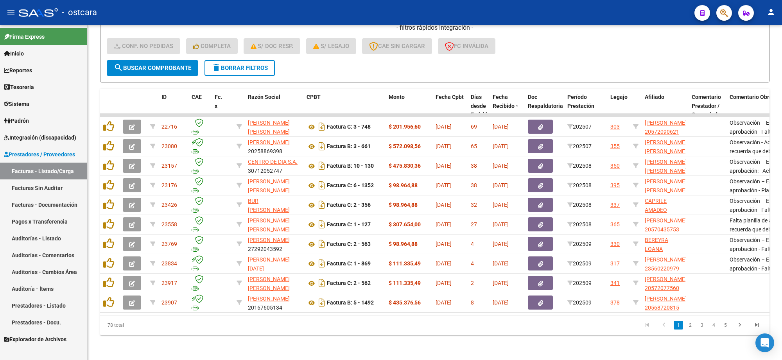
click at [42, 169] on link "Facturas - Listado/Carga" at bounding box center [43, 171] width 87 height 17
click at [759, 327] on icon "go to last page" at bounding box center [757, 325] width 10 height 9
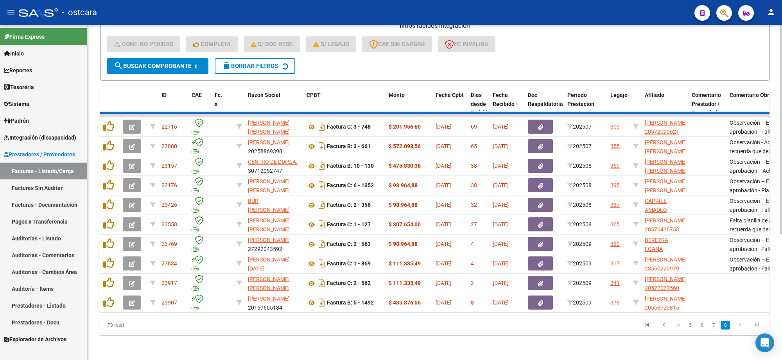
scroll to position [160, 0]
